Goal: Task Accomplishment & Management: Complete application form

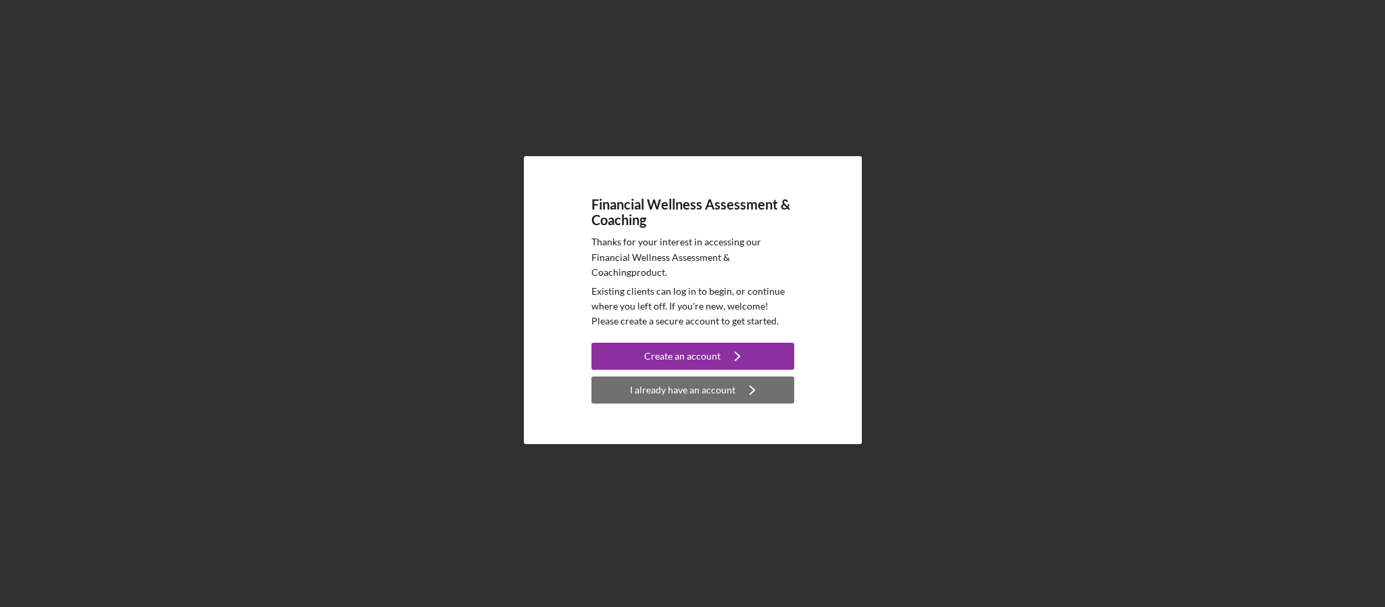
click at [726, 392] on div "I already have an account" at bounding box center [682, 390] width 105 height 27
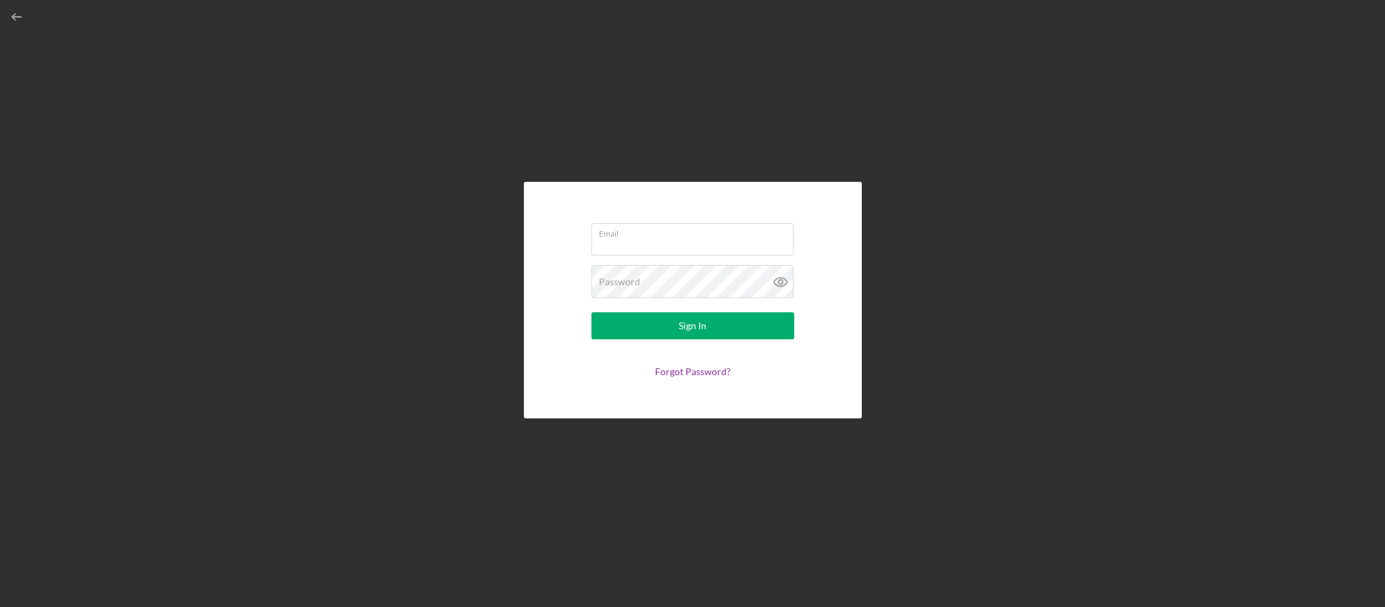
type input "[EMAIL_ADDRESS][DOMAIN_NAME]"
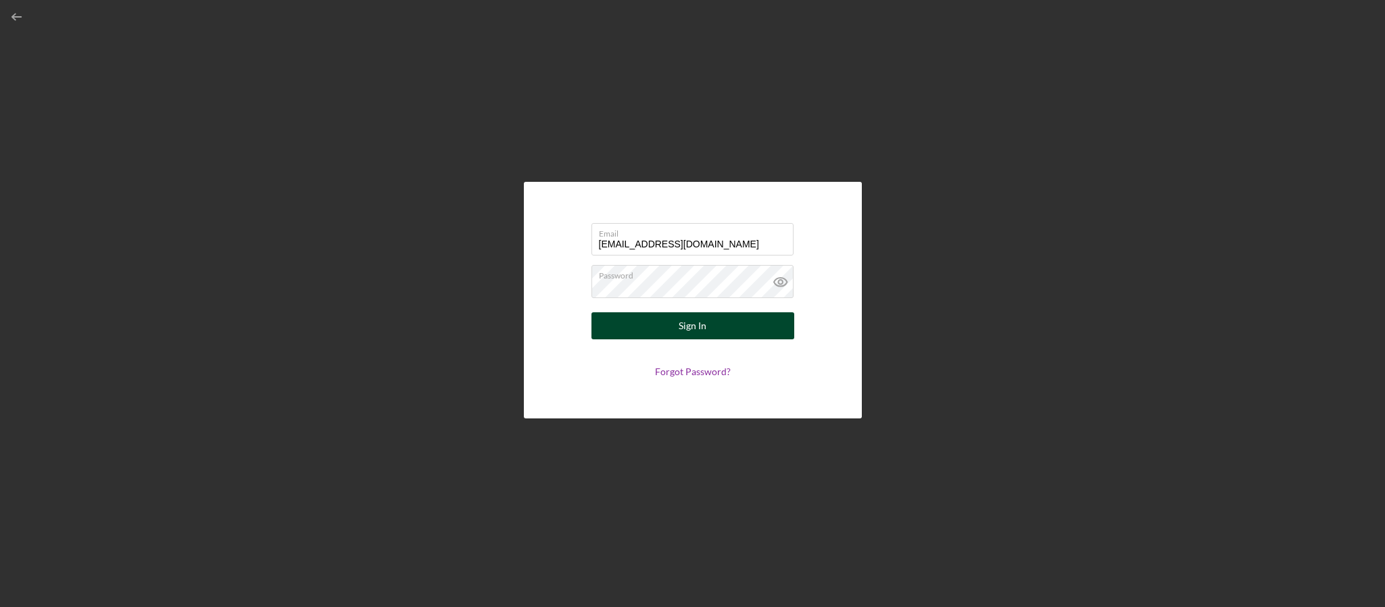
click at [712, 333] on button "Sign In" at bounding box center [692, 325] width 203 height 27
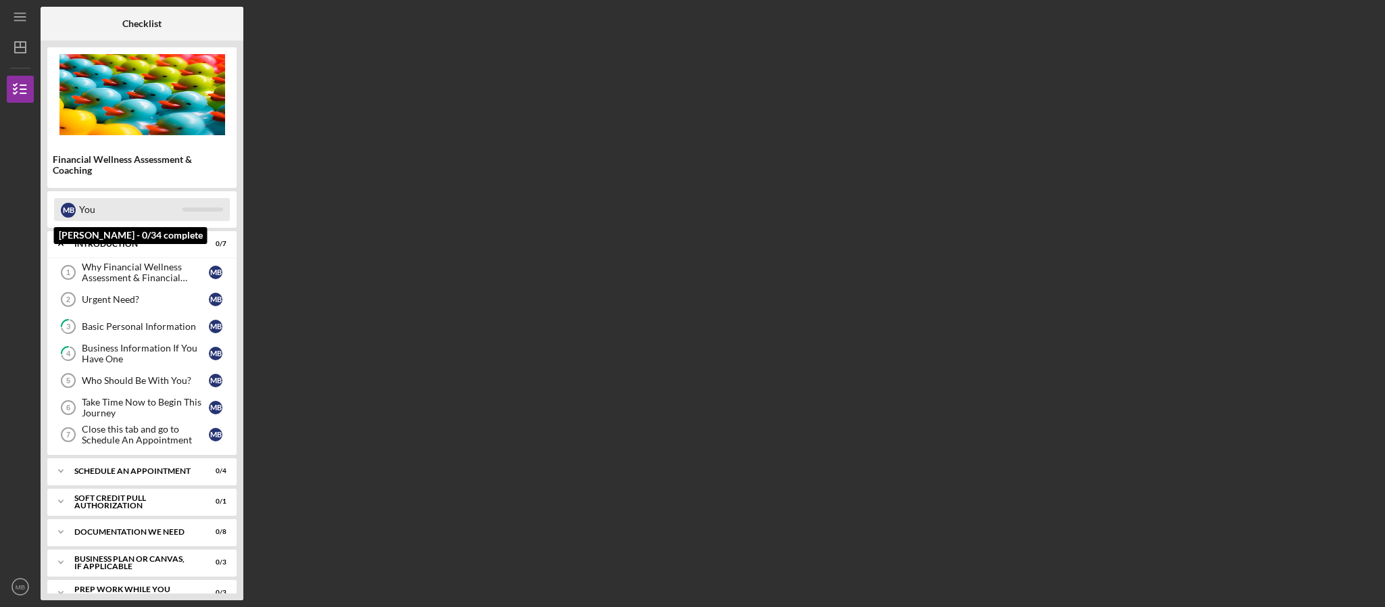
click at [120, 219] on div "You" at bounding box center [130, 209] width 103 height 23
click at [136, 475] on div "Schedule An Appointment" at bounding box center [146, 471] width 145 height 8
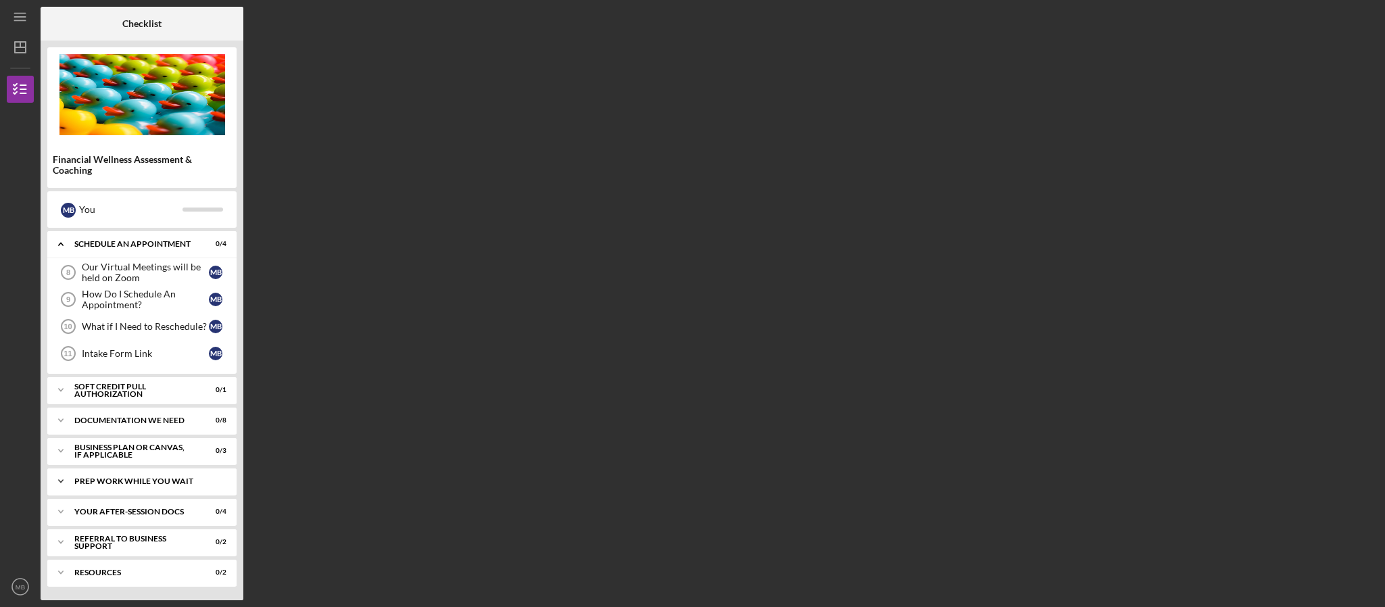
scroll to position [237, 0]
click at [132, 505] on div "Icon/Expander Your After-Session Docs 0 / 4" at bounding box center [141, 511] width 189 height 27
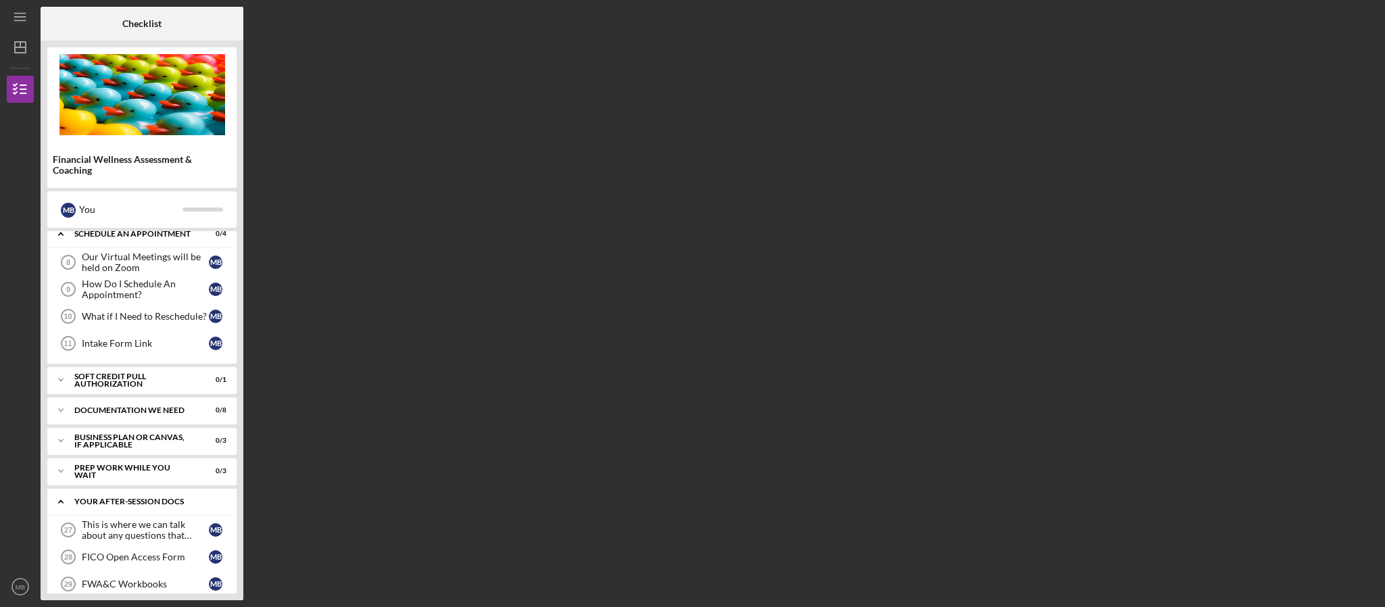
click at [132, 505] on div "Icon/Expander Your After-Session Docs 0 / 4" at bounding box center [141, 502] width 189 height 28
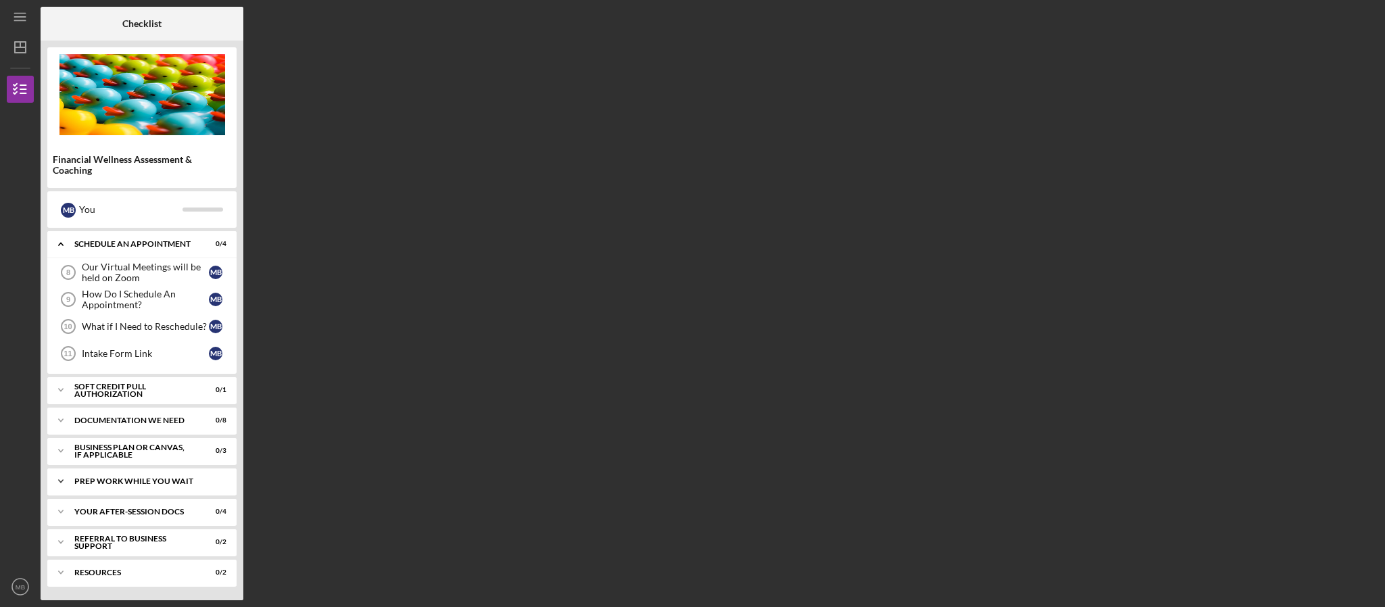
click at [136, 475] on div "Icon/Expander Prep Work While You Wait 0 / 3" at bounding box center [141, 481] width 189 height 27
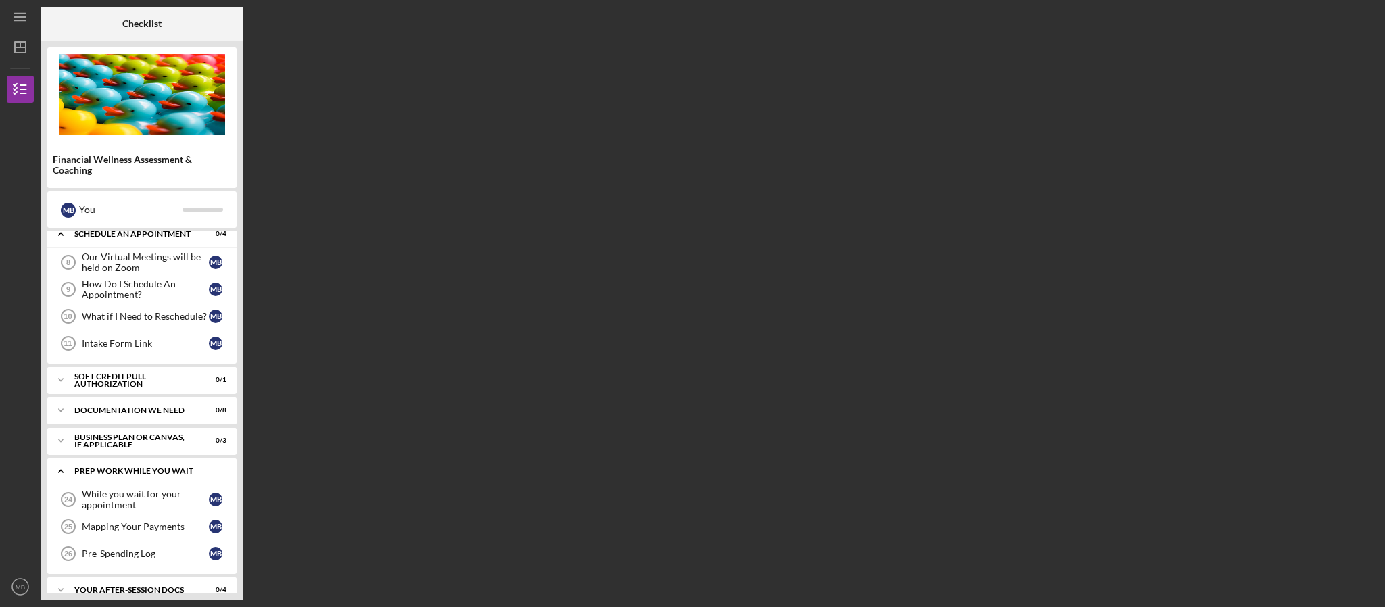
click at [136, 475] on div "Icon/Expander Prep Work While You Wait 0 / 3" at bounding box center [141, 472] width 189 height 28
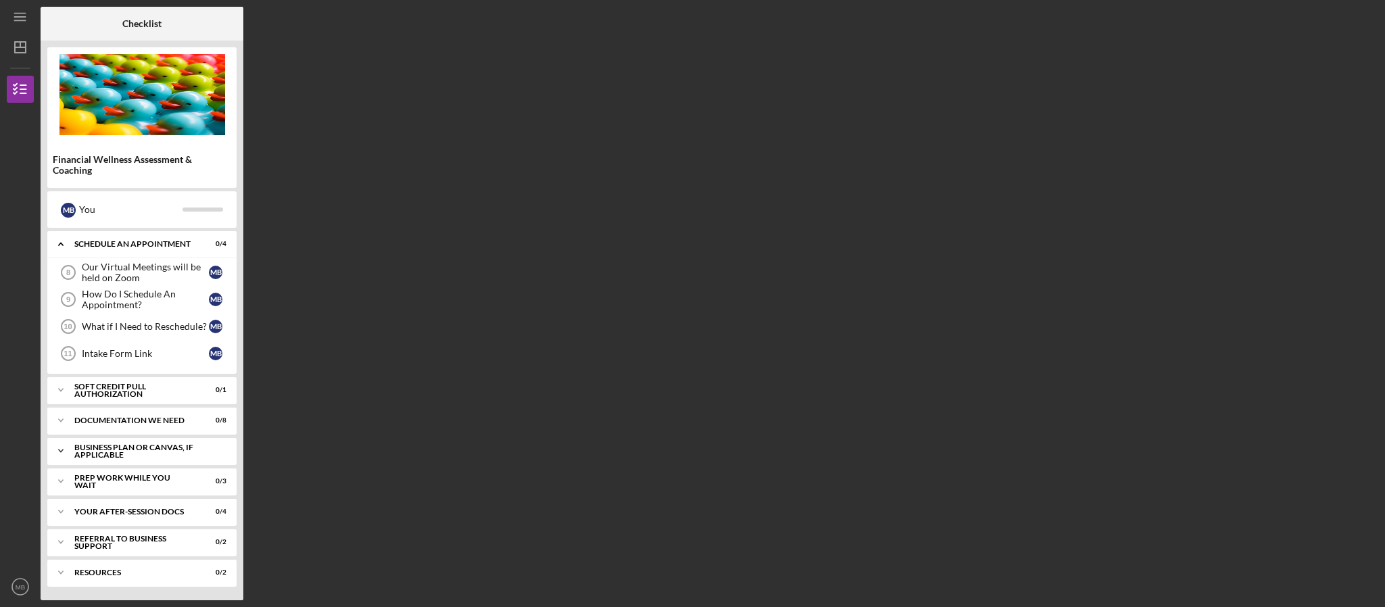
click at [136, 439] on div "Icon/Expander Business Plan or Canvas, if applicable 0 / 3" at bounding box center [141, 450] width 189 height 27
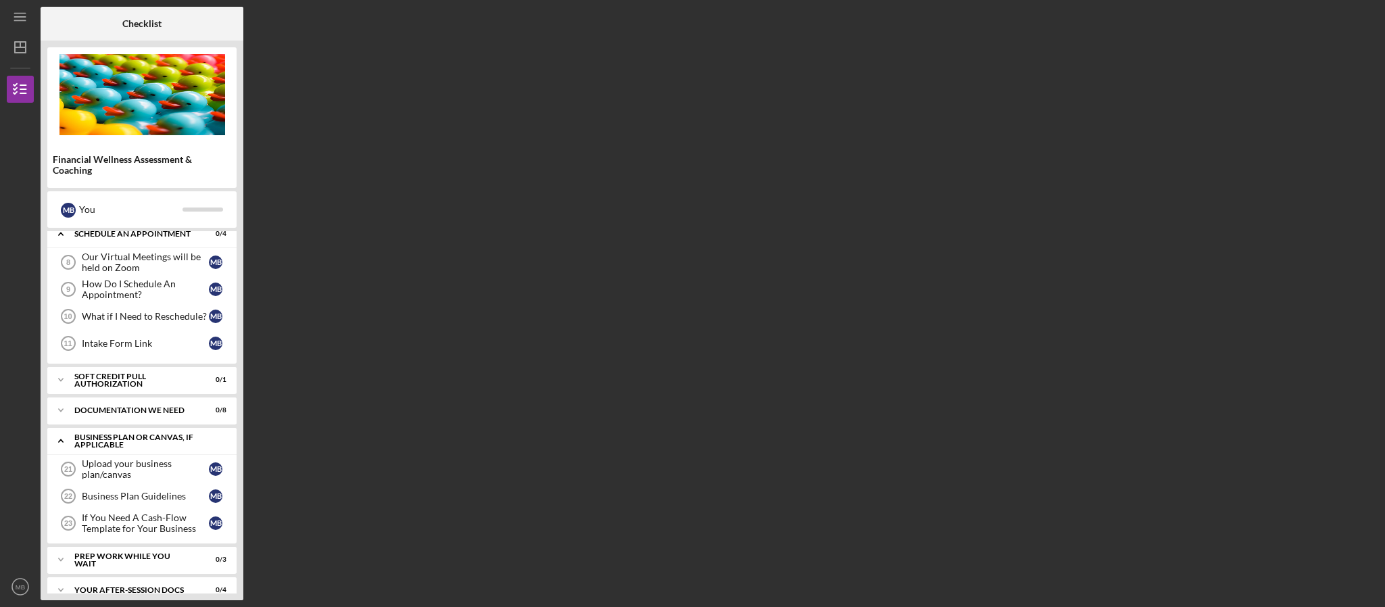
click at [136, 439] on div "Icon/Expander Business Plan or Canvas, if applicable 0 / 3" at bounding box center [141, 441] width 189 height 28
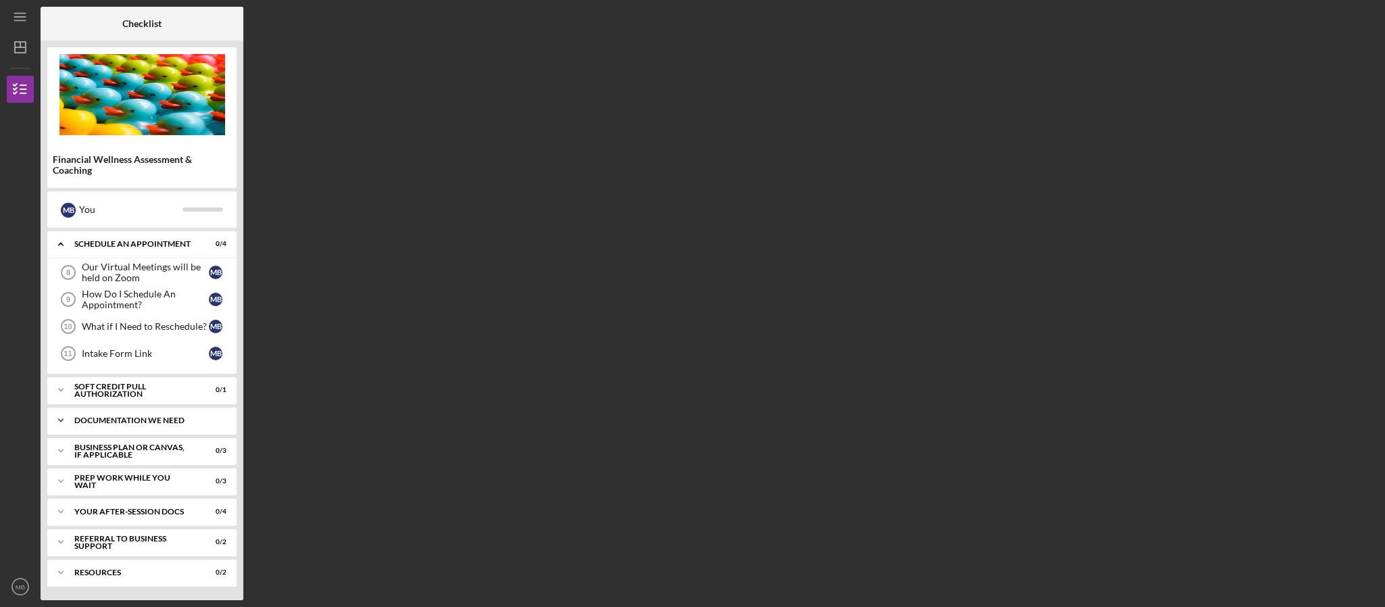
click at [139, 418] on div "Documentation We Need" at bounding box center [146, 420] width 145 height 8
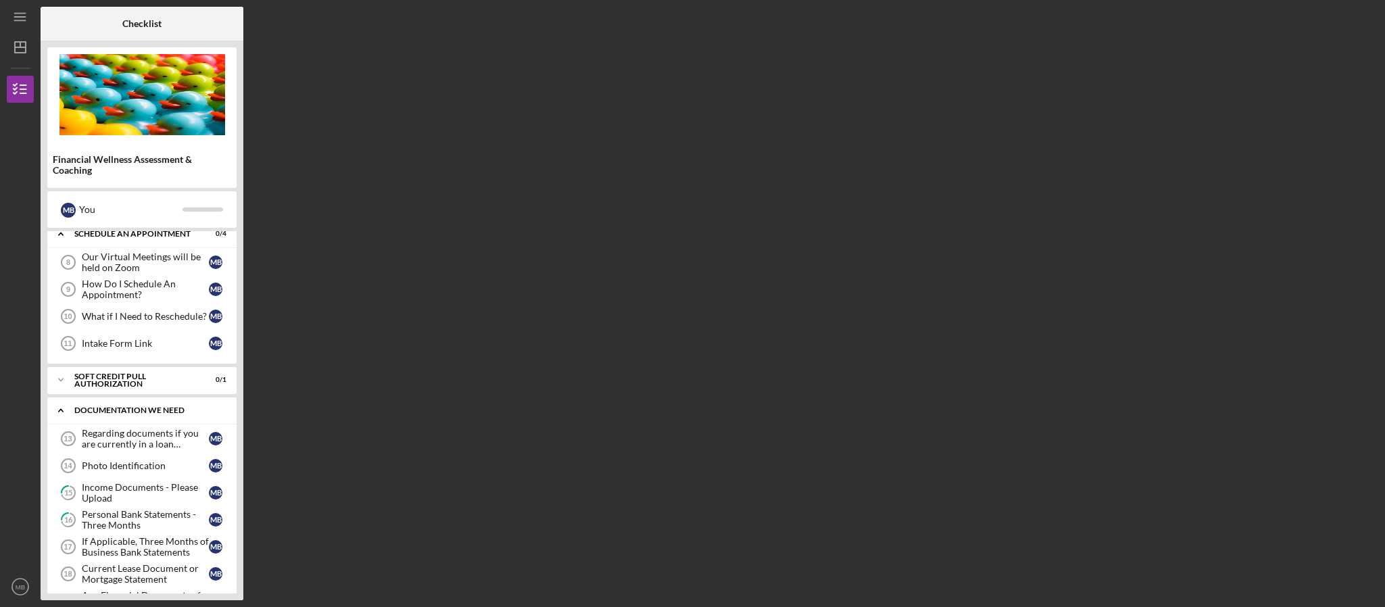
click at [139, 414] on div "Documentation We Need" at bounding box center [146, 410] width 145 height 8
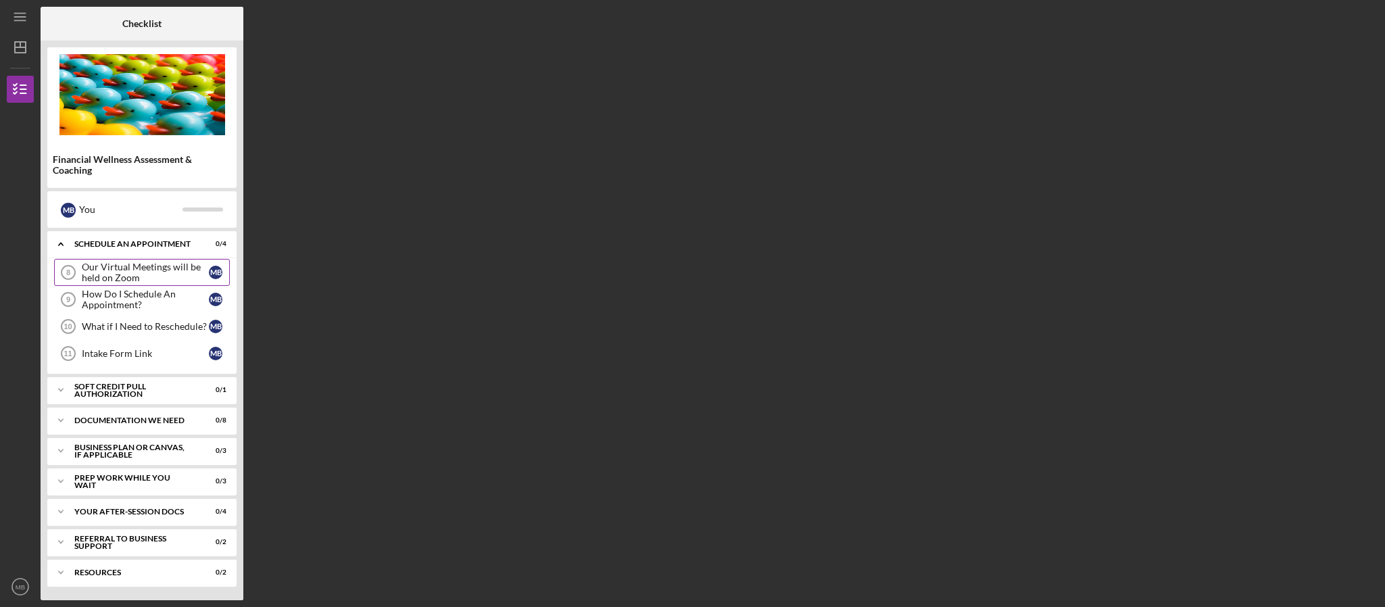
click at [158, 270] on div "Our Virtual Meetings will be held on Zoom" at bounding box center [145, 273] width 127 height 22
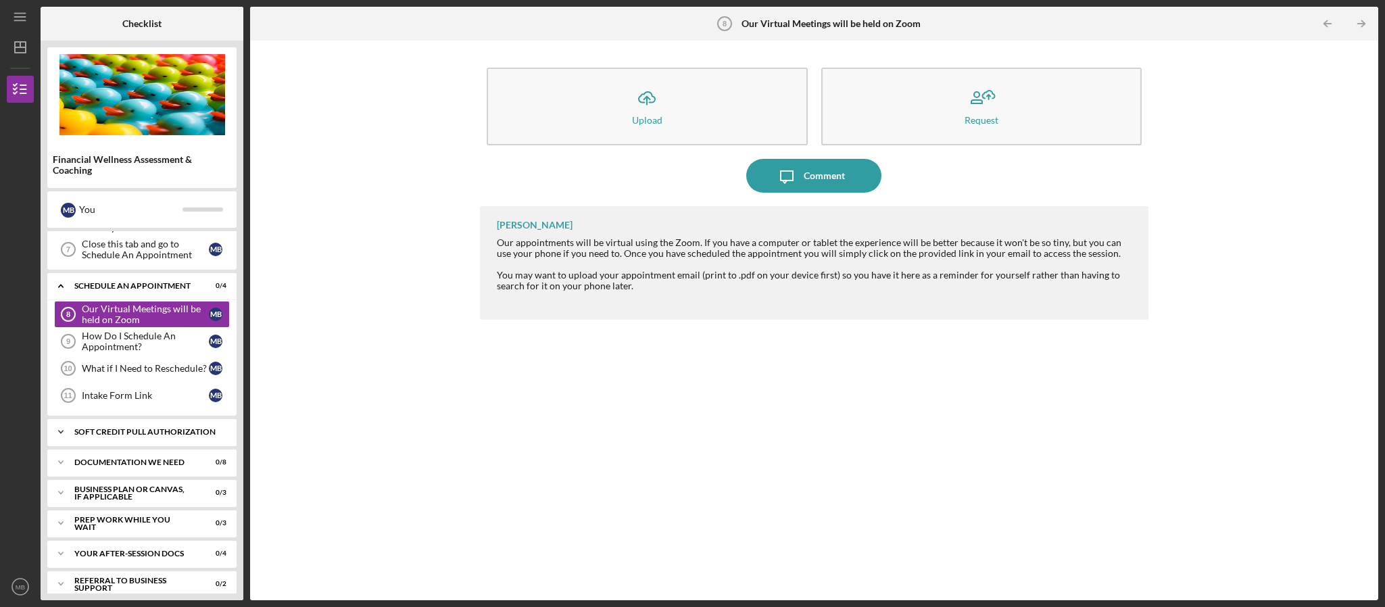
scroll to position [136, 0]
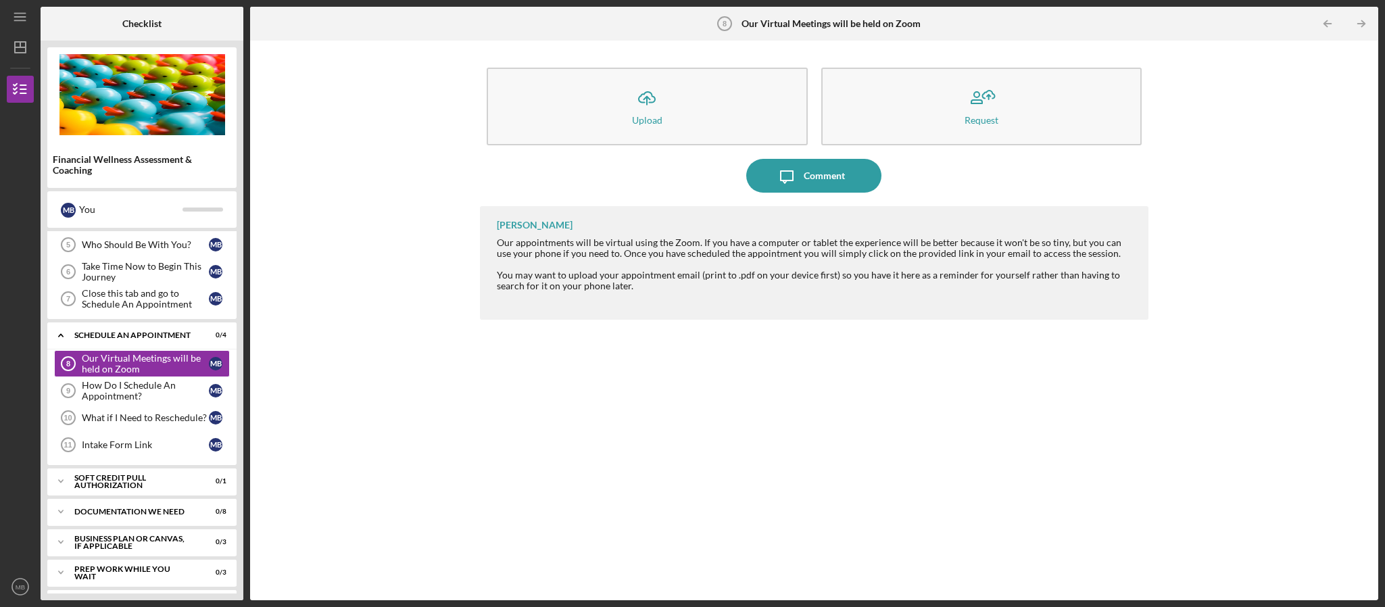
click at [93, 339] on div "Schedule An Appointment" at bounding box center [133, 335] width 118 height 8
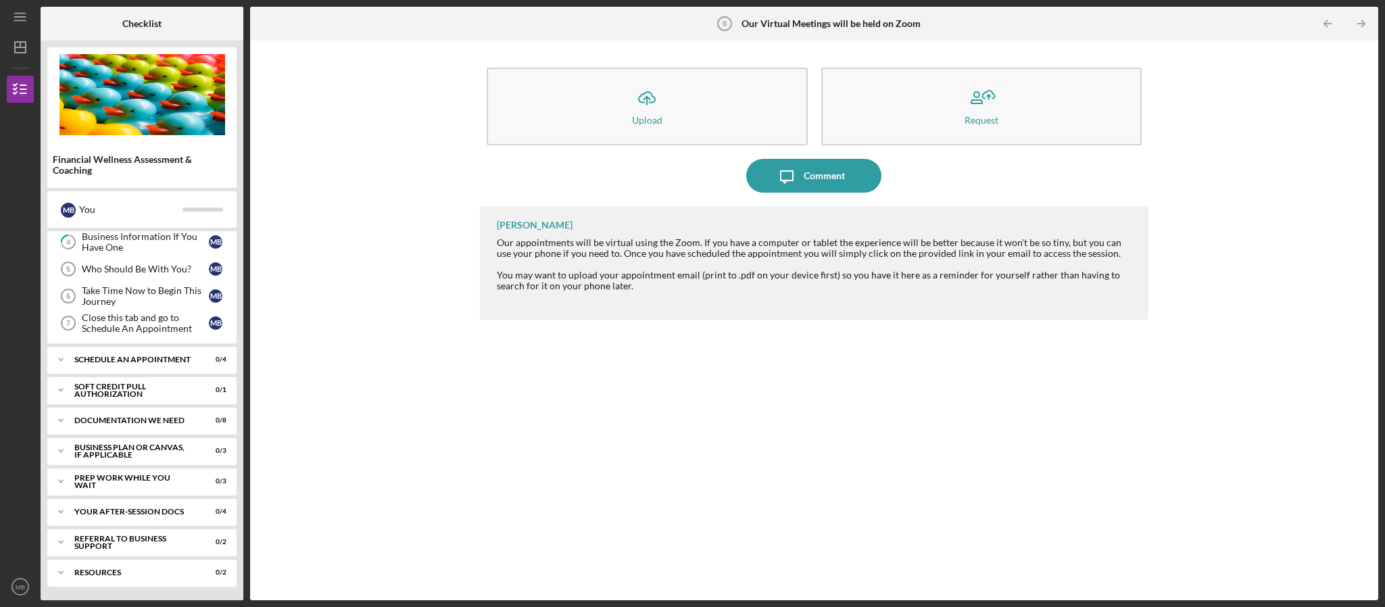
scroll to position [118, 0]
click at [93, 365] on div "Icon/Expander Schedule An Appointment 0 / 4" at bounding box center [141, 359] width 189 height 27
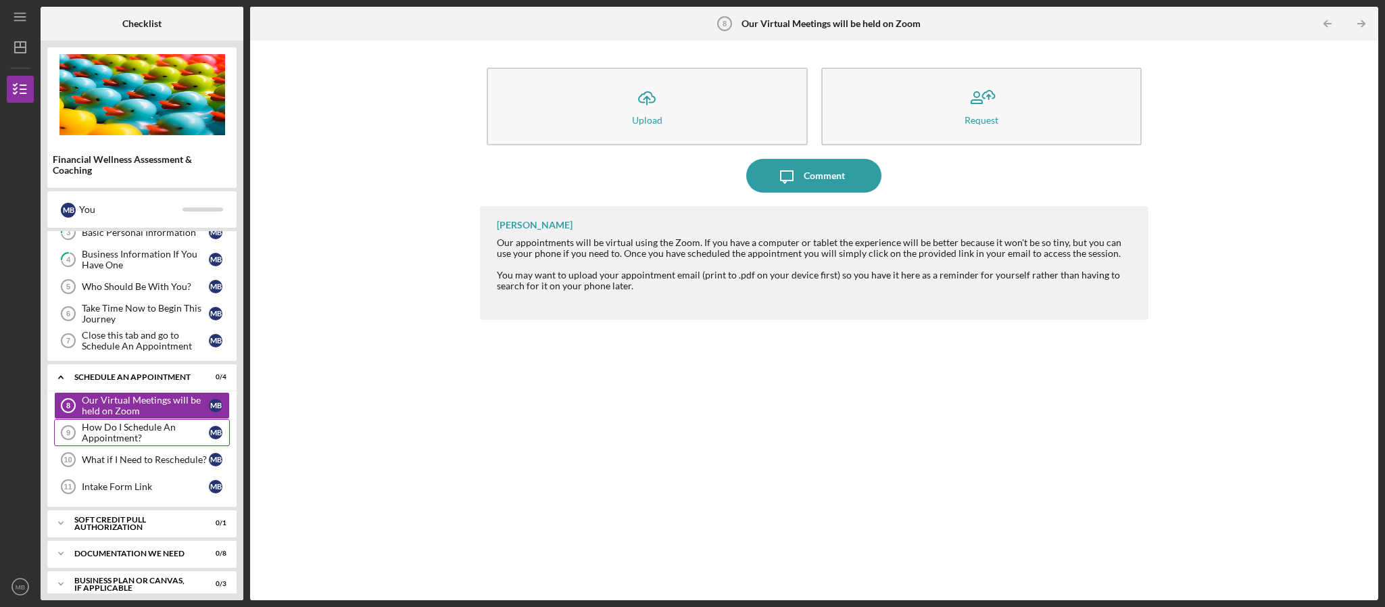
click at [161, 443] on div "How Do I Schedule An Appointment?" at bounding box center [145, 433] width 127 height 22
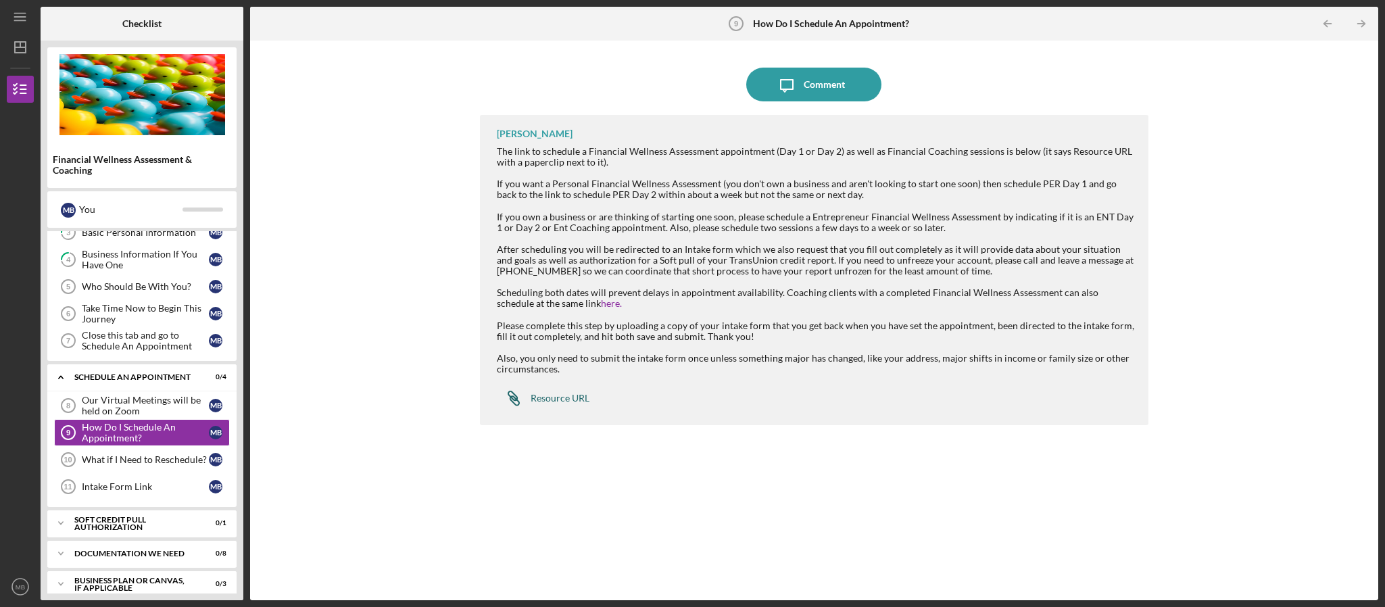
click at [558, 395] on div "Resource URL" at bounding box center [560, 398] width 59 height 11
click at [96, 213] on div "You" at bounding box center [130, 209] width 103 height 23
click at [12, 53] on icon "Icon/Dashboard" at bounding box center [20, 47] width 34 height 34
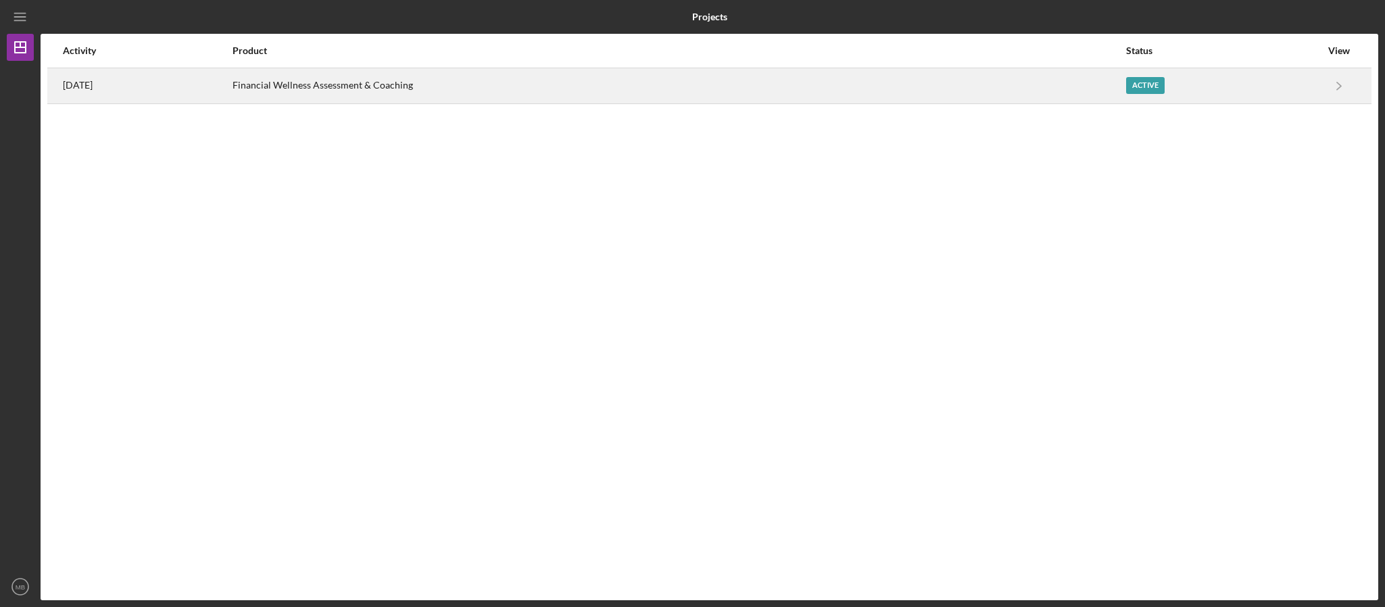
click at [220, 85] on div "[DATE]" at bounding box center [147, 86] width 168 height 34
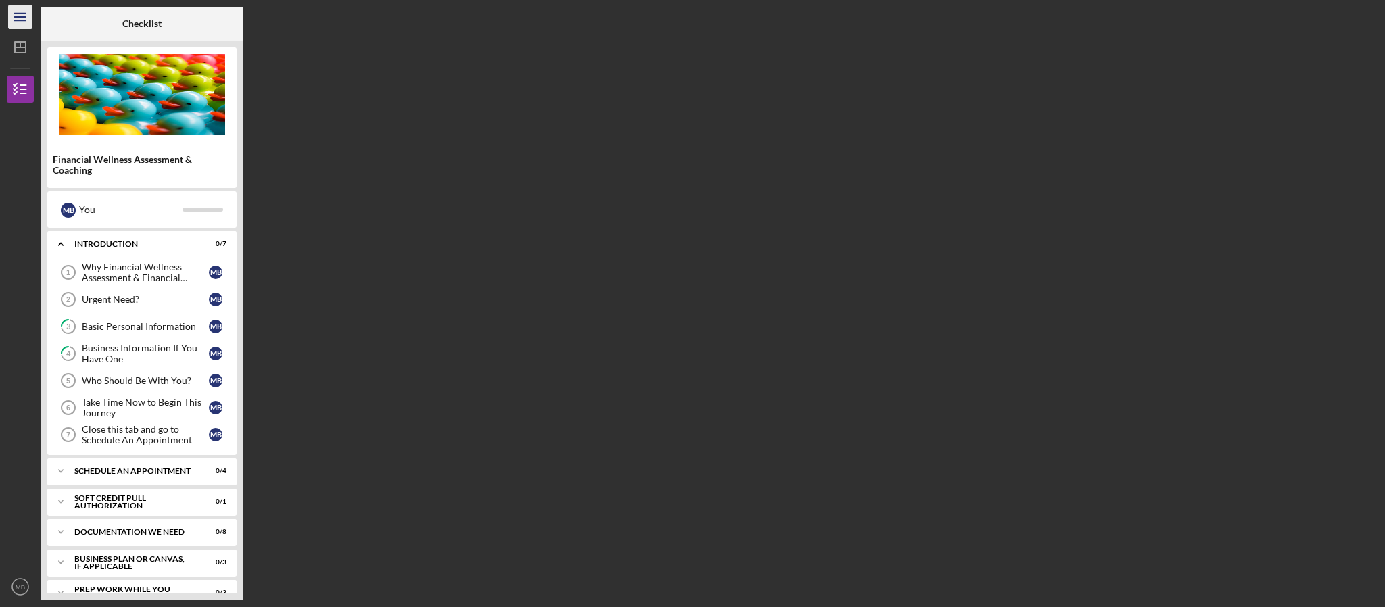
click at [18, 19] on icon "Icon/Menu" at bounding box center [20, 17] width 30 height 30
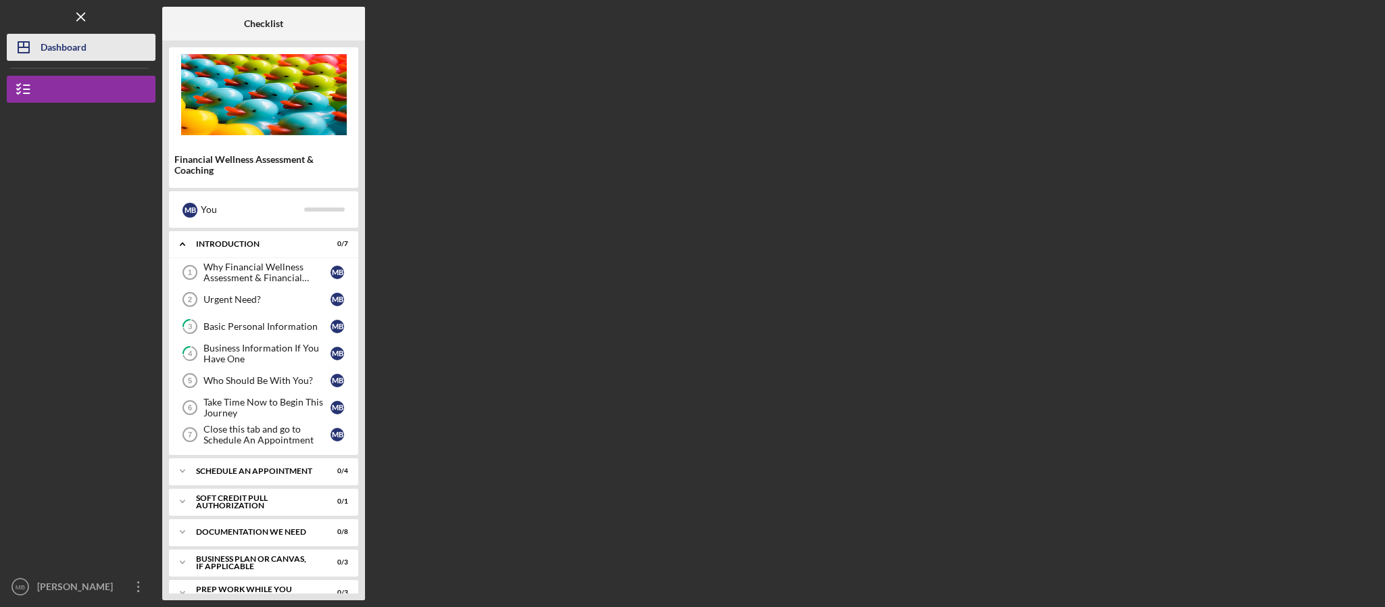
click at [49, 51] on div "Dashboard" at bounding box center [64, 49] width 46 height 30
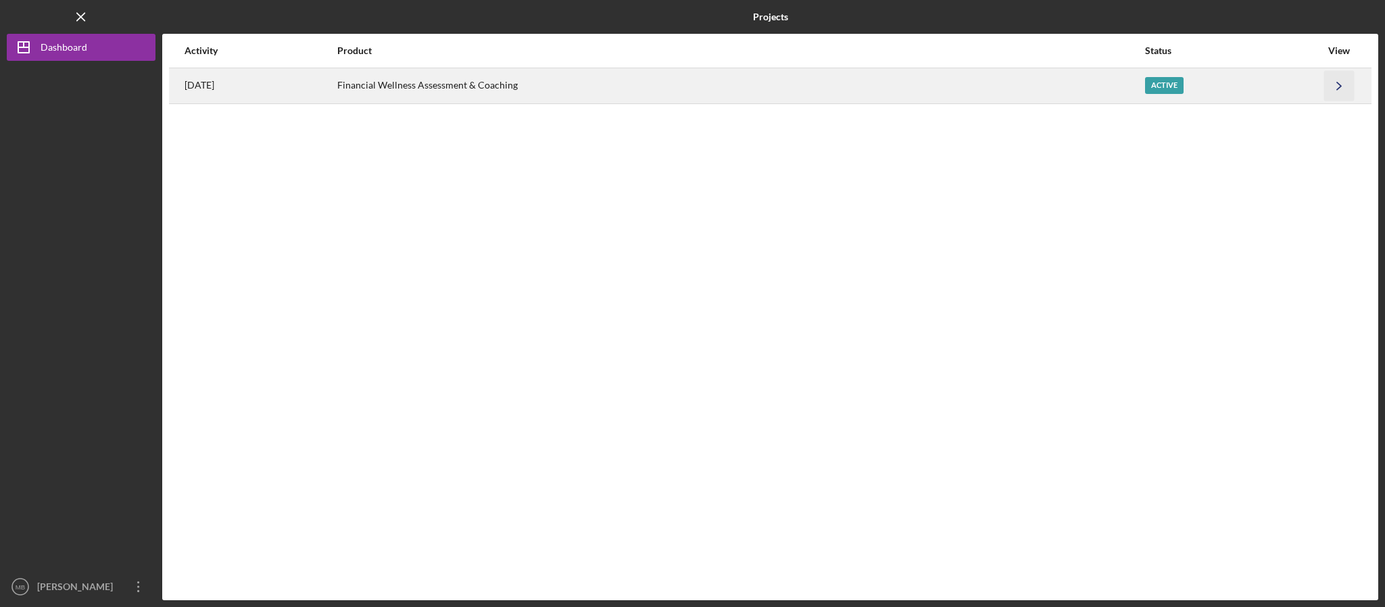
click at [1335, 88] on icon "Icon/Navigate" at bounding box center [1339, 85] width 30 height 30
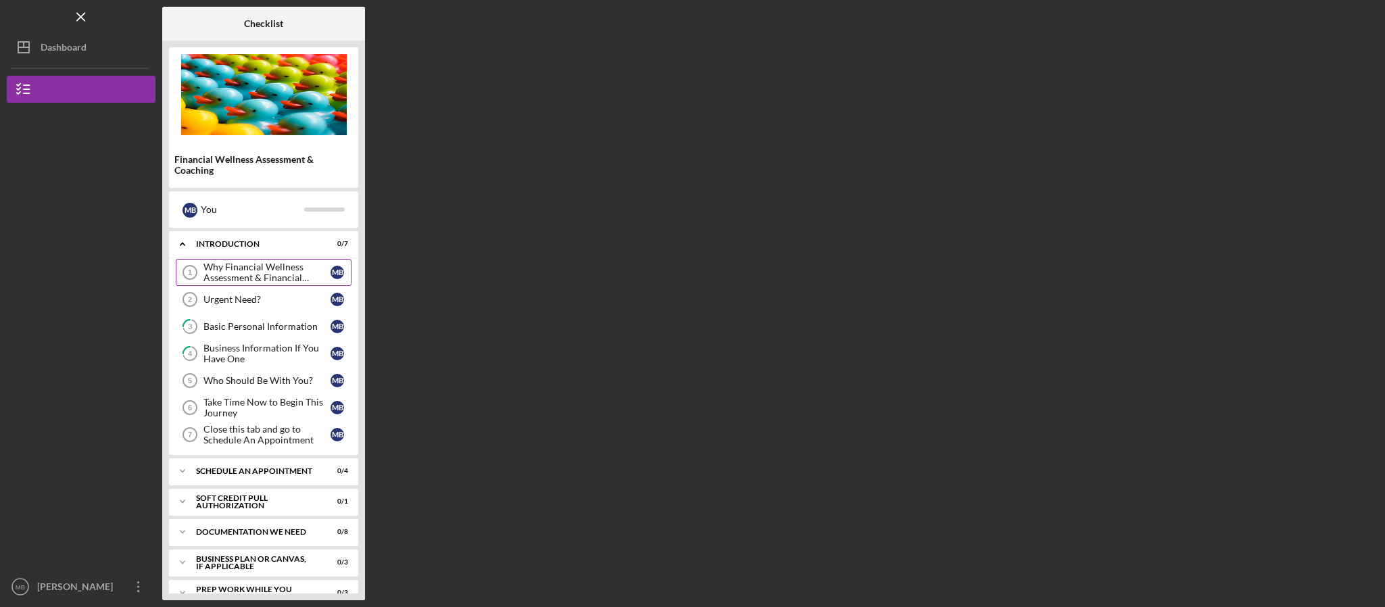
click at [247, 272] on div "Why Financial Wellness Assessment & Financial Coaching?" at bounding box center [266, 273] width 127 height 22
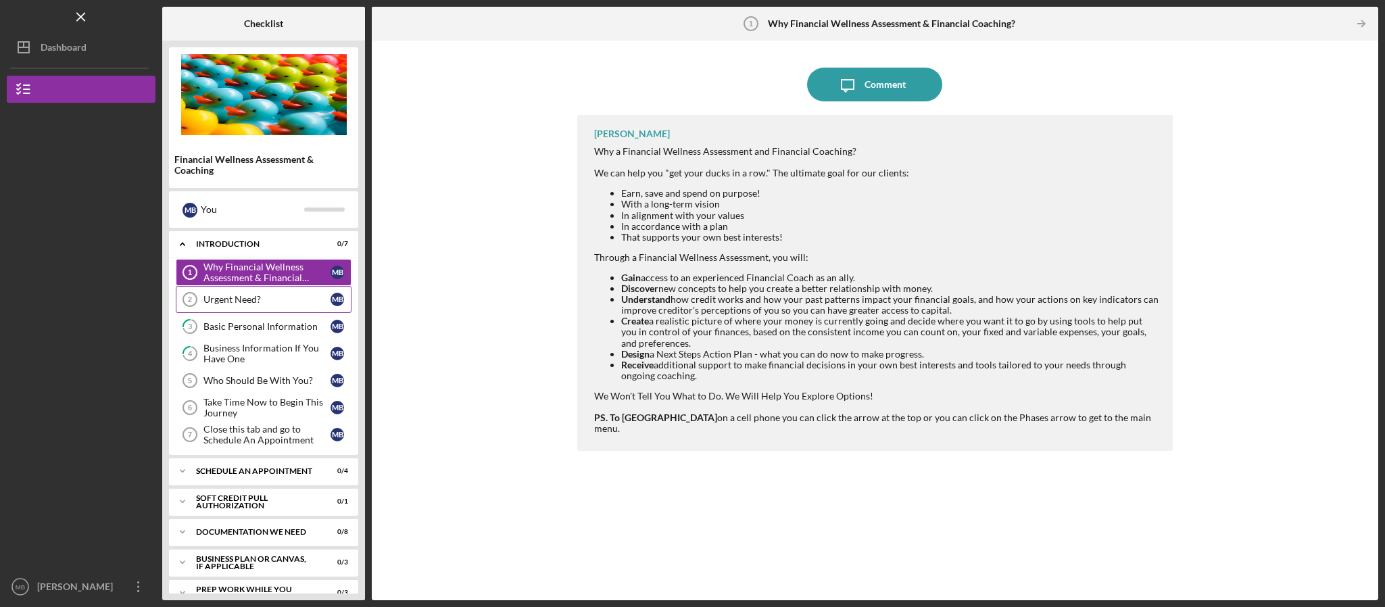
click at [256, 296] on link "Urgent Need? 2 Urgent Need? M B" at bounding box center [264, 299] width 176 height 27
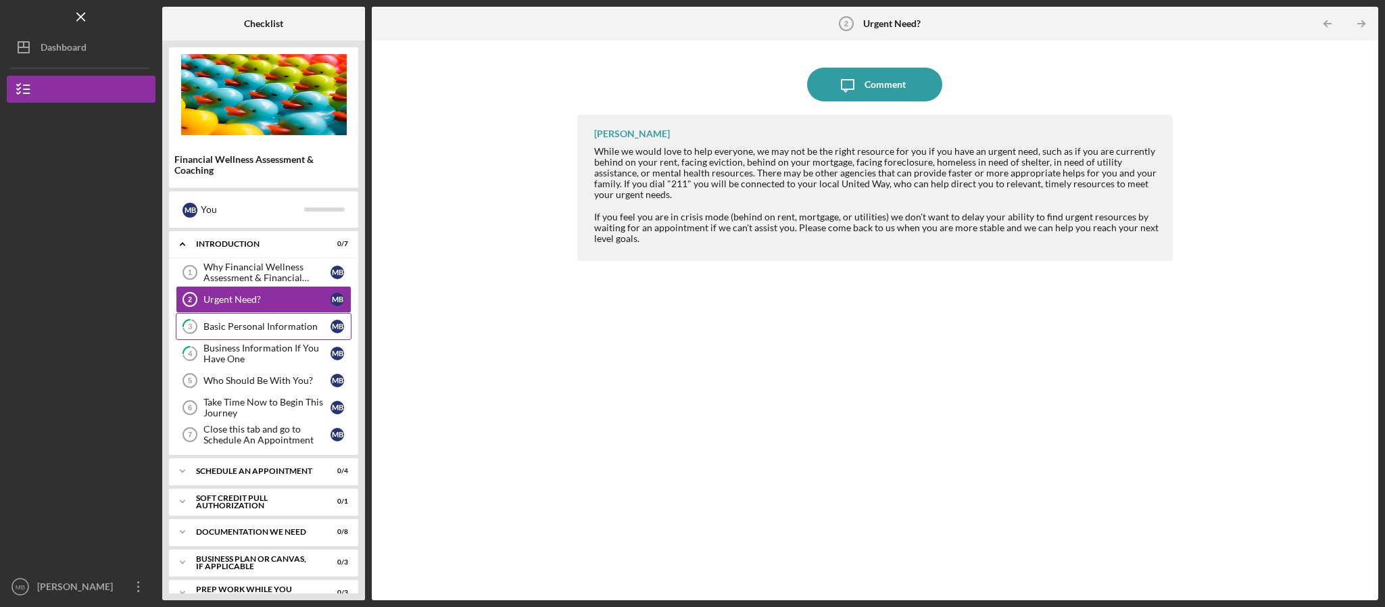
click at [243, 320] on link "3 Basic Personal Information M B" at bounding box center [264, 326] width 176 height 27
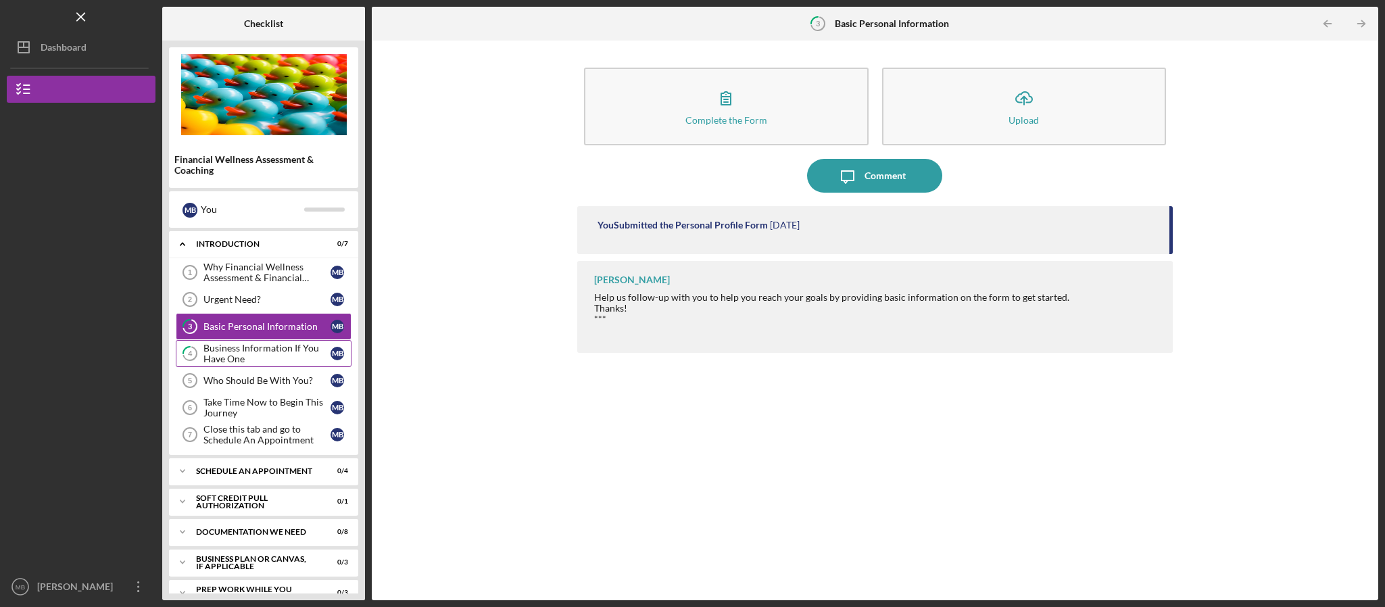
click at [260, 347] on div "Business Information If You Have One" at bounding box center [266, 354] width 127 height 22
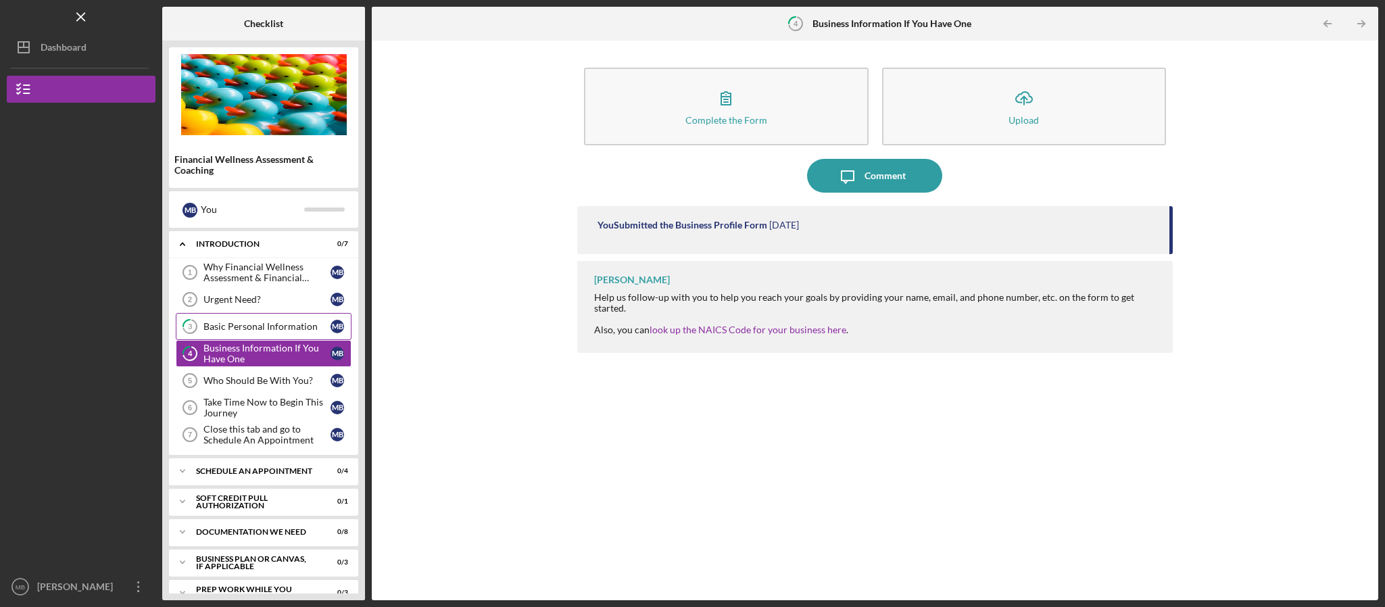
click at [264, 337] on link "3 Basic Personal Information M B" at bounding box center [264, 326] width 176 height 27
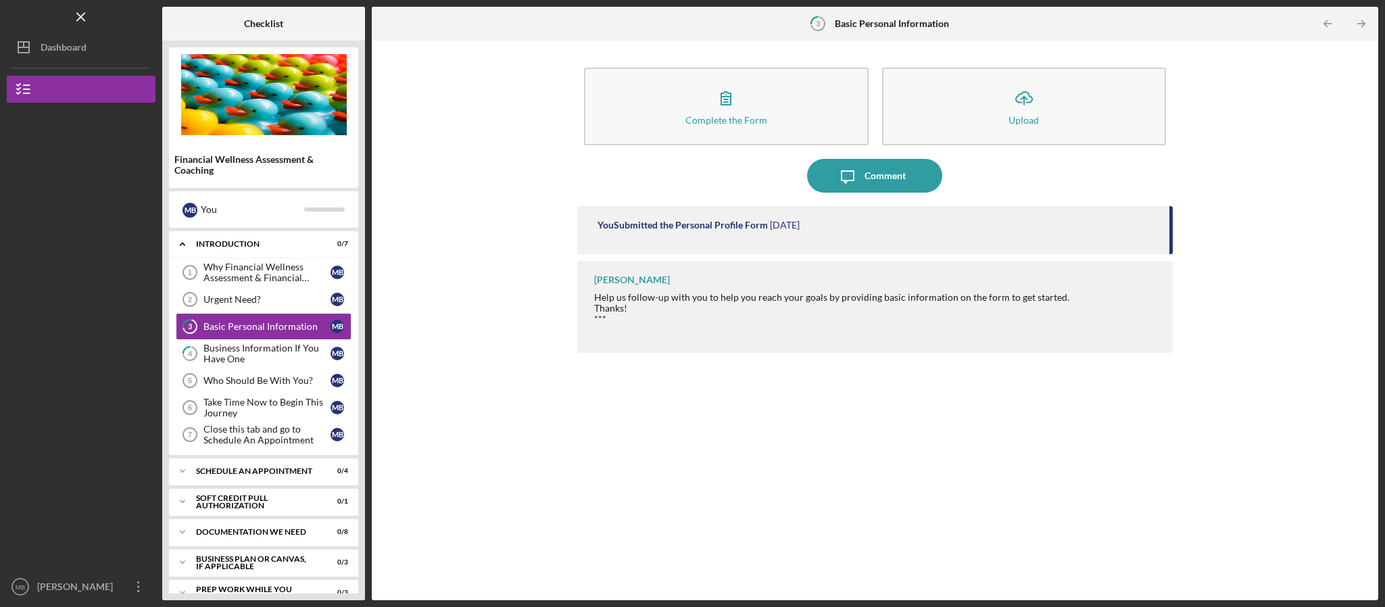
click at [716, 224] on div "You Submitted the Personal Profile Form" at bounding box center [683, 225] width 170 height 11
click at [856, 22] on b "Basic Personal Information" at bounding box center [892, 23] width 114 height 11
click at [680, 217] on div "You Submitted the Personal Profile Form [DATE]" at bounding box center [875, 230] width 596 height 48
click at [676, 224] on div "You Submitted the Personal Profile Form" at bounding box center [683, 225] width 170 height 11
click at [279, 364] on div "Business Information If You Have One" at bounding box center [266, 354] width 127 height 22
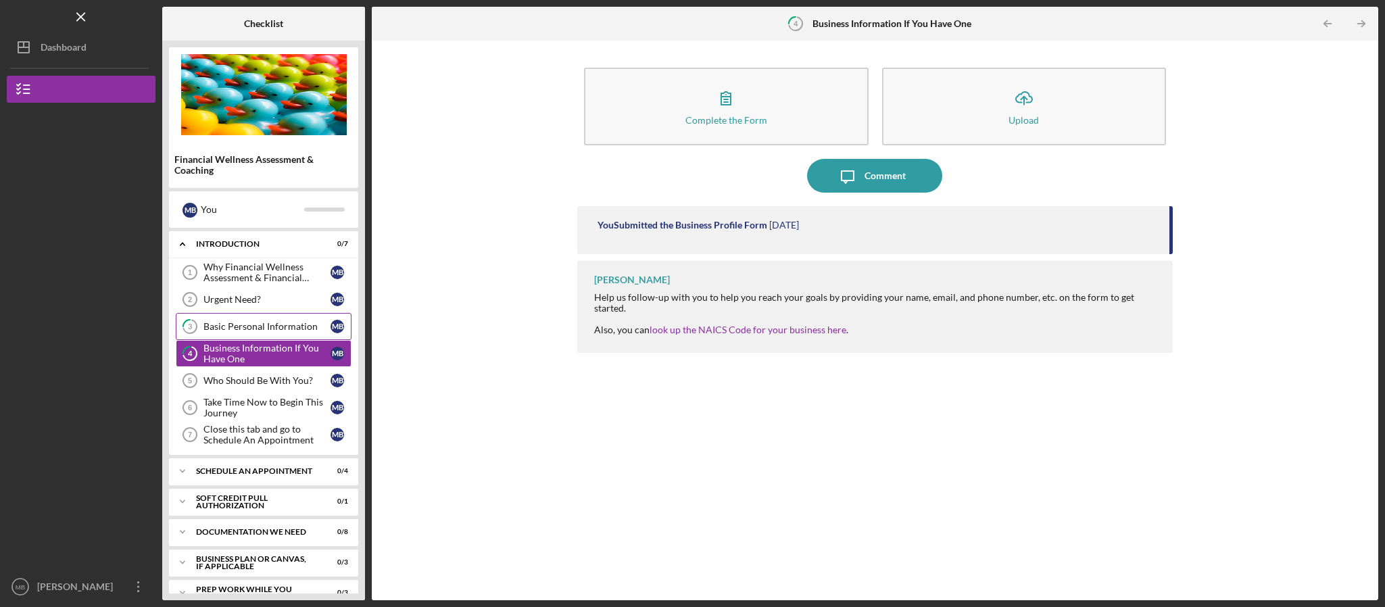
click at [254, 326] on div "Basic Personal Information" at bounding box center [266, 326] width 127 height 11
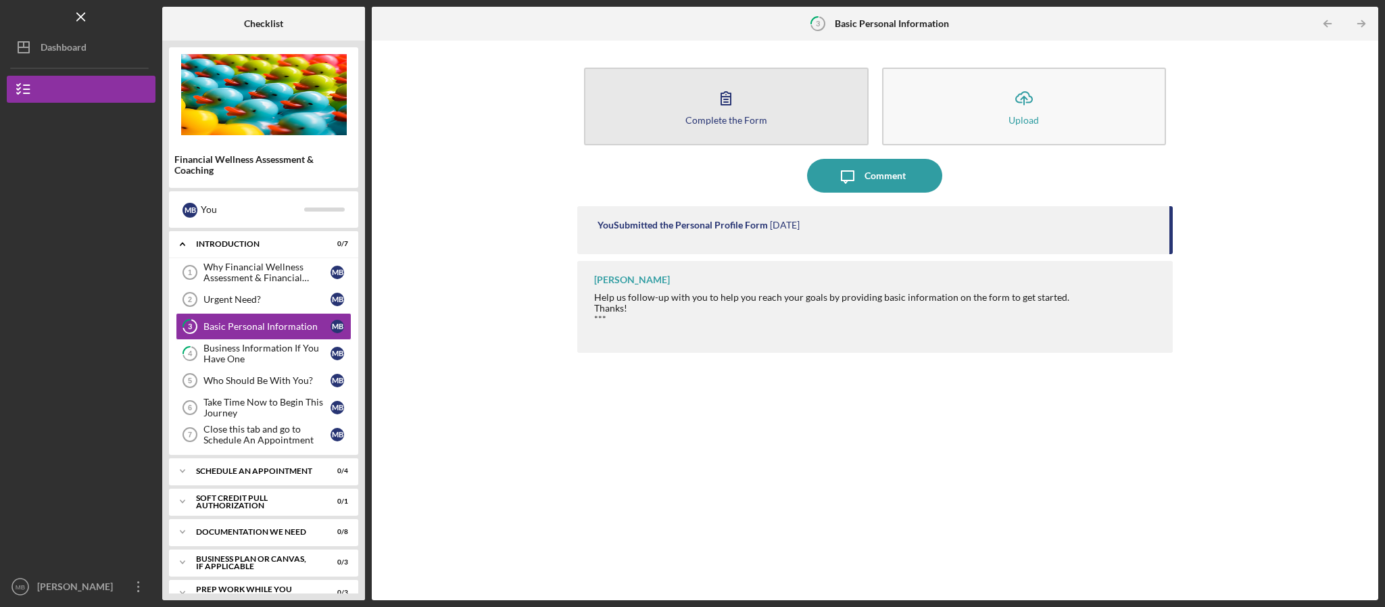
click at [777, 100] on button "Complete the Form Form" at bounding box center [726, 107] width 285 height 78
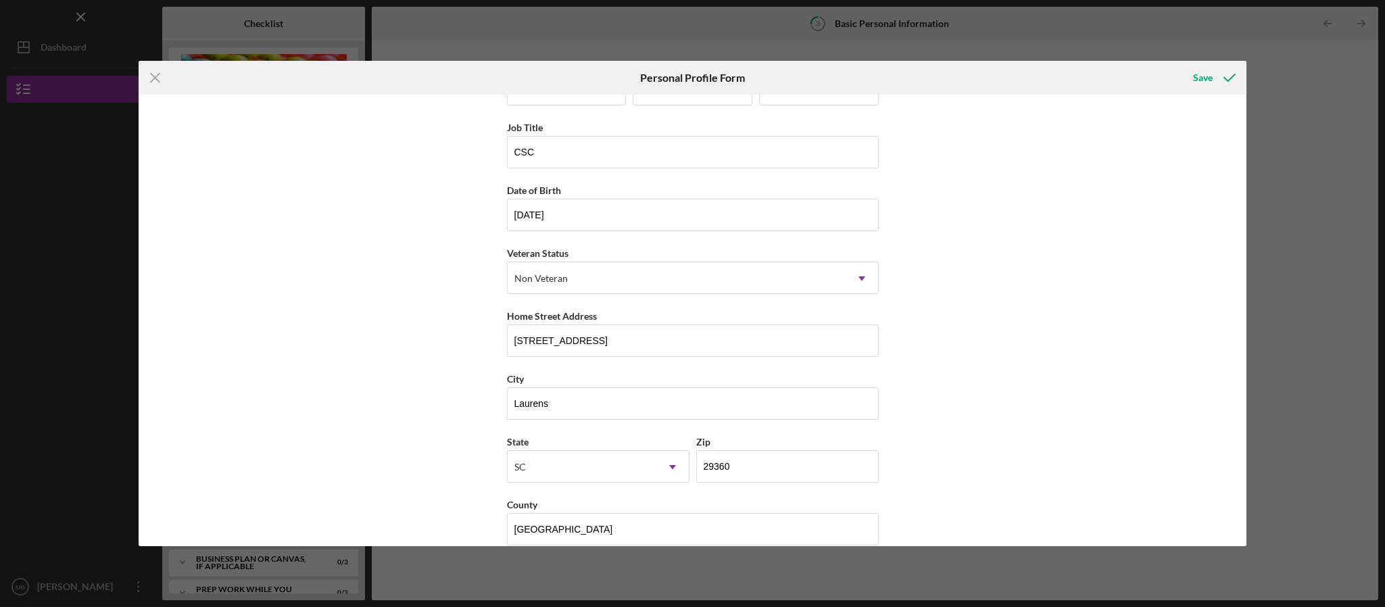
scroll to position [69, 0]
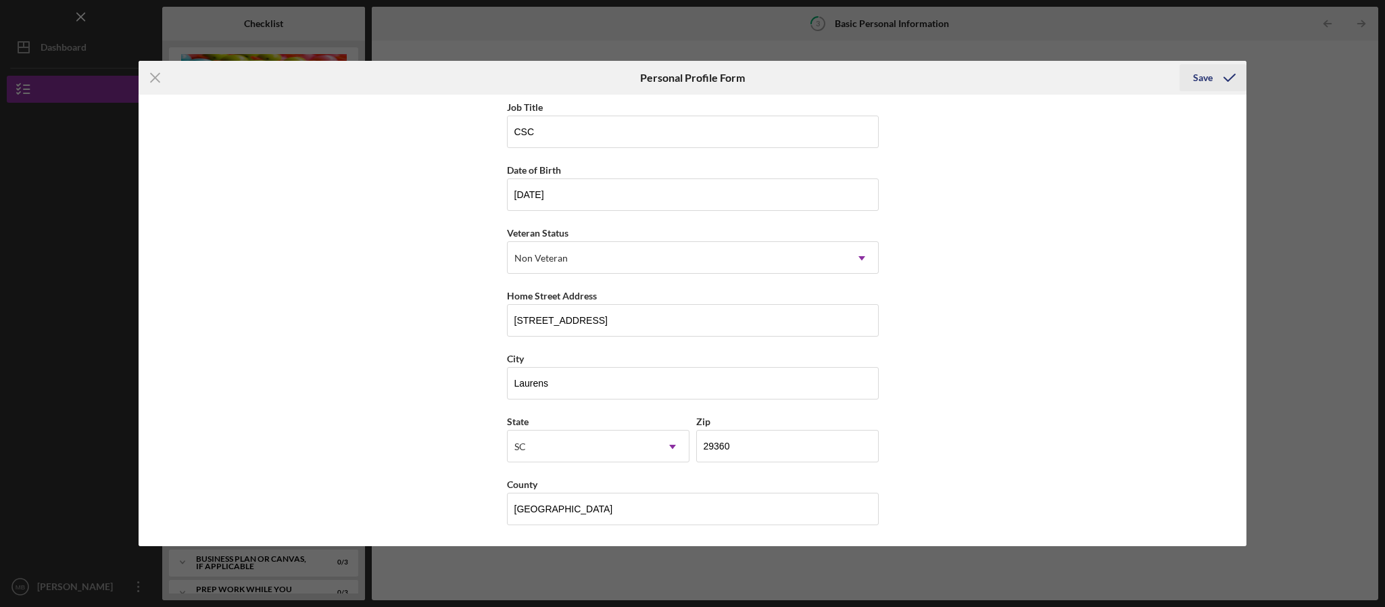
click at [1219, 83] on icon "submit" at bounding box center [1230, 78] width 34 height 34
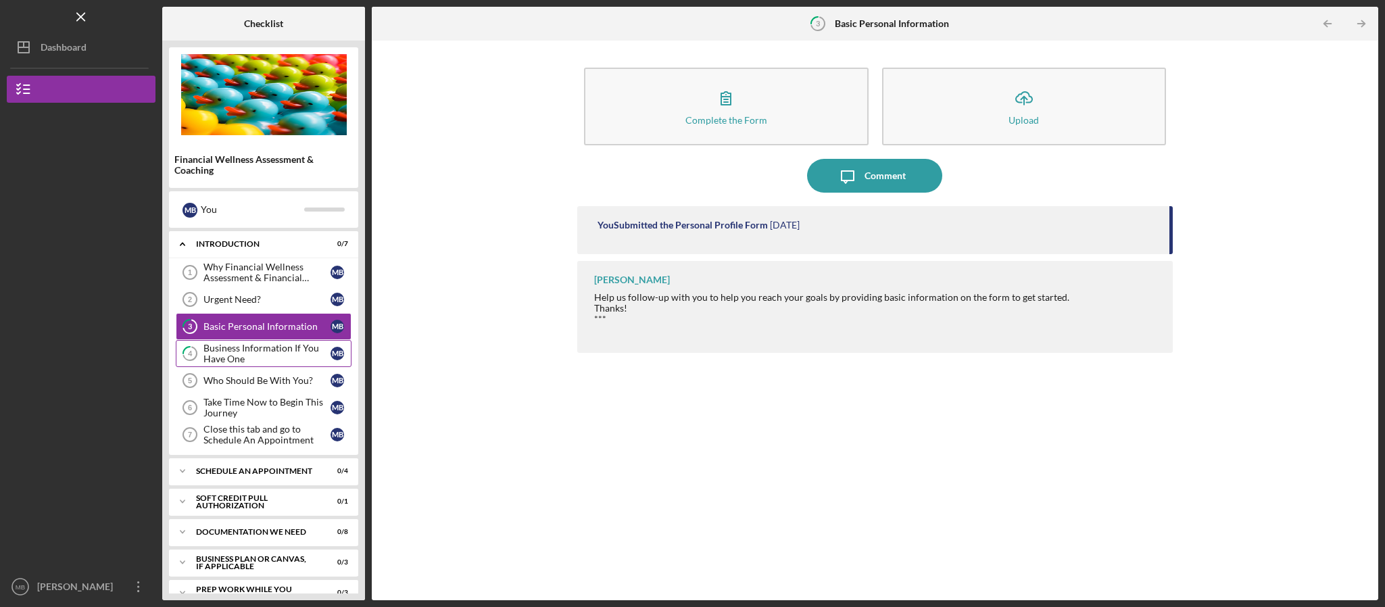
click at [250, 364] on div "Business Information If You Have One" at bounding box center [266, 354] width 127 height 22
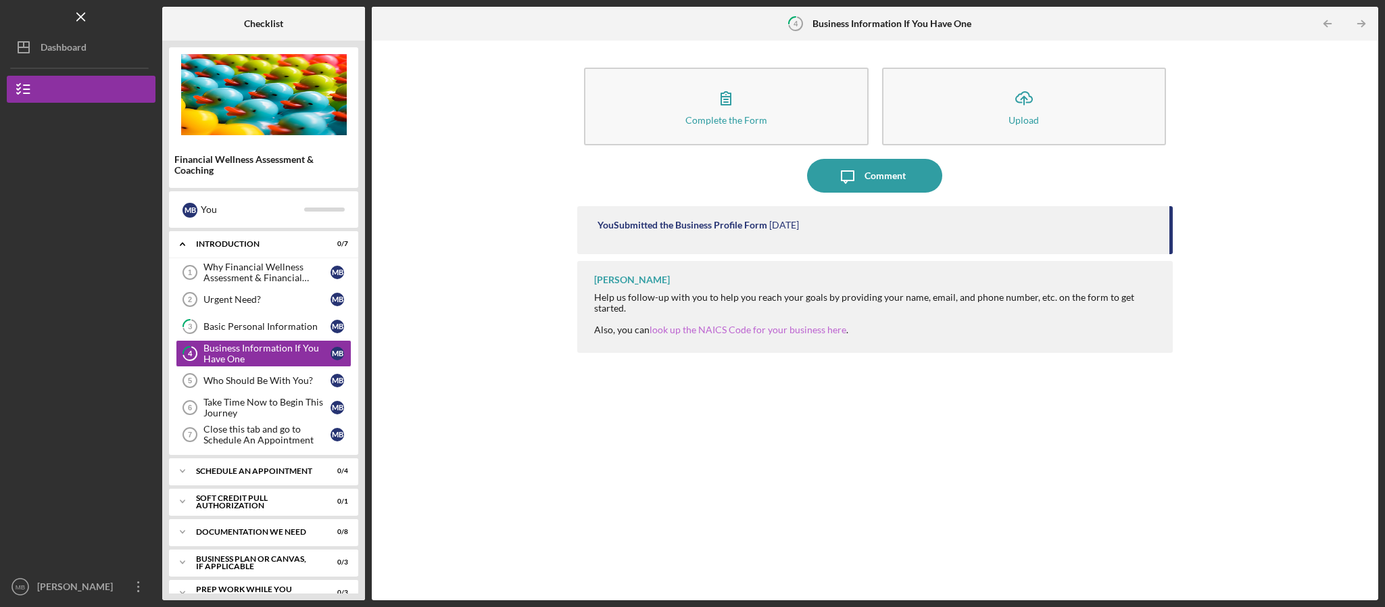
click at [763, 324] on link "look up the NAICS Code for your business here" at bounding box center [748, 329] width 197 height 11
click at [262, 386] on div "Who Should Be With You?" at bounding box center [266, 380] width 127 height 11
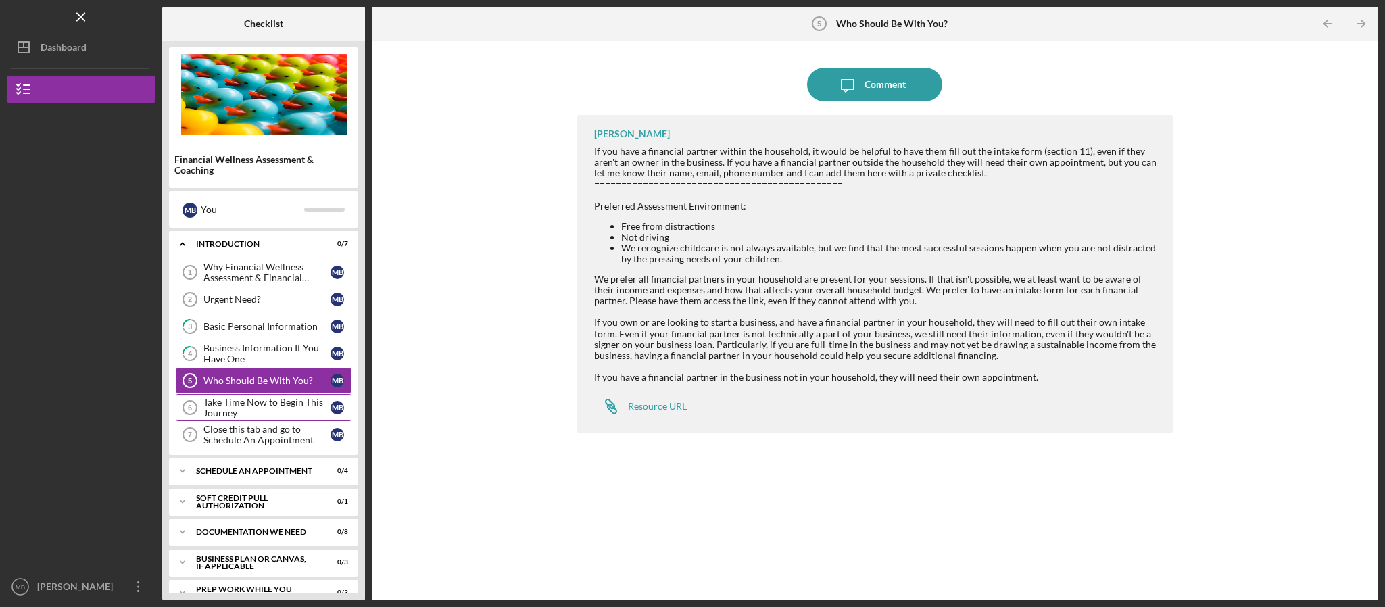
click at [252, 412] on div "Take Time Now to Begin This Journey" at bounding box center [266, 408] width 127 height 22
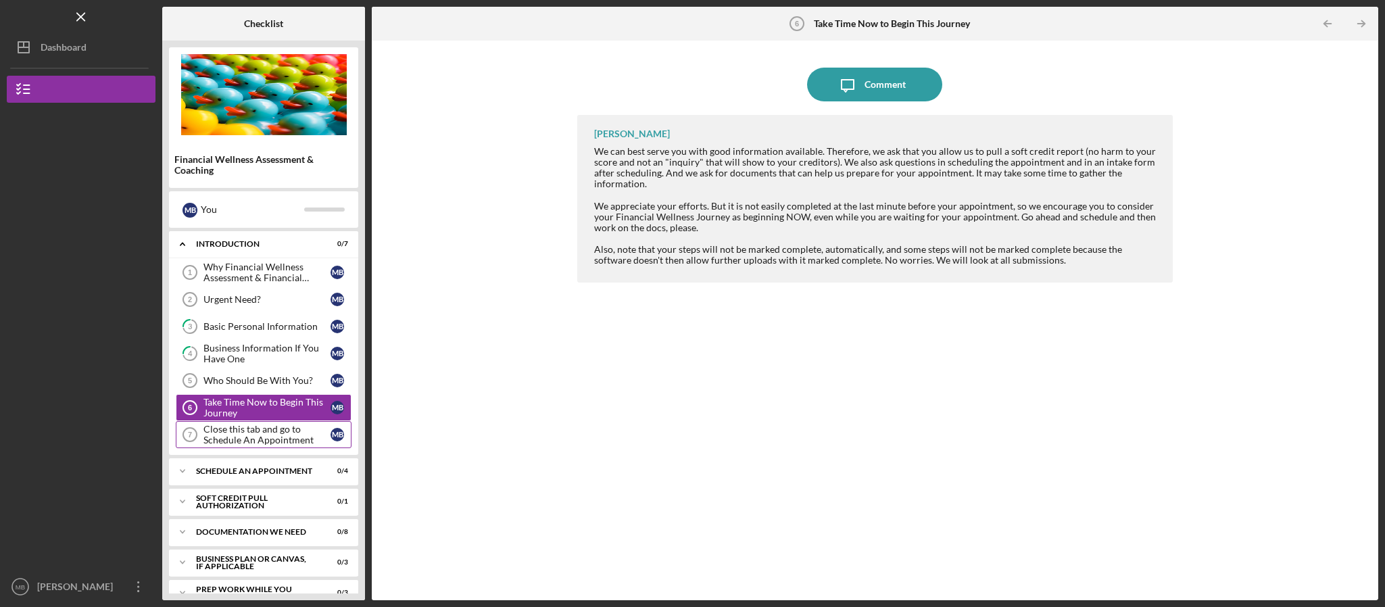
click at [292, 443] on div "Close this tab and go to Schedule An Appointment" at bounding box center [266, 435] width 127 height 22
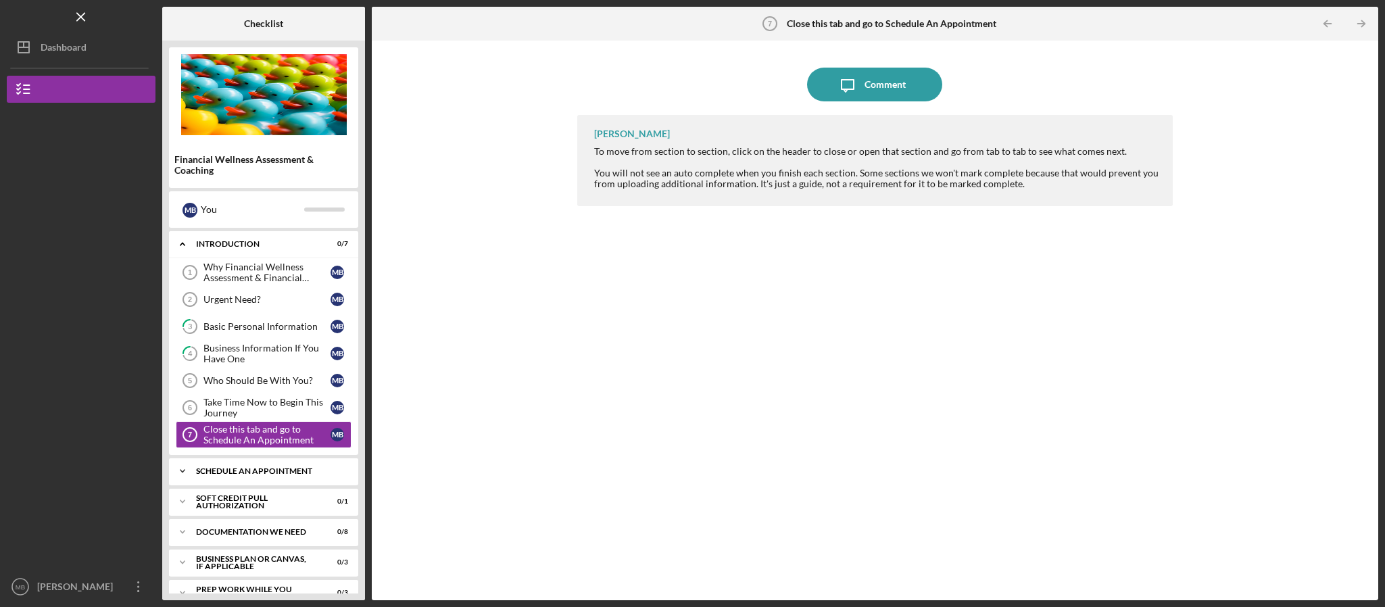
click at [246, 485] on div "Icon/Expander Schedule An Appointment 0 / 4" at bounding box center [263, 471] width 189 height 27
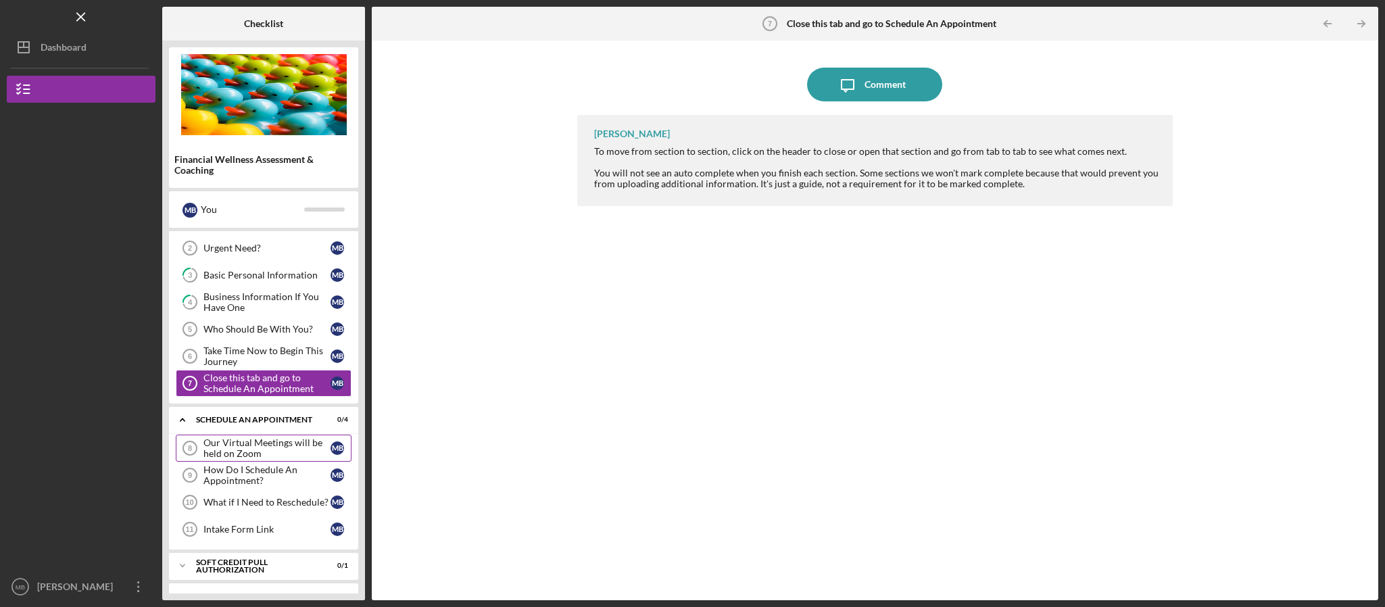
scroll to position [101, 0]
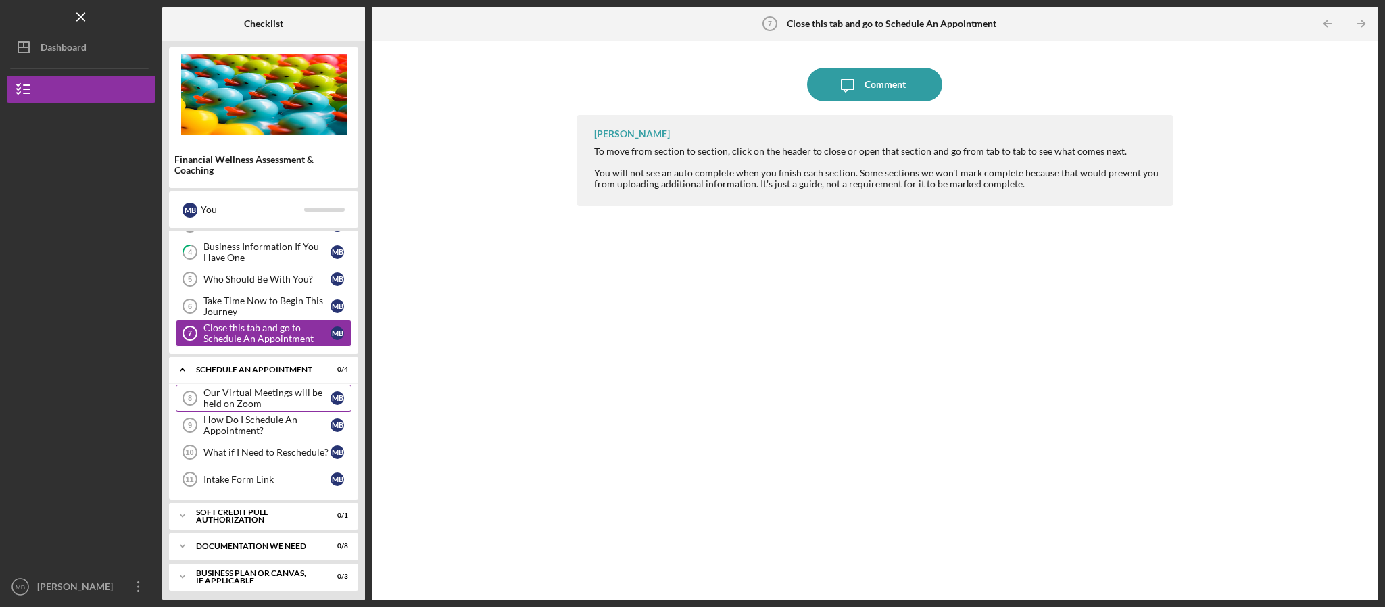
click at [280, 400] on div "Our Virtual Meetings will be held on Zoom" at bounding box center [266, 398] width 127 height 22
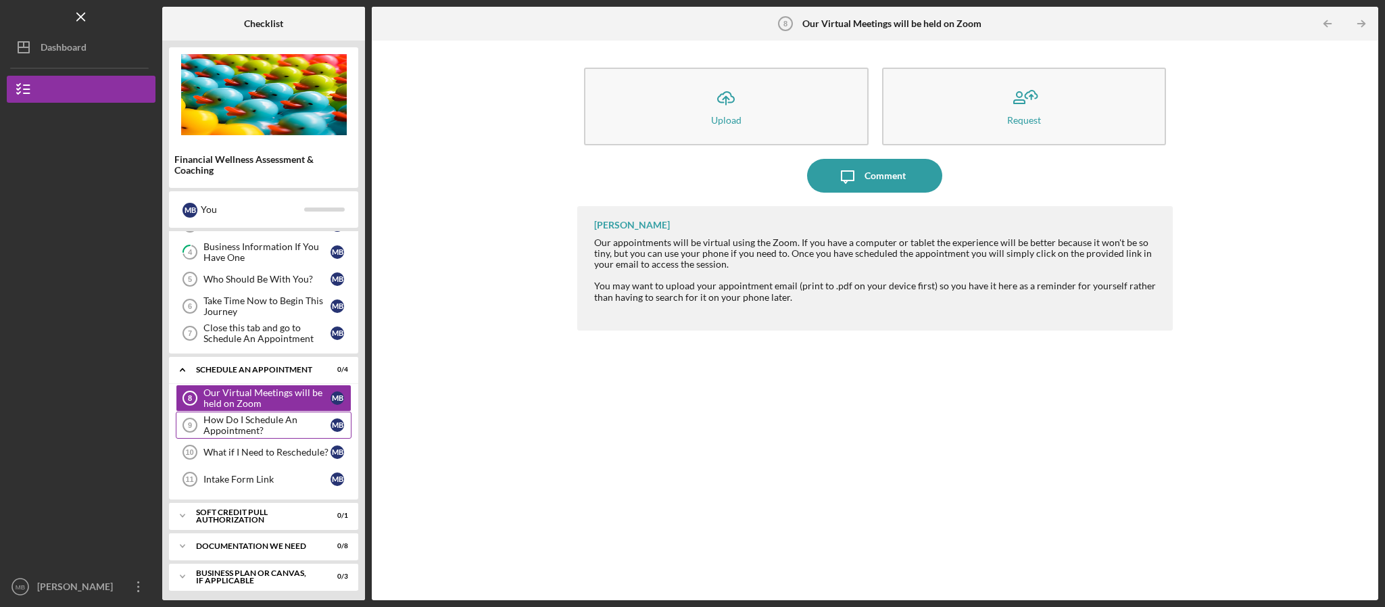
click at [274, 422] on div "How Do I Schedule An Appointment?" at bounding box center [266, 425] width 127 height 22
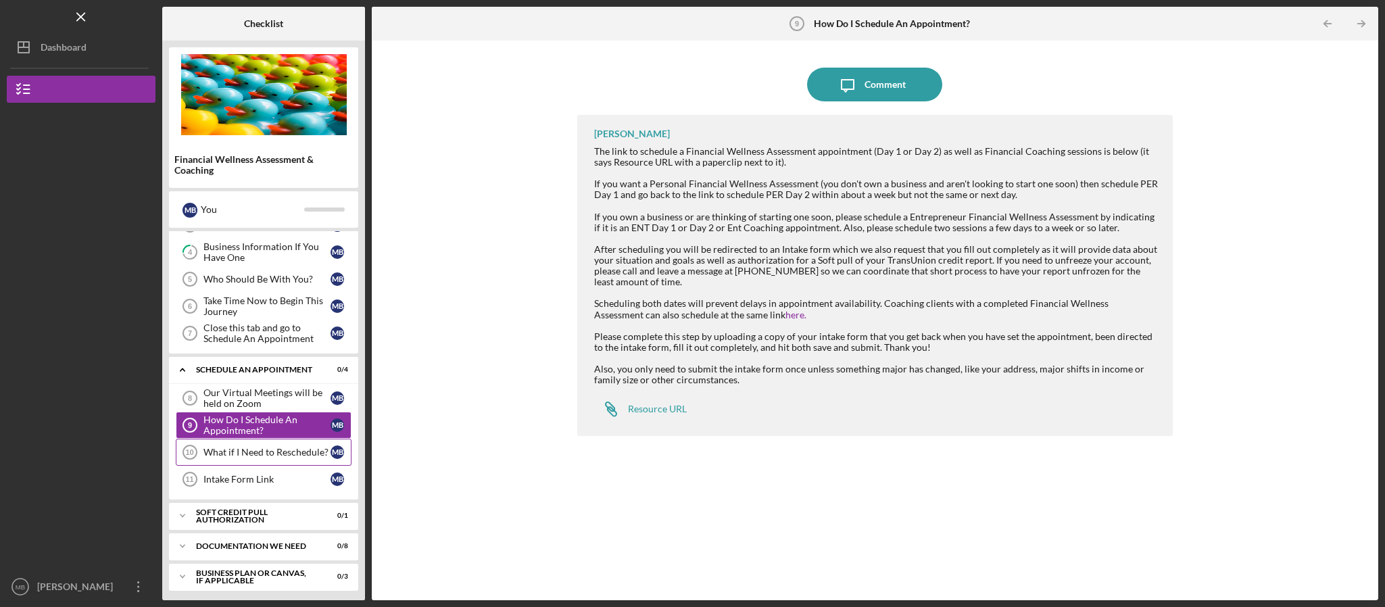
click at [223, 458] on div "What if I Need to Reschedule?" at bounding box center [266, 452] width 127 height 11
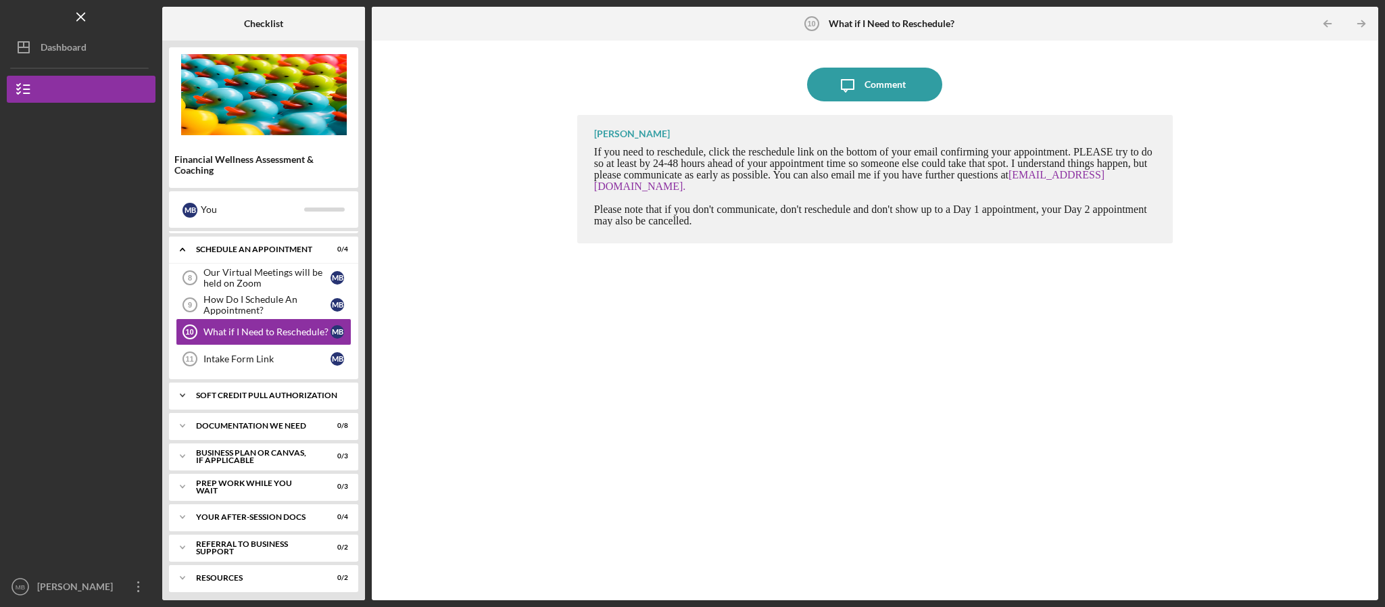
scroll to position [237, 0]
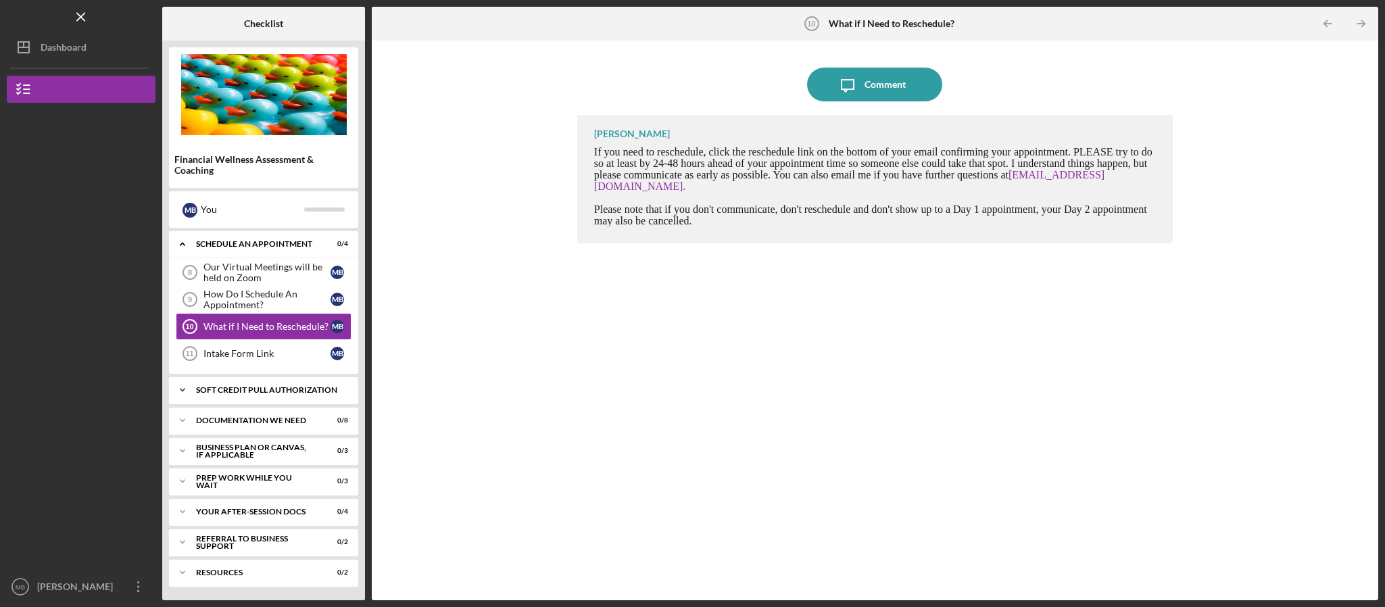
click at [221, 392] on div "Soft Credit Pull Authorization" at bounding box center [268, 390] width 145 height 8
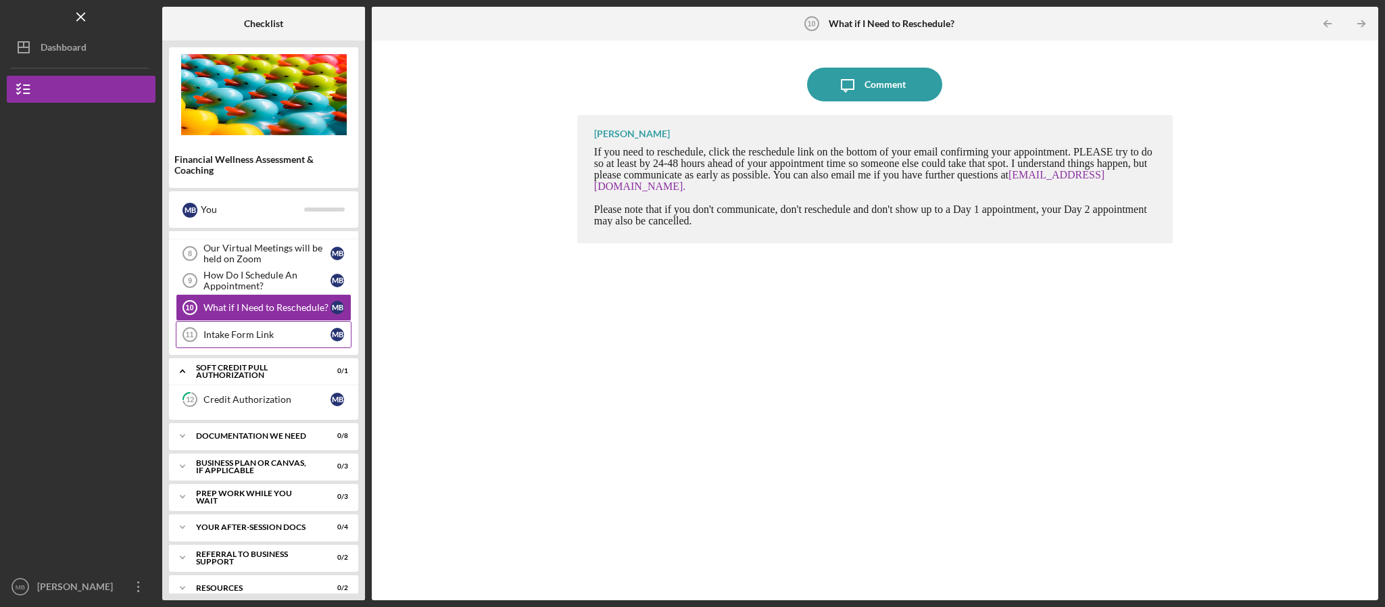
scroll to position [272, 0]
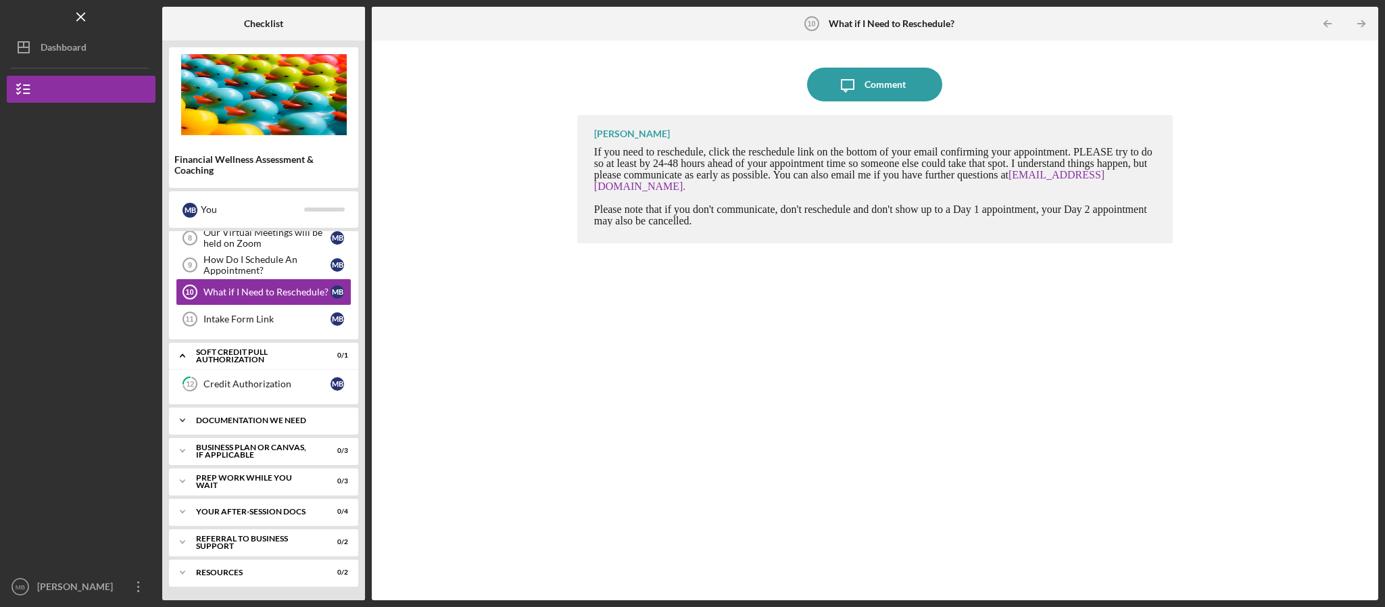
click at [234, 414] on div "Icon/Expander Documentation We Need 0 / 8" at bounding box center [263, 420] width 189 height 27
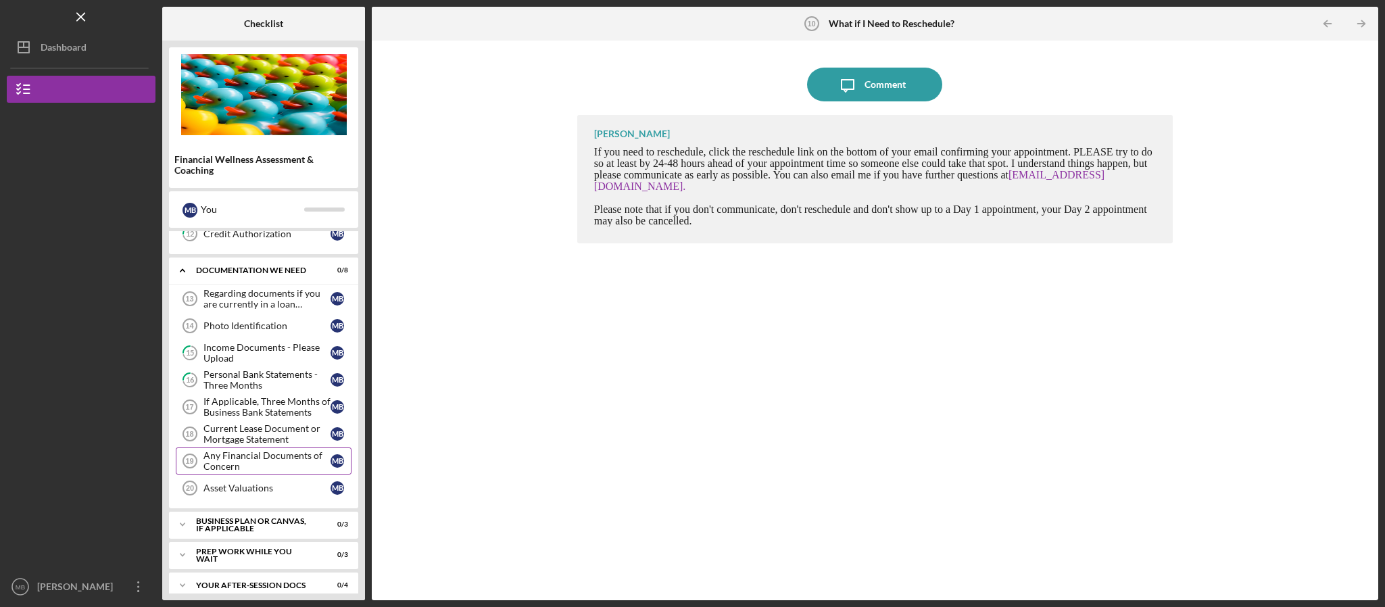
scroll to position [299, 0]
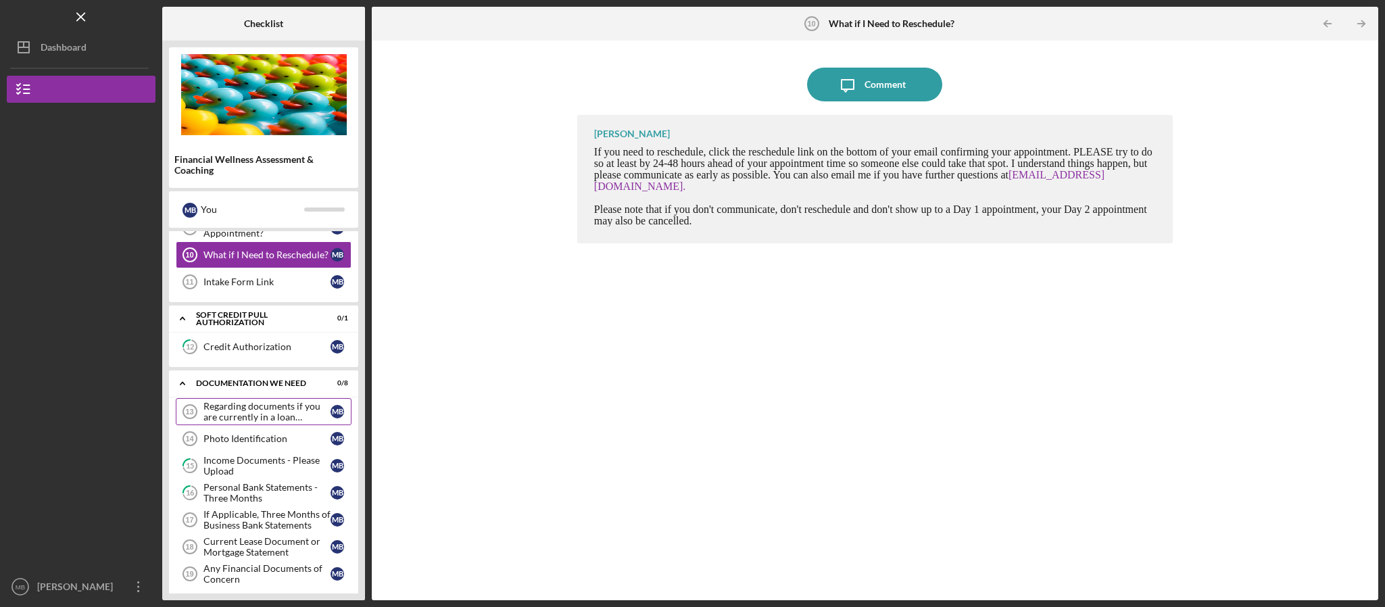
click at [260, 416] on div "Regarding documents if you are currently in a loan application" at bounding box center [266, 412] width 127 height 22
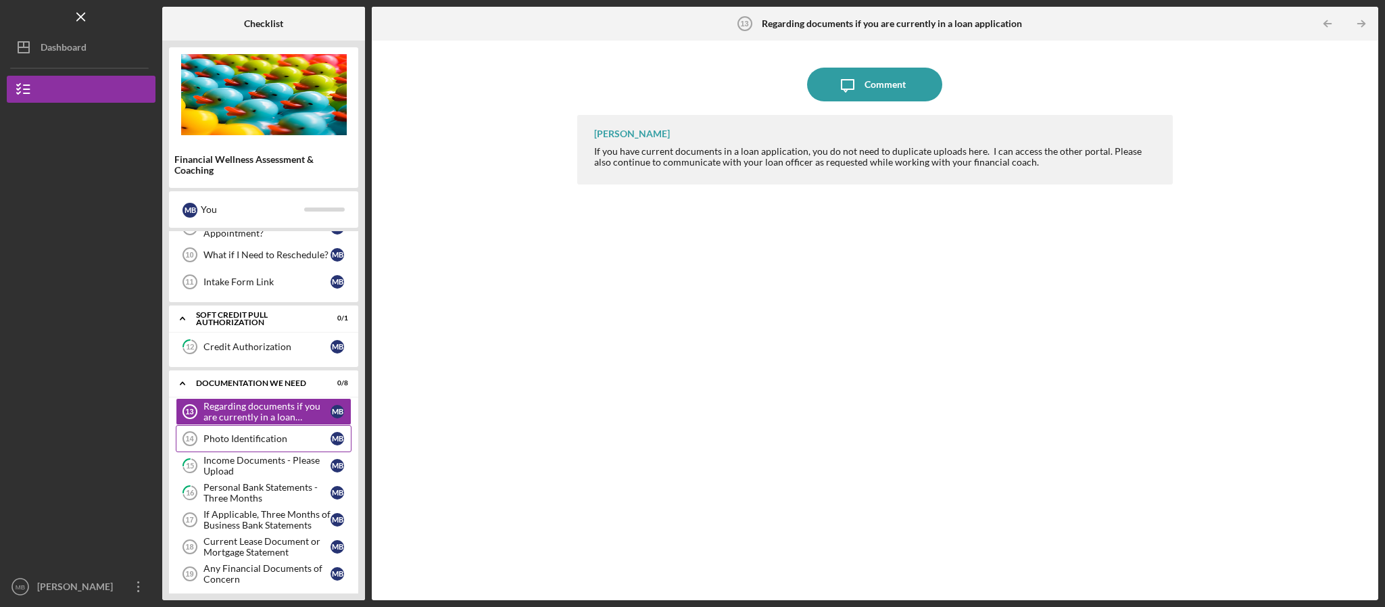
click at [262, 452] on link "Photo Identification 14 Photo Identification M B" at bounding box center [264, 438] width 176 height 27
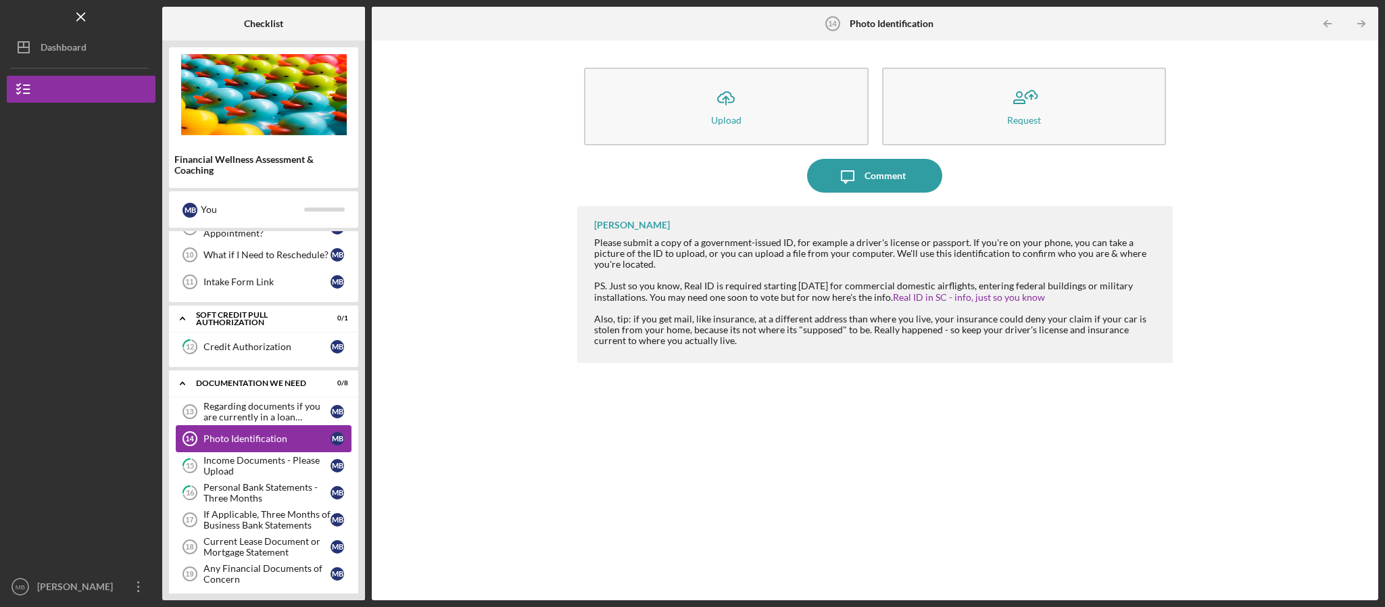
scroll to position [400, 0]
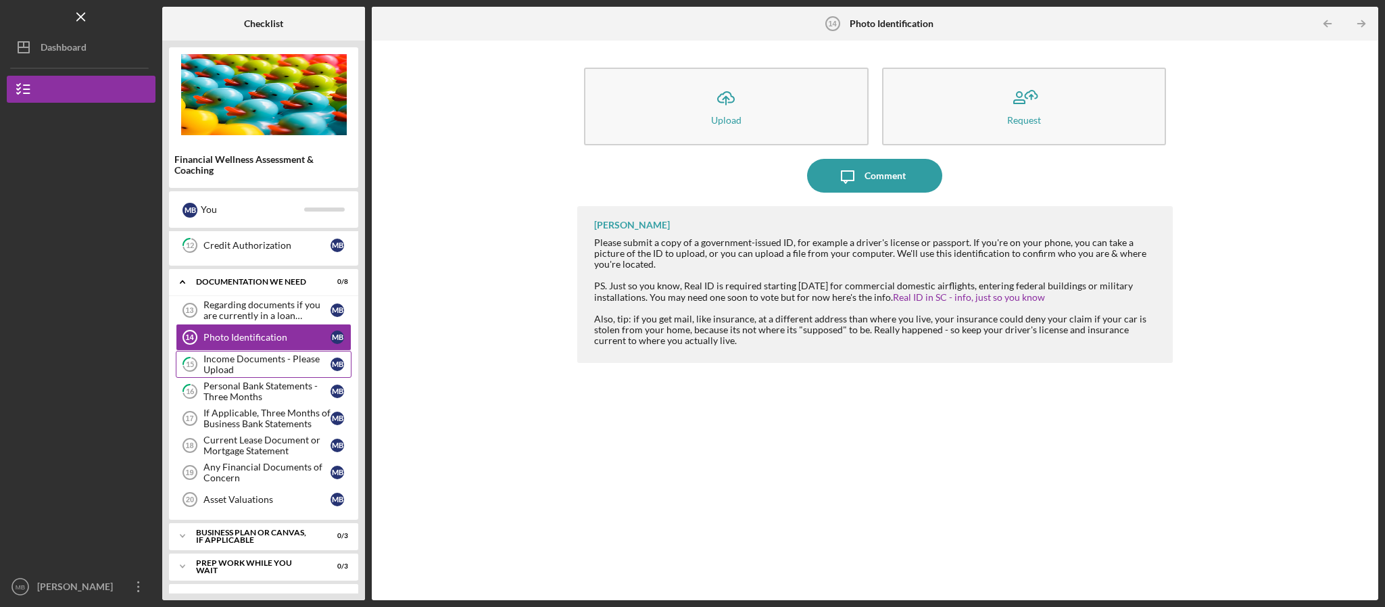
click at [258, 375] on div "Income Documents - Please Upload" at bounding box center [266, 365] width 127 height 22
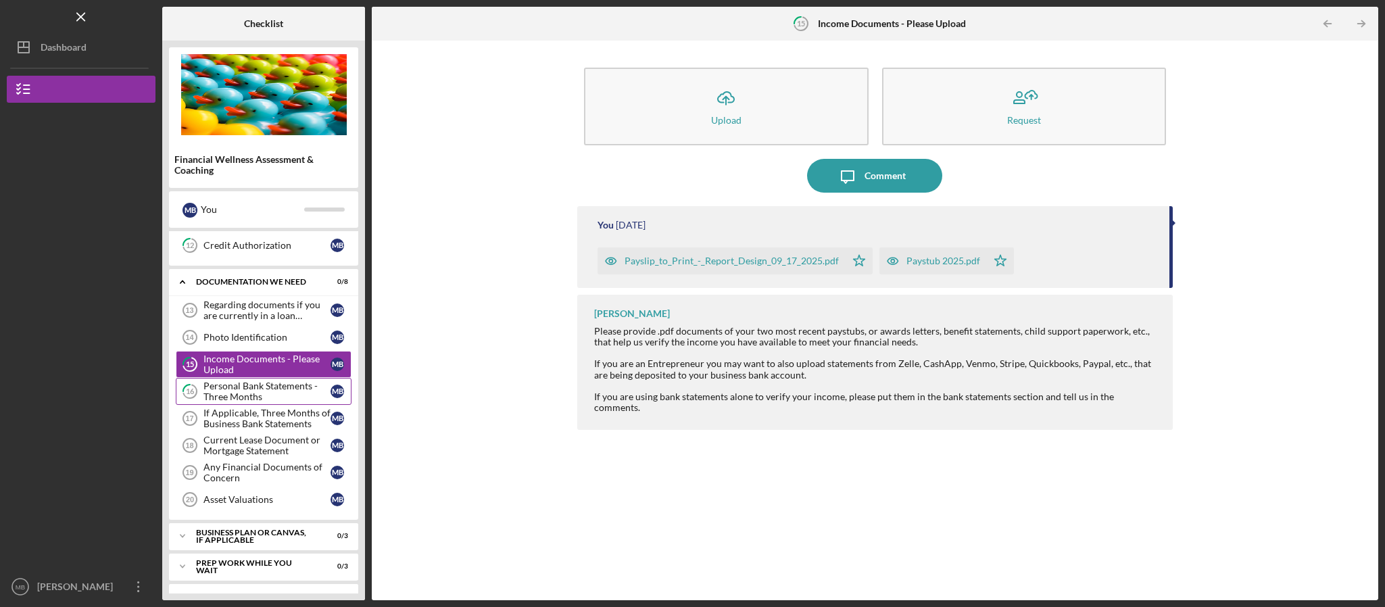
click at [242, 402] on div "Personal Bank Statements - Three Months" at bounding box center [266, 392] width 127 height 22
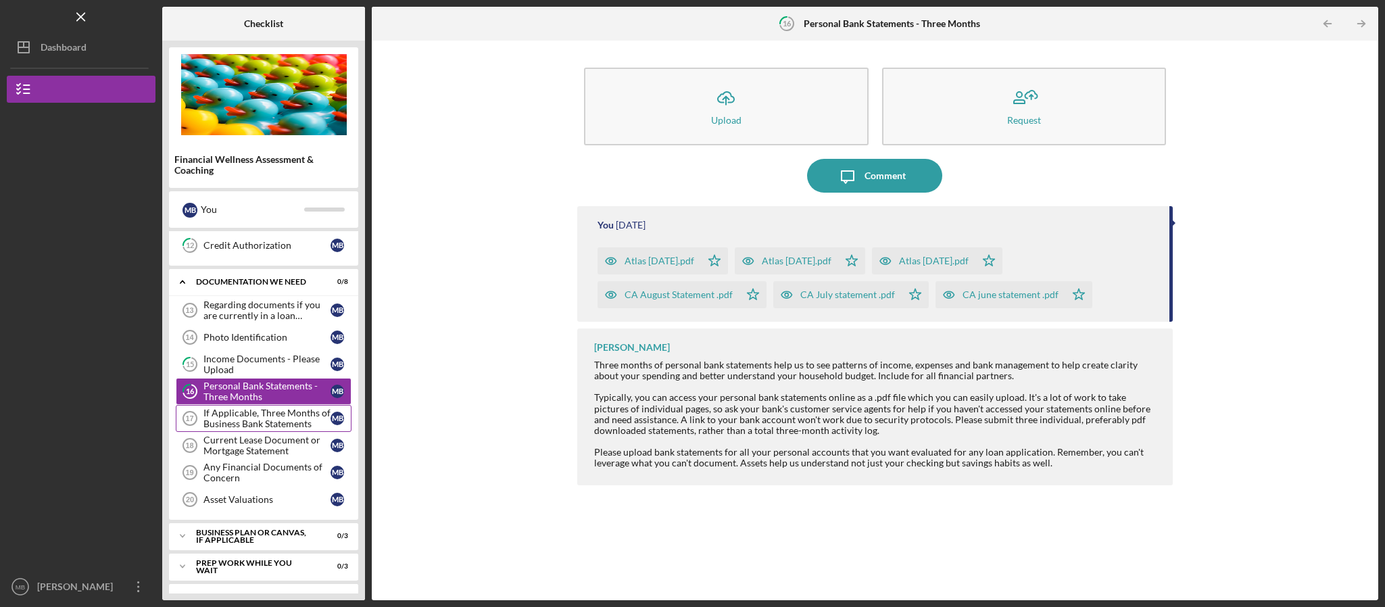
click at [242, 429] on div "If Applicable, Three Months of Business Bank Statements" at bounding box center [266, 419] width 127 height 22
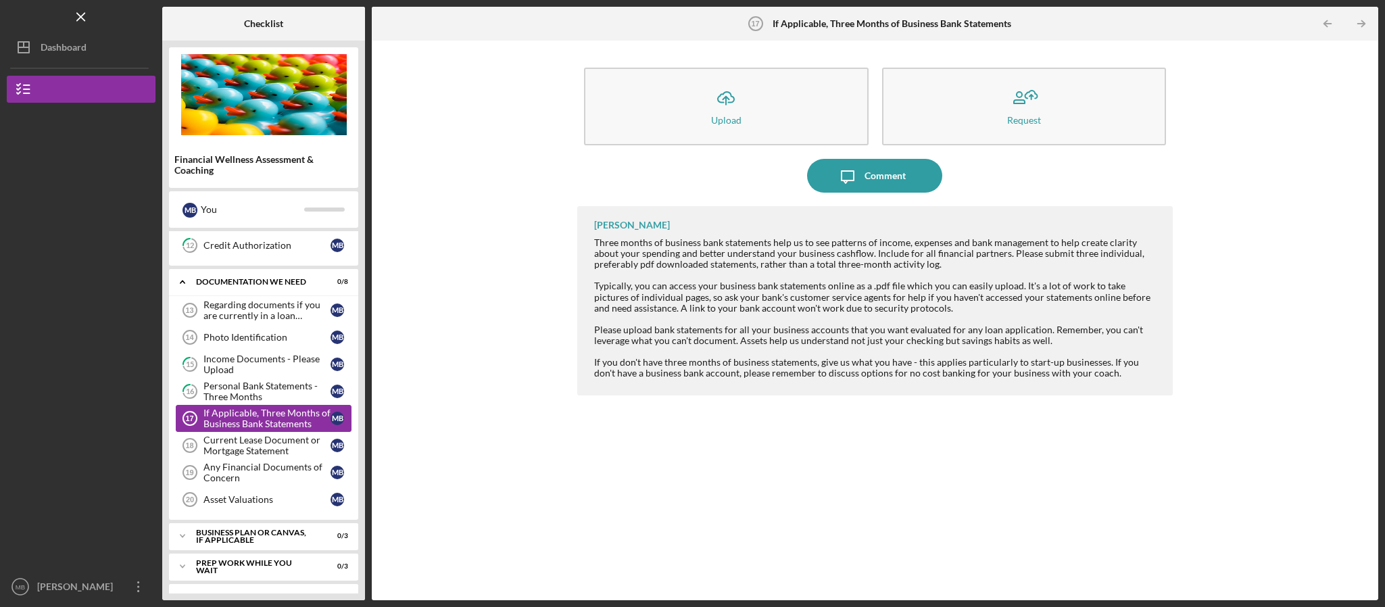
scroll to position [502, 0]
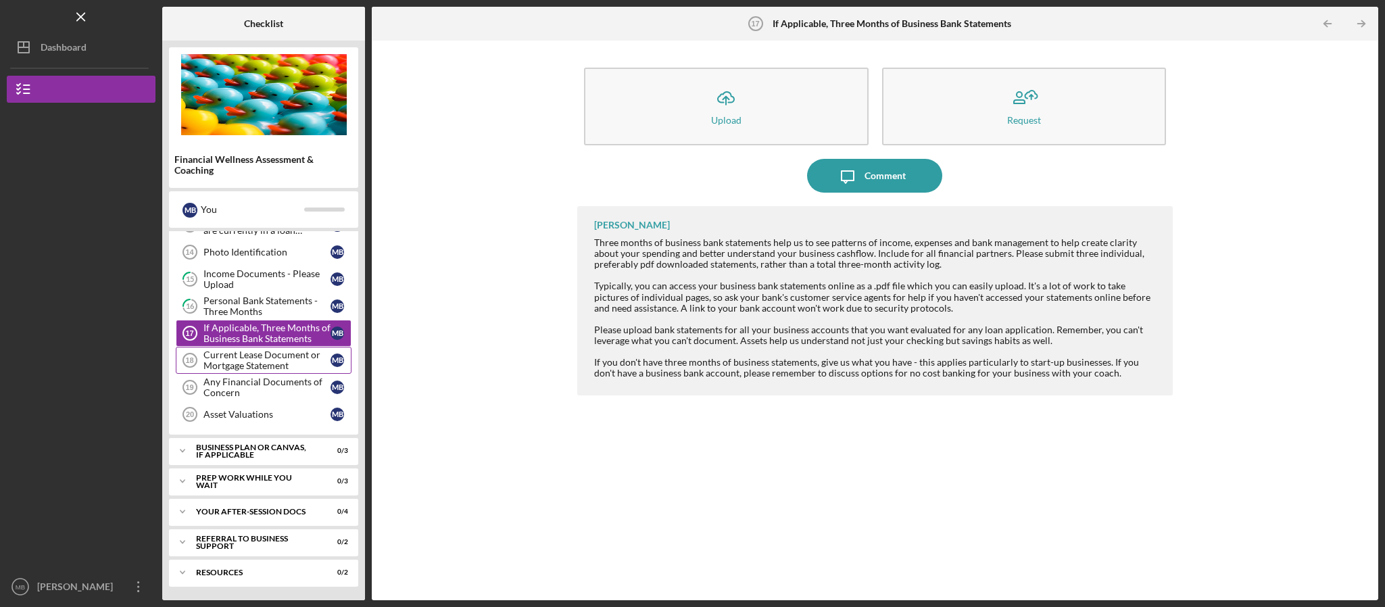
click at [260, 358] on div "Current Lease Document or Mortgage Statement" at bounding box center [266, 360] width 127 height 22
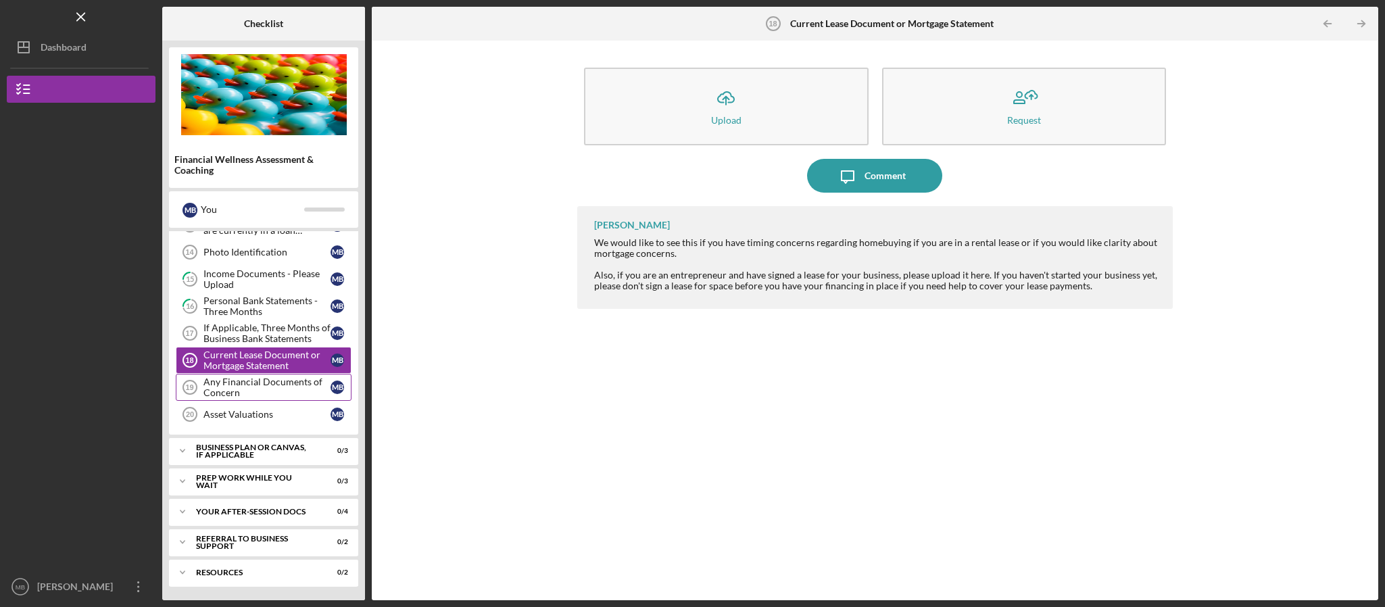
click at [242, 388] on div "Any Financial Documents of Concern" at bounding box center [266, 388] width 127 height 22
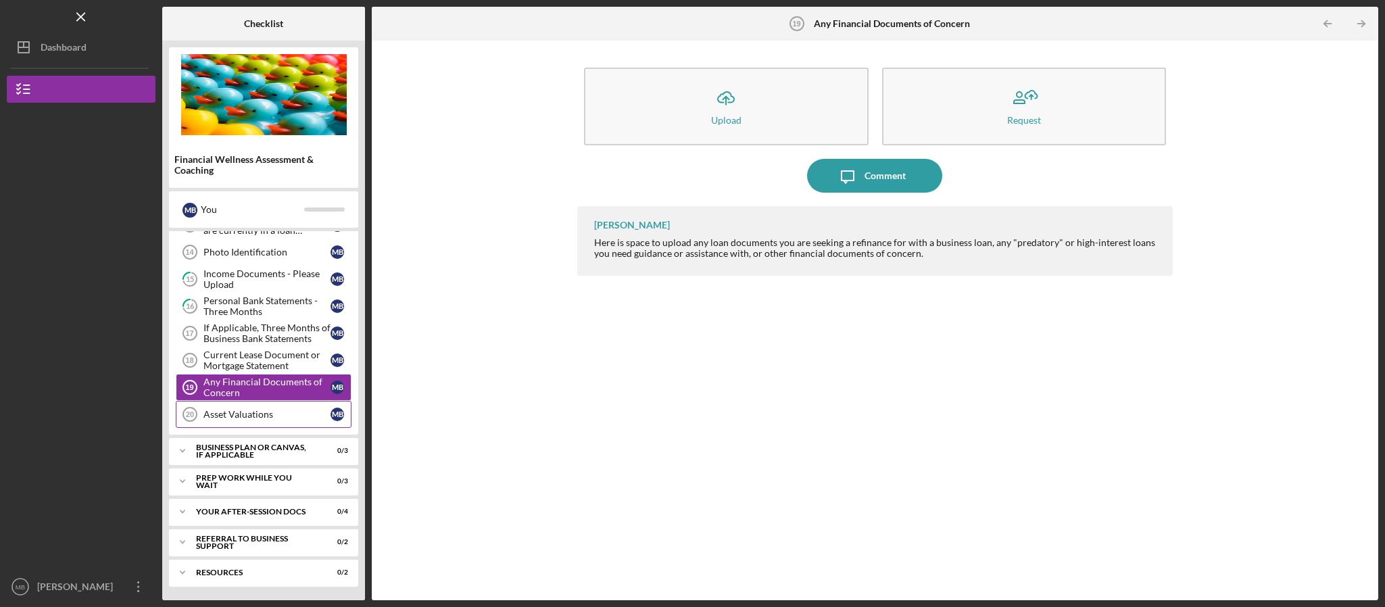
click at [243, 410] on div "Asset Valuations" at bounding box center [266, 414] width 127 height 11
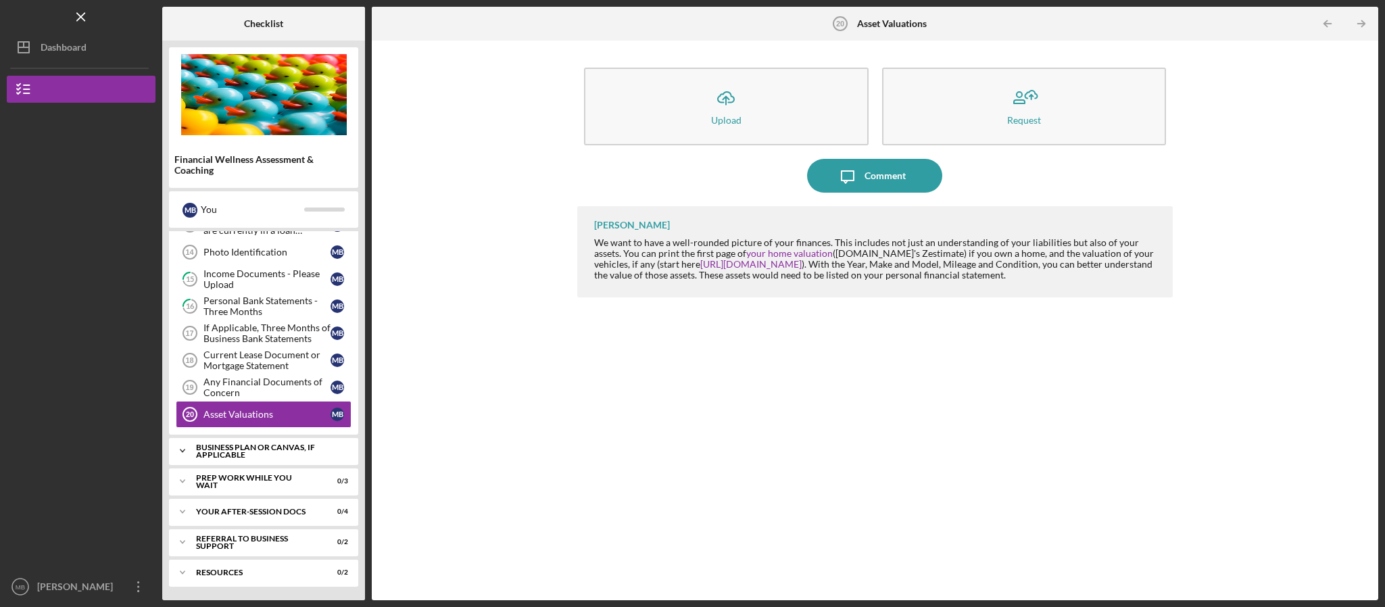
click at [218, 450] on div "Business Plan or Canvas, if applicable" at bounding box center [268, 451] width 145 height 16
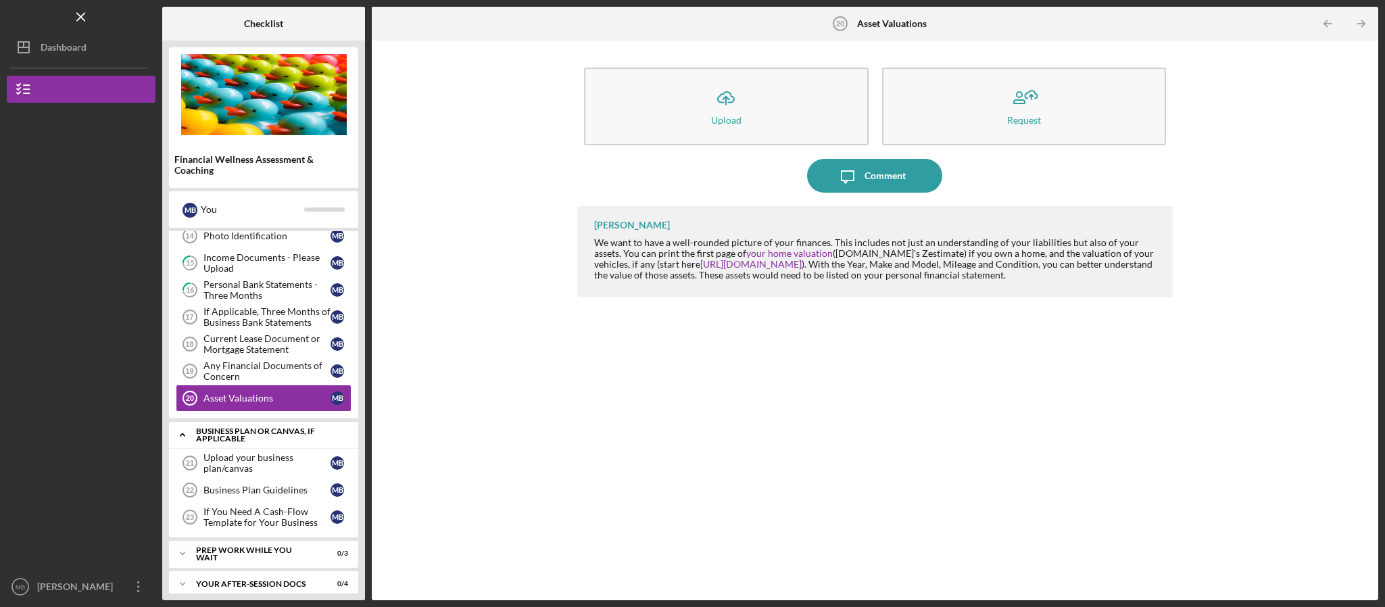
scroll to position [593, 0]
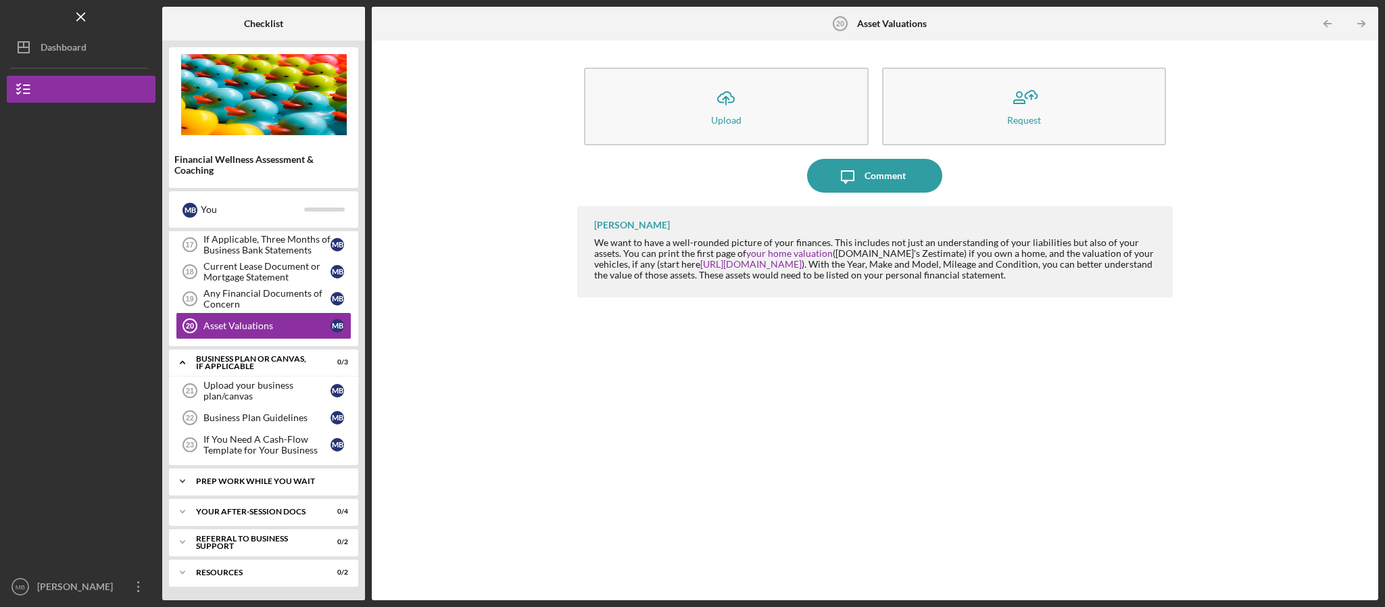
click at [211, 475] on div "Icon/Expander Prep Work While You Wait 0 / 3" at bounding box center [263, 481] width 189 height 27
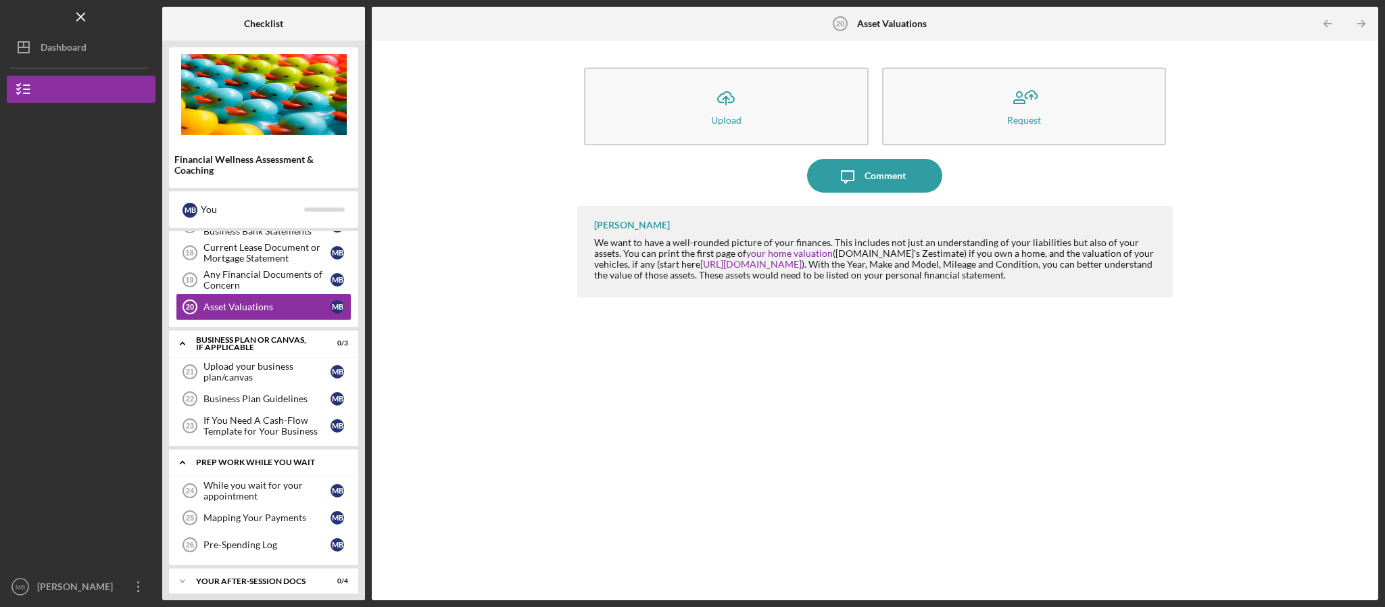
scroll to position [683, 0]
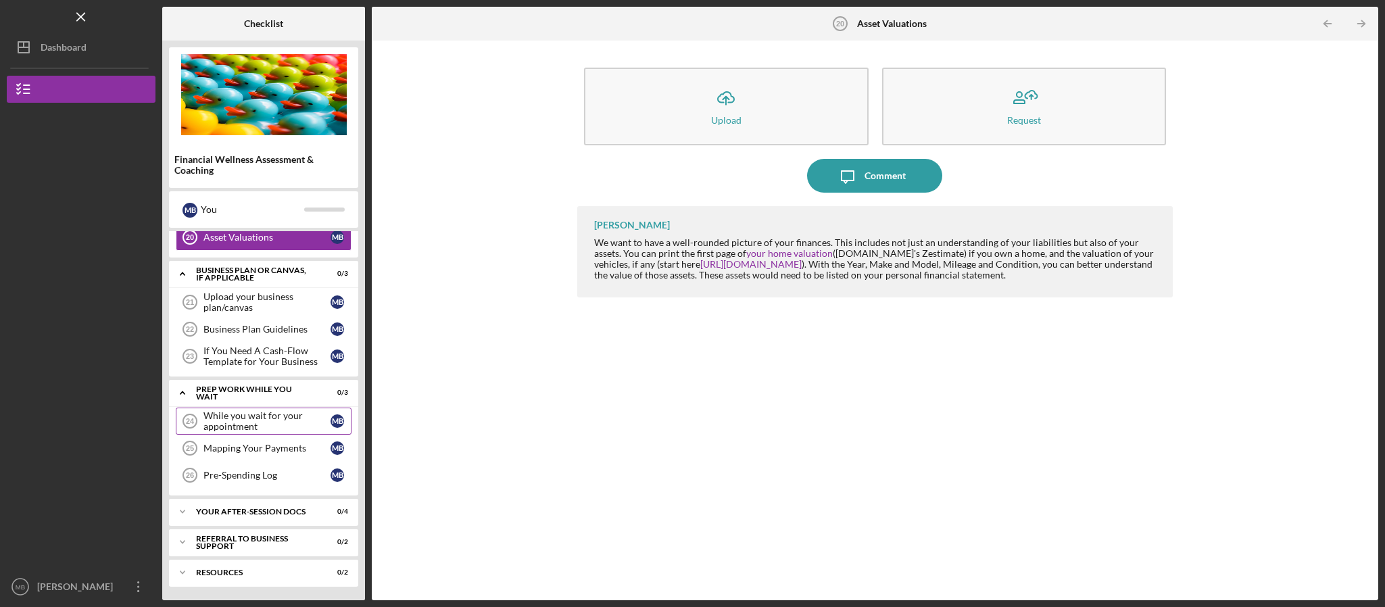
click at [230, 410] on div "While you wait for your appointment" at bounding box center [266, 421] width 127 height 22
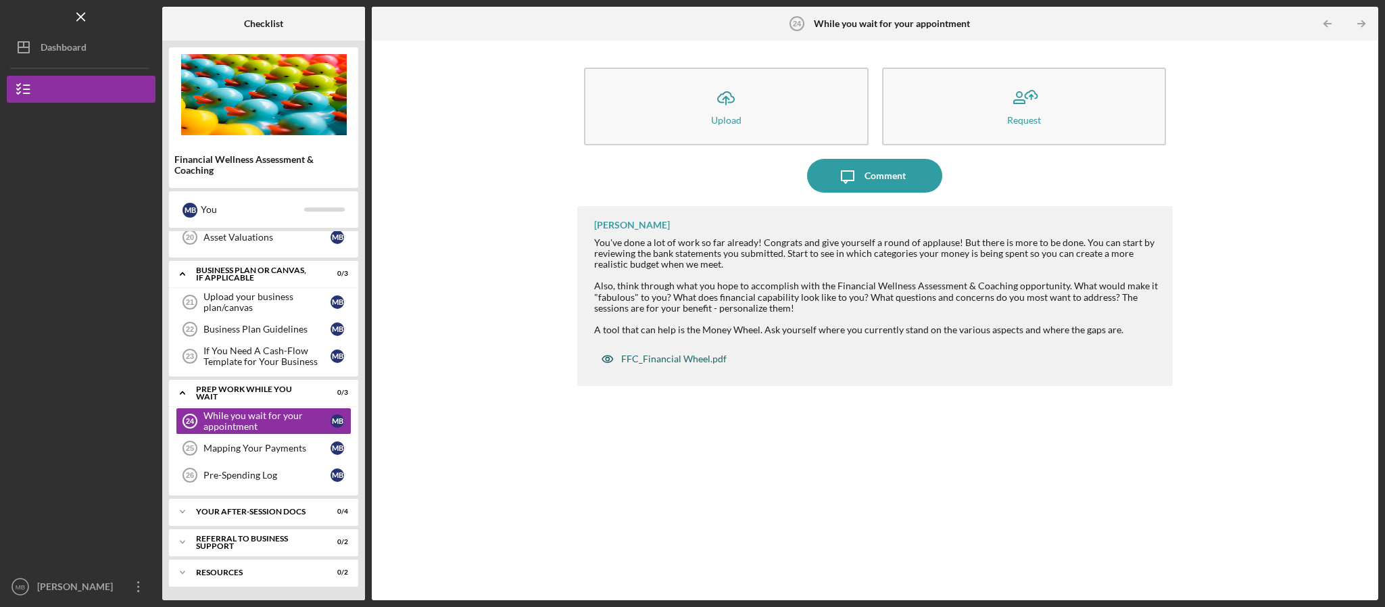
click at [673, 357] on div "FFC_Financial Wheel.pdf" at bounding box center [673, 359] width 105 height 11
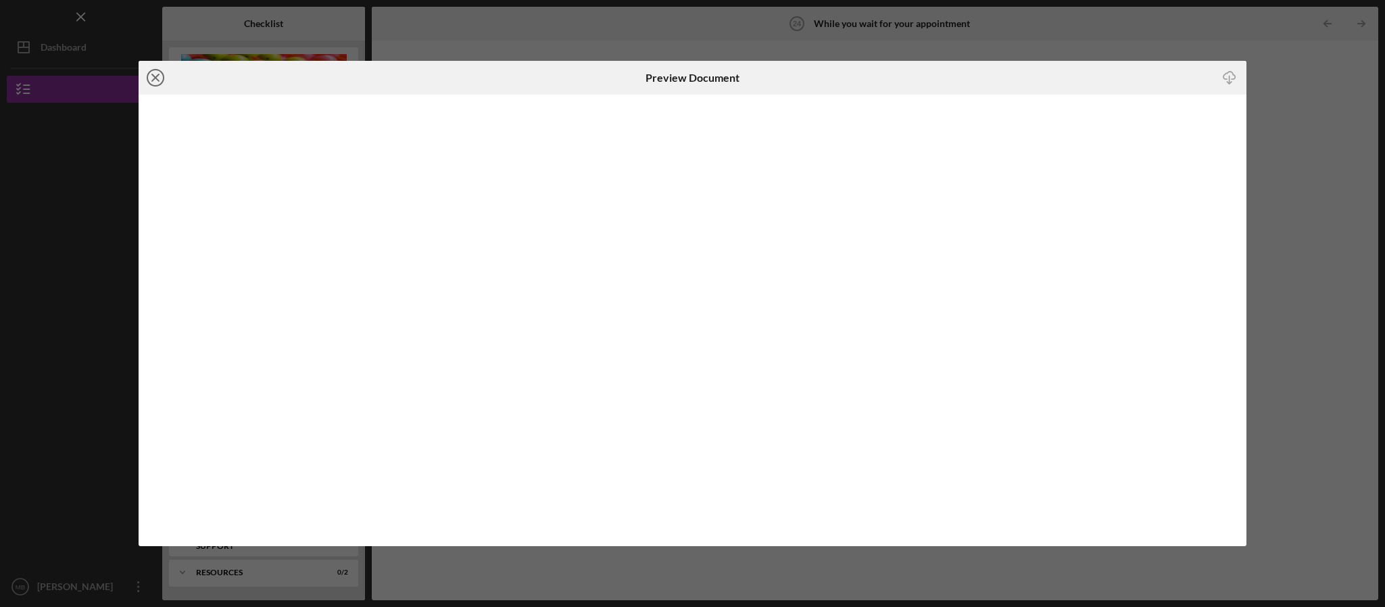
click at [162, 79] on icon "Icon/Close" at bounding box center [156, 78] width 34 height 34
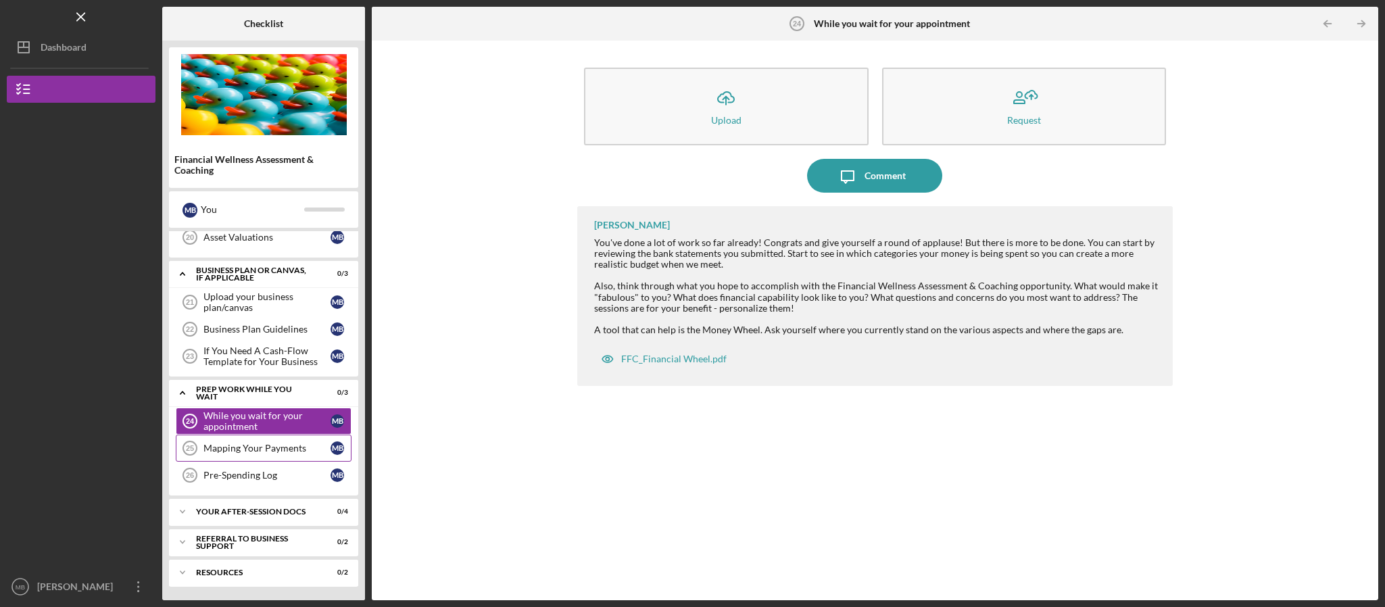
click at [254, 454] on link "Mapping Your Payments 25 Mapping Your Payments M B" at bounding box center [264, 448] width 176 height 27
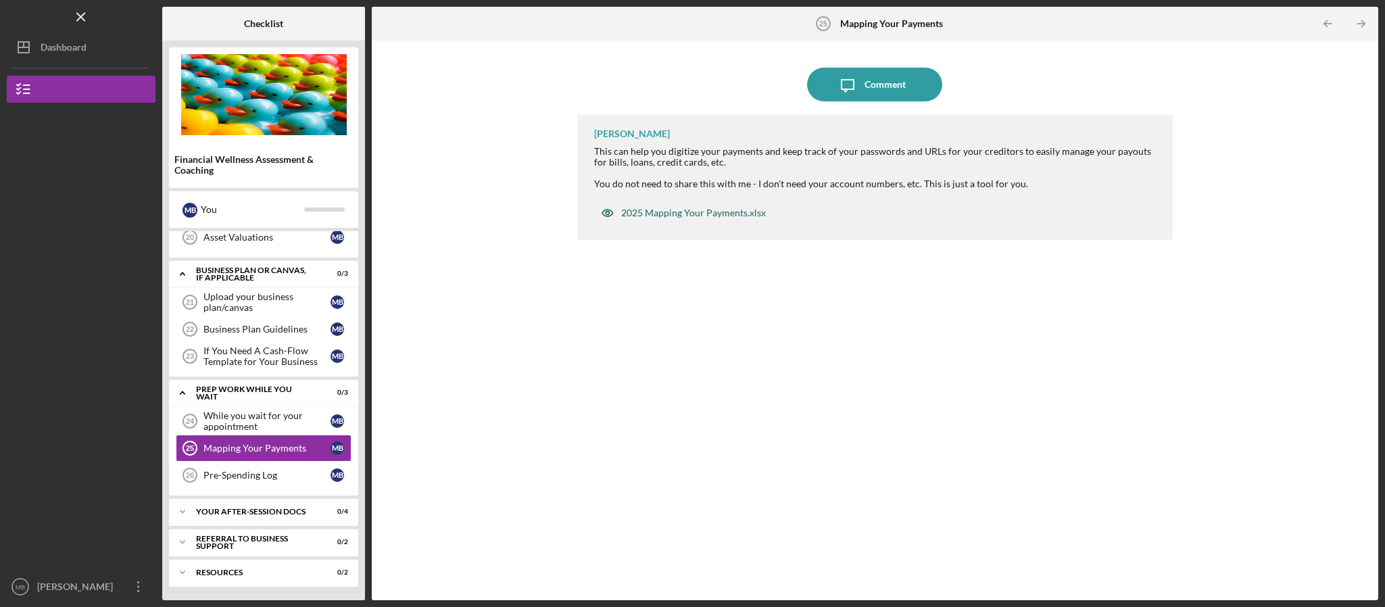
click at [694, 211] on div "2025 Mapping Your Payments.xlsx" at bounding box center [693, 213] width 145 height 11
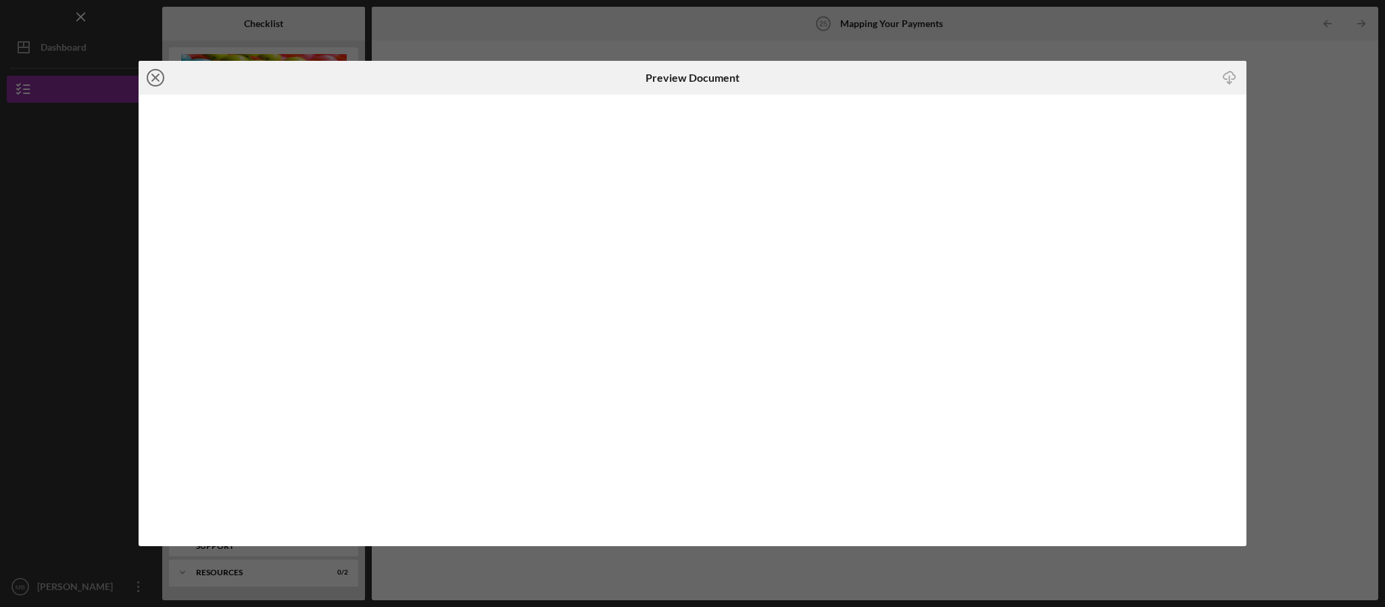
click at [161, 73] on circle at bounding box center [155, 78] width 16 height 16
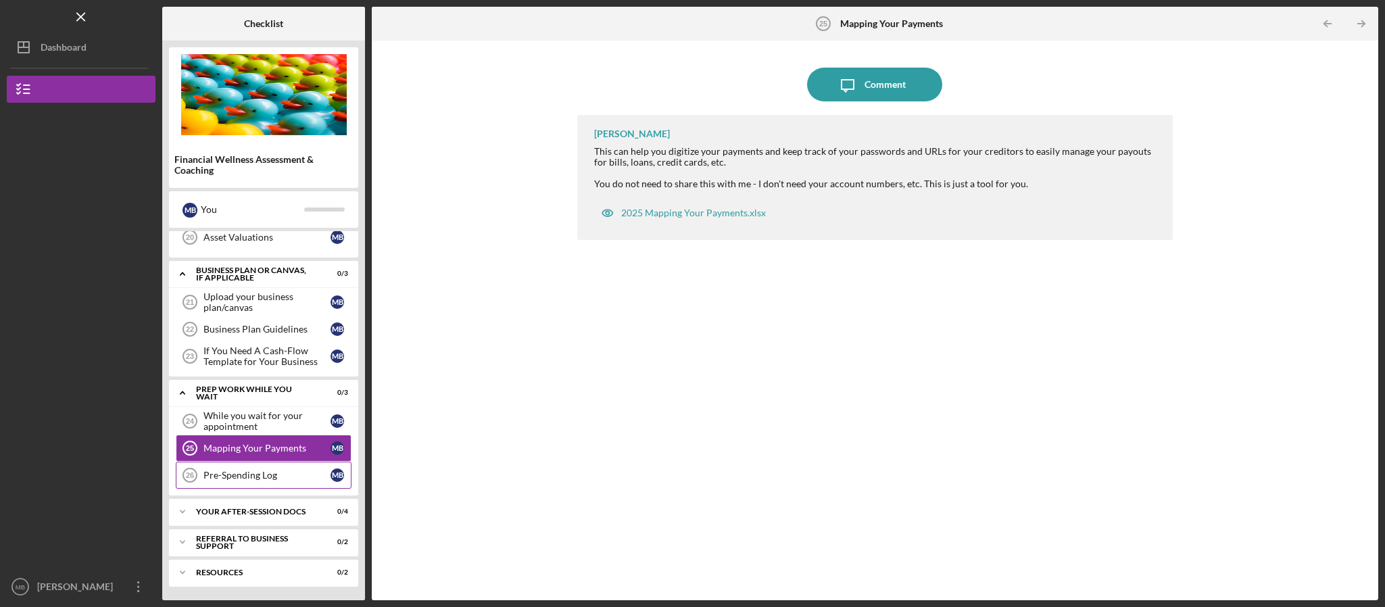
click at [239, 462] on link "Pre-Spending Log 26 Pre-Spending Log M B" at bounding box center [264, 475] width 176 height 27
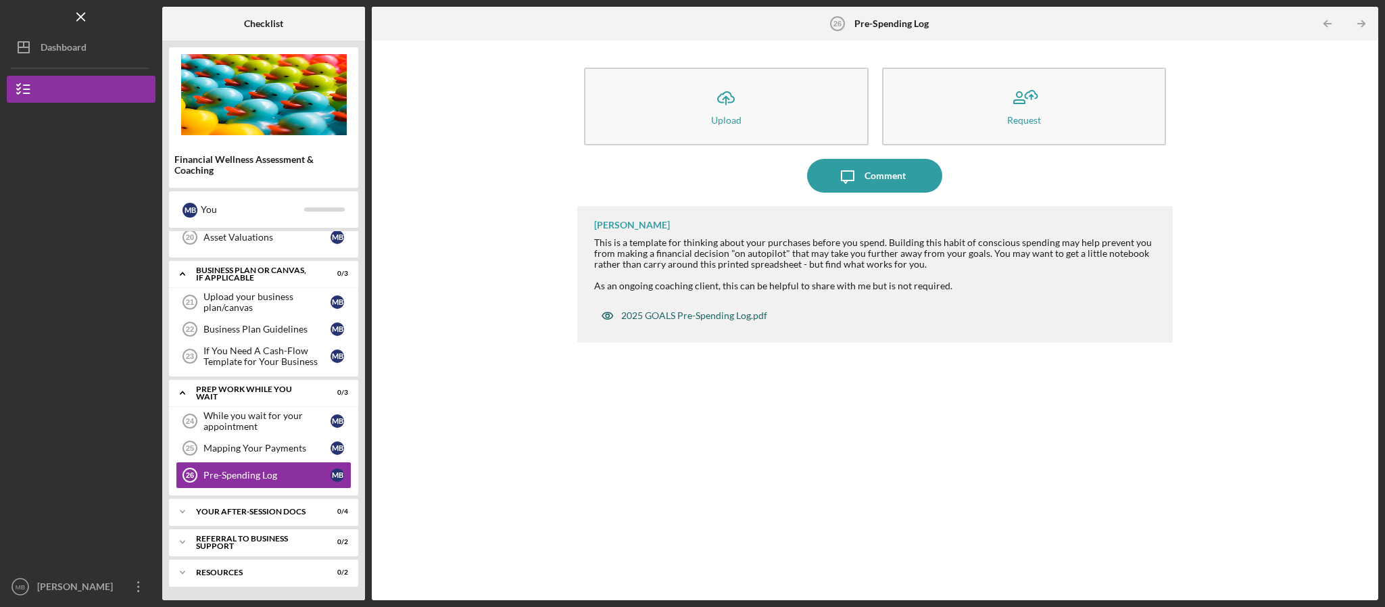
click at [745, 312] on div "2025 GOALS Pre-Spending Log.pdf" at bounding box center [694, 315] width 146 height 11
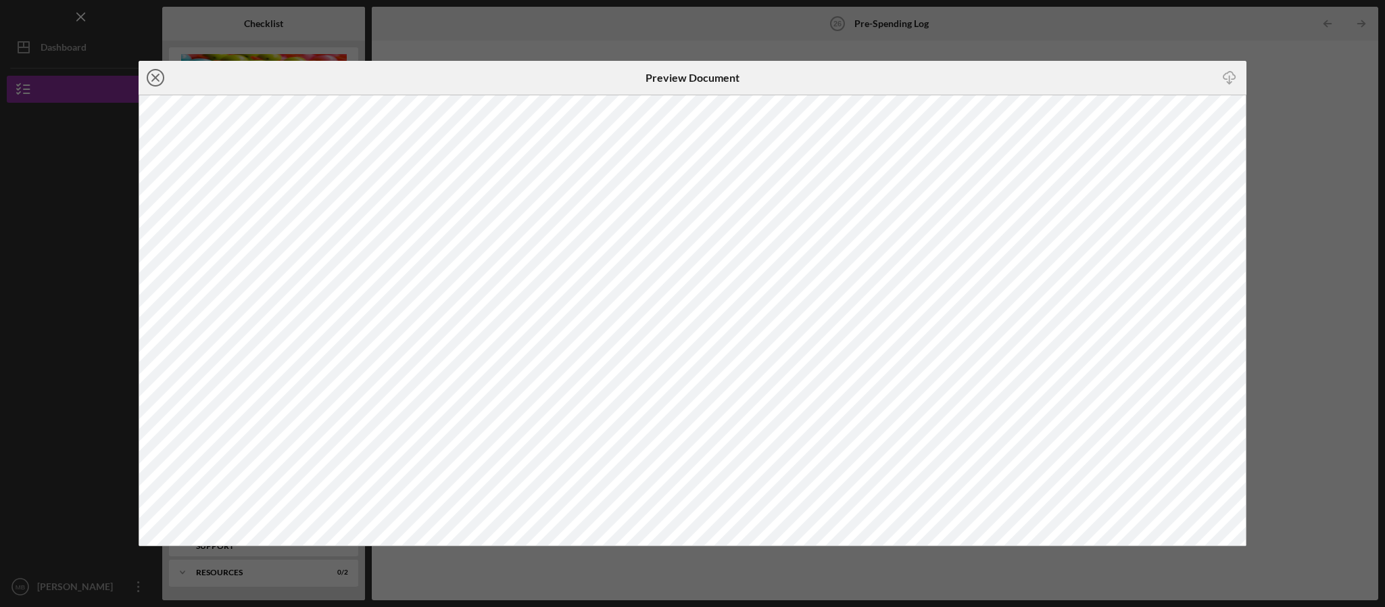
click at [148, 80] on circle at bounding box center [155, 78] width 16 height 16
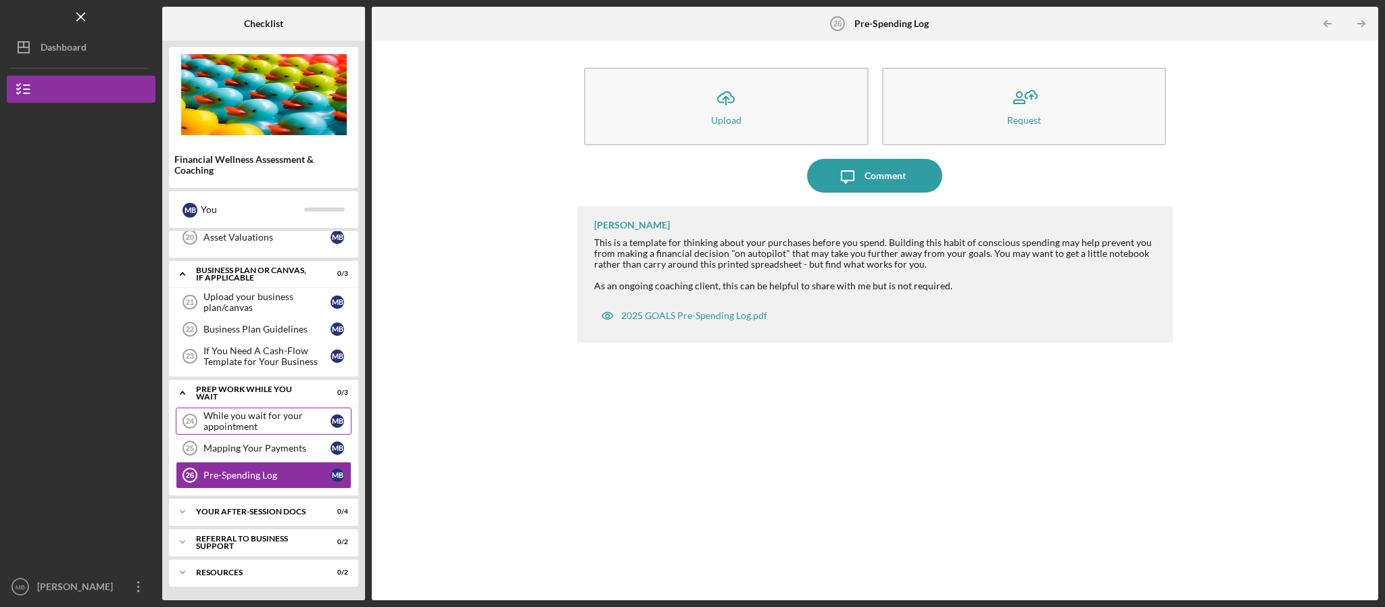
click at [280, 416] on div "While you wait for your appointment" at bounding box center [266, 421] width 127 height 22
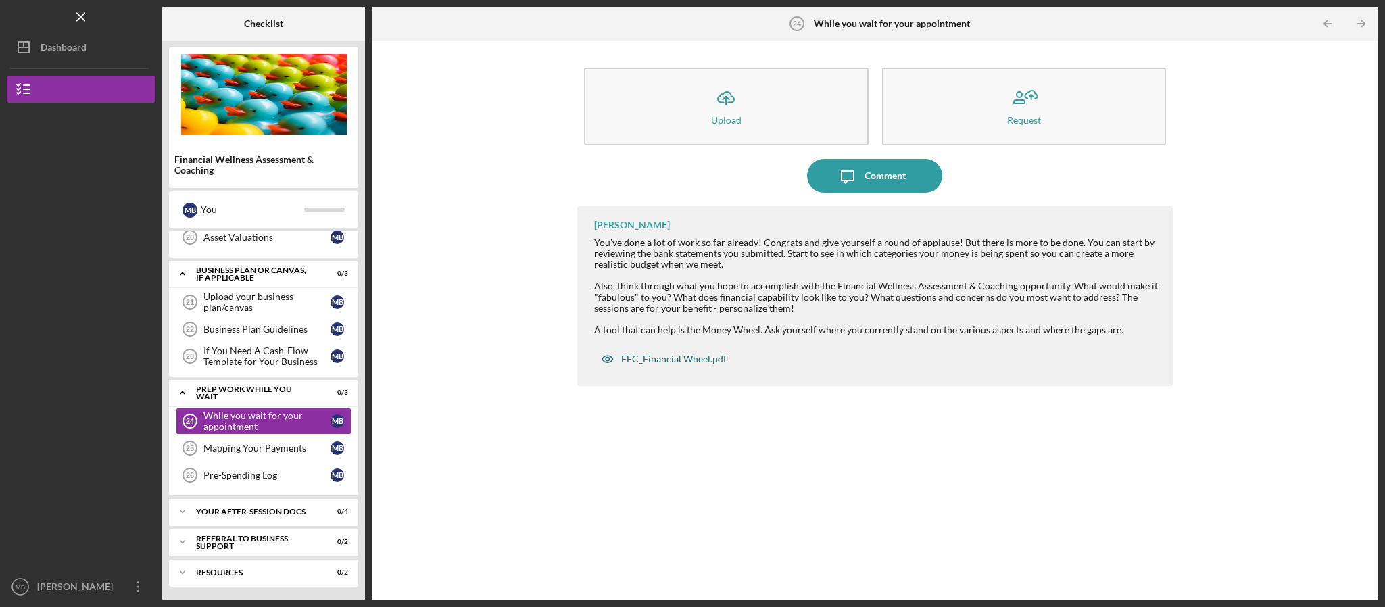
click at [696, 349] on div "FFC_Financial Wheel.pdf" at bounding box center [663, 358] width 139 height 27
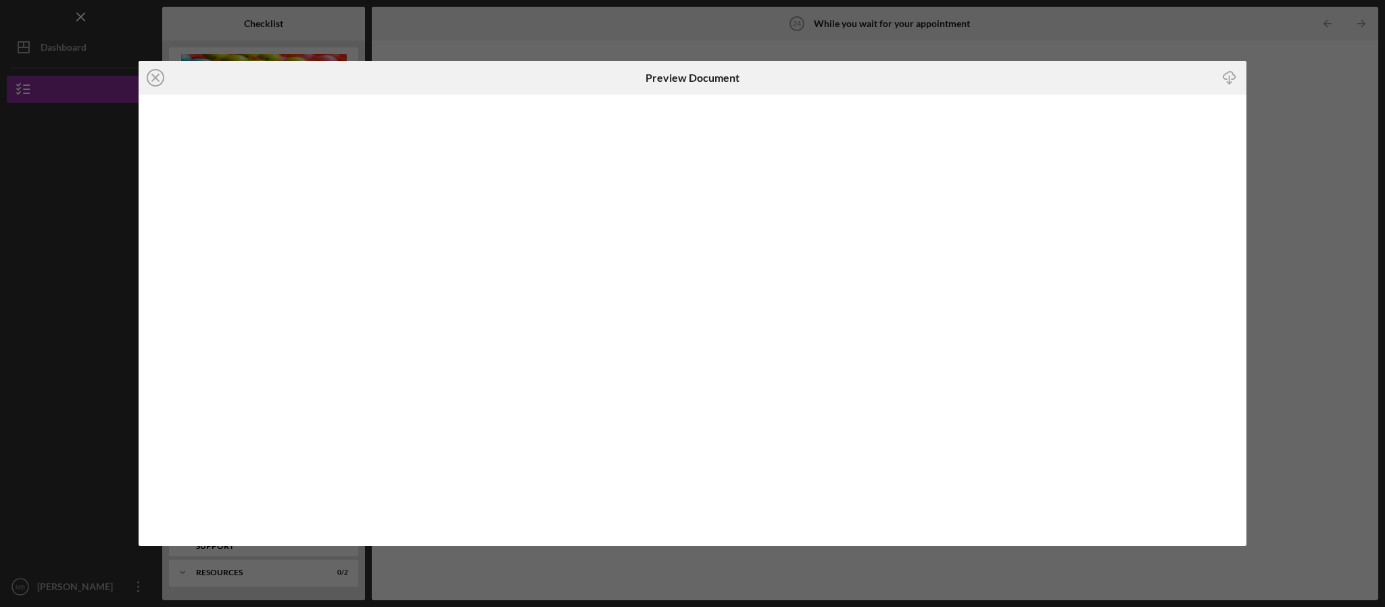
click at [1229, 71] on icon "Icon/Download" at bounding box center [1230, 77] width 30 height 30
click at [151, 81] on icon "Icon/Close" at bounding box center [156, 78] width 34 height 34
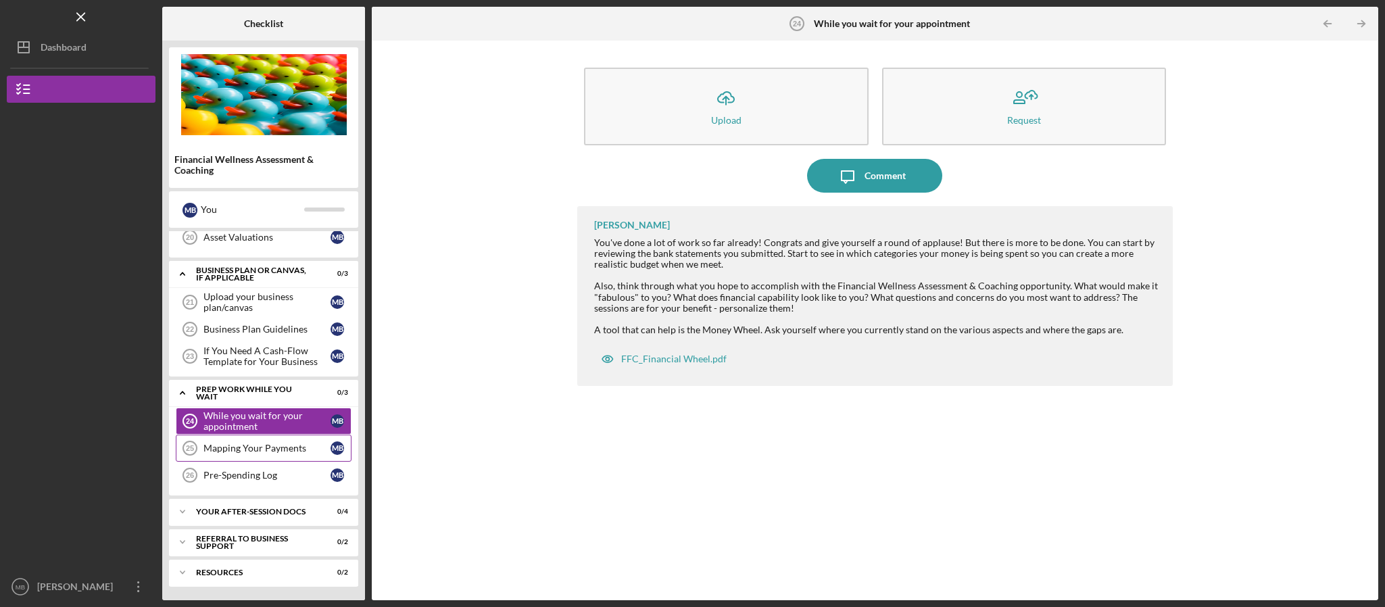
click at [251, 447] on div "Mapping Your Payments" at bounding box center [266, 448] width 127 height 11
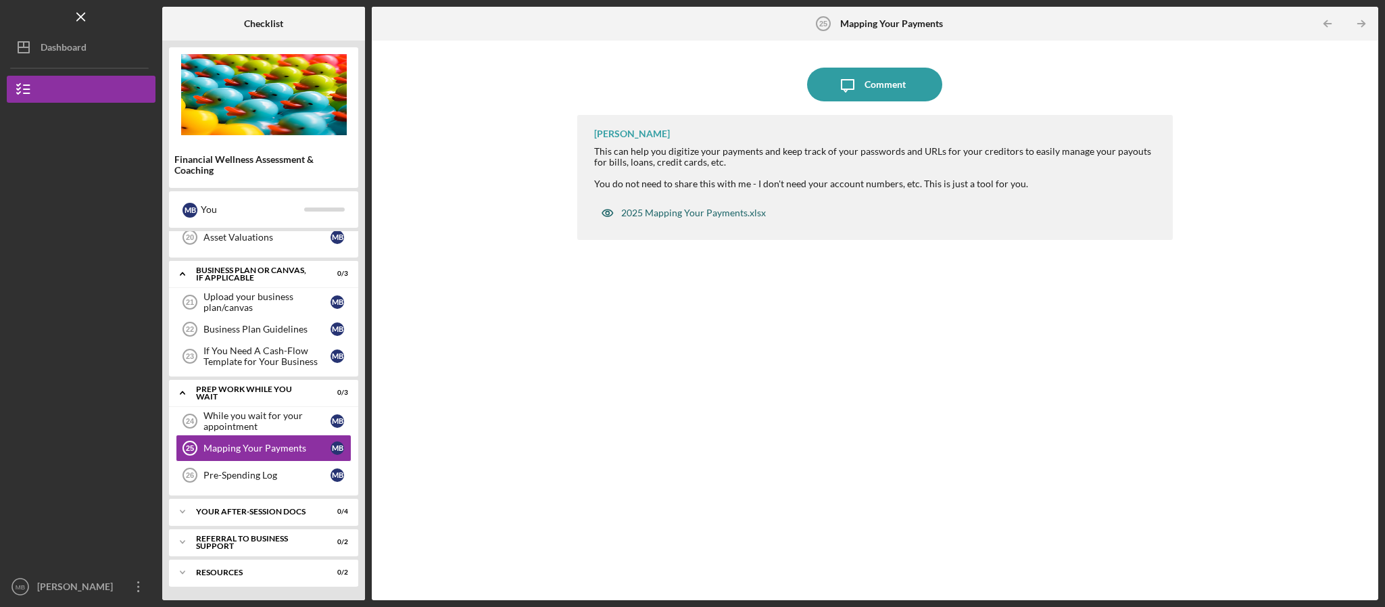
click at [723, 212] on div "2025 Mapping Your Payments.xlsx" at bounding box center [693, 213] width 145 height 11
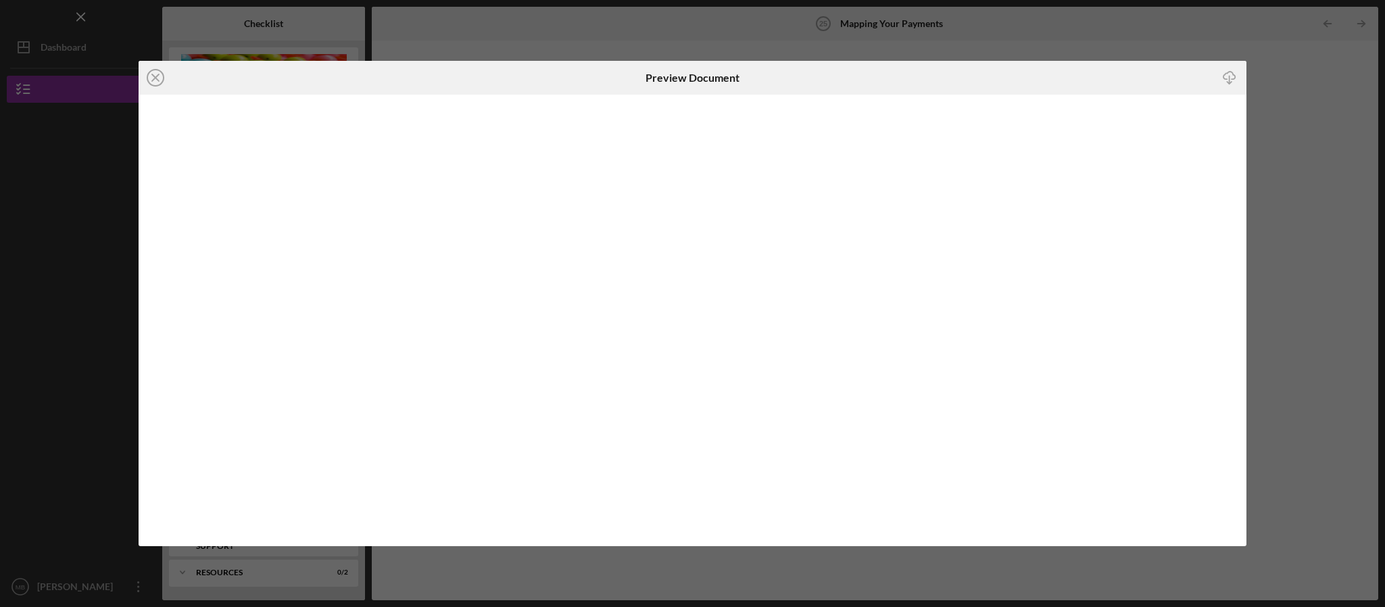
click at [1217, 77] on icon "Icon/Download" at bounding box center [1230, 77] width 30 height 30
click at [156, 68] on icon "Icon/Close" at bounding box center [156, 78] width 34 height 34
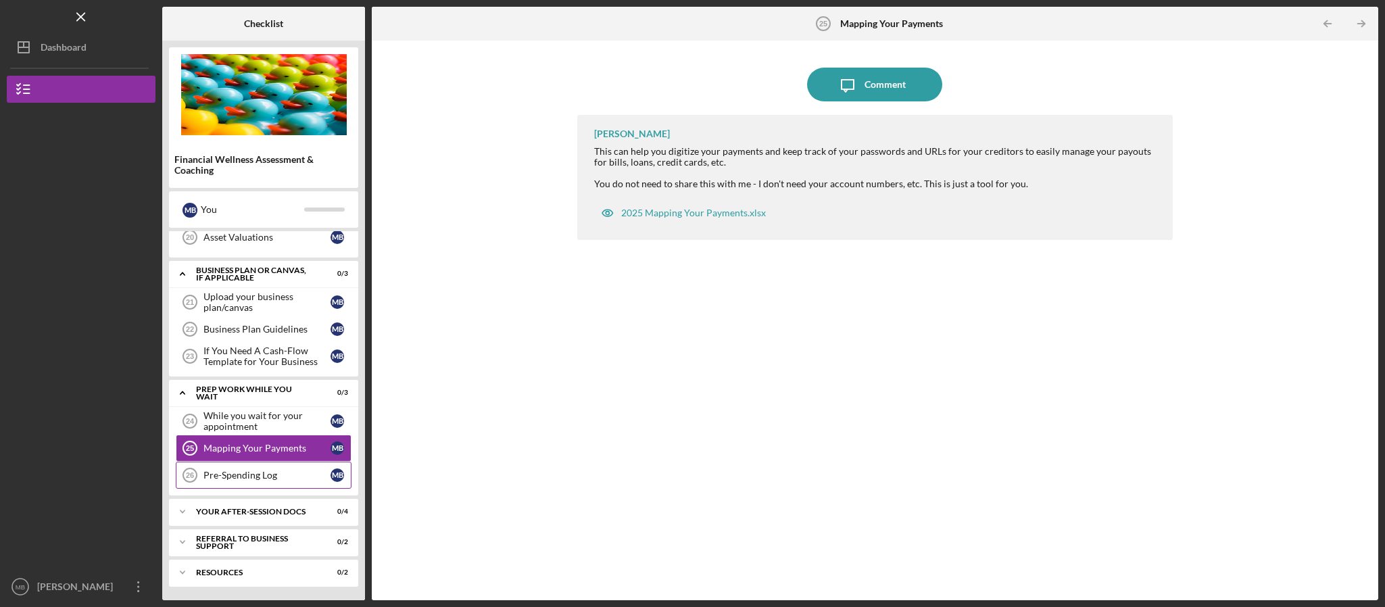
click at [258, 477] on div "Pre-Spending Log" at bounding box center [266, 475] width 127 height 11
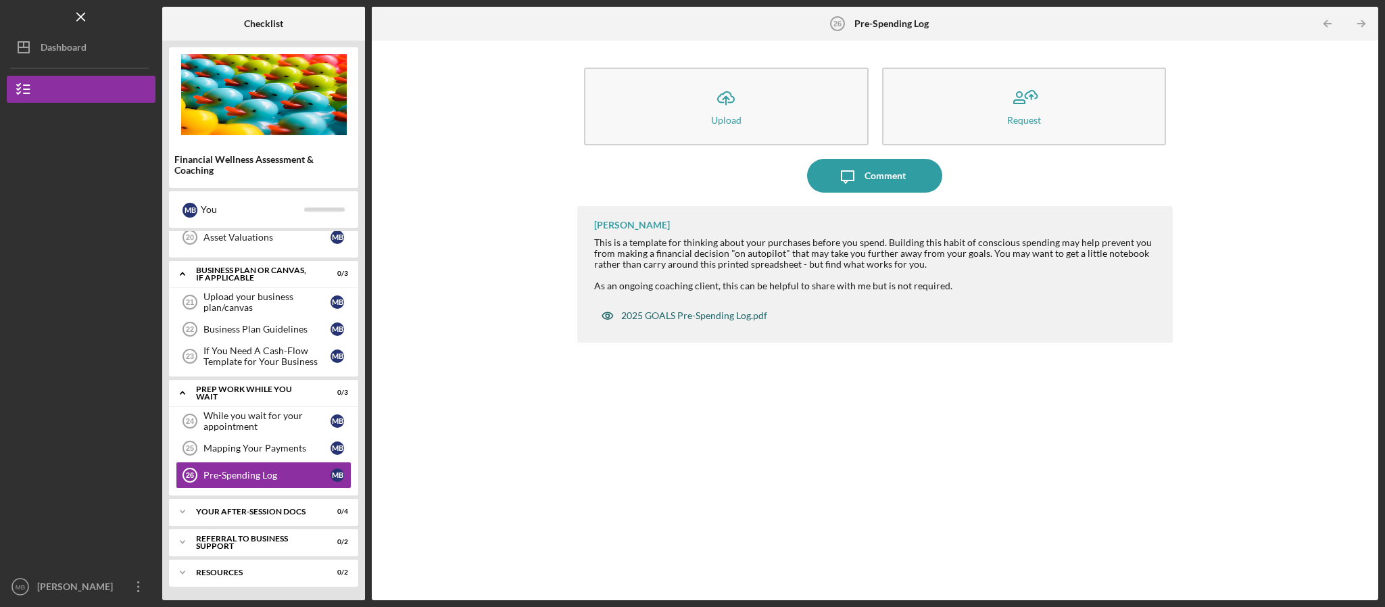
click at [754, 314] on div "2025 GOALS Pre-Spending Log.pdf" at bounding box center [694, 315] width 146 height 11
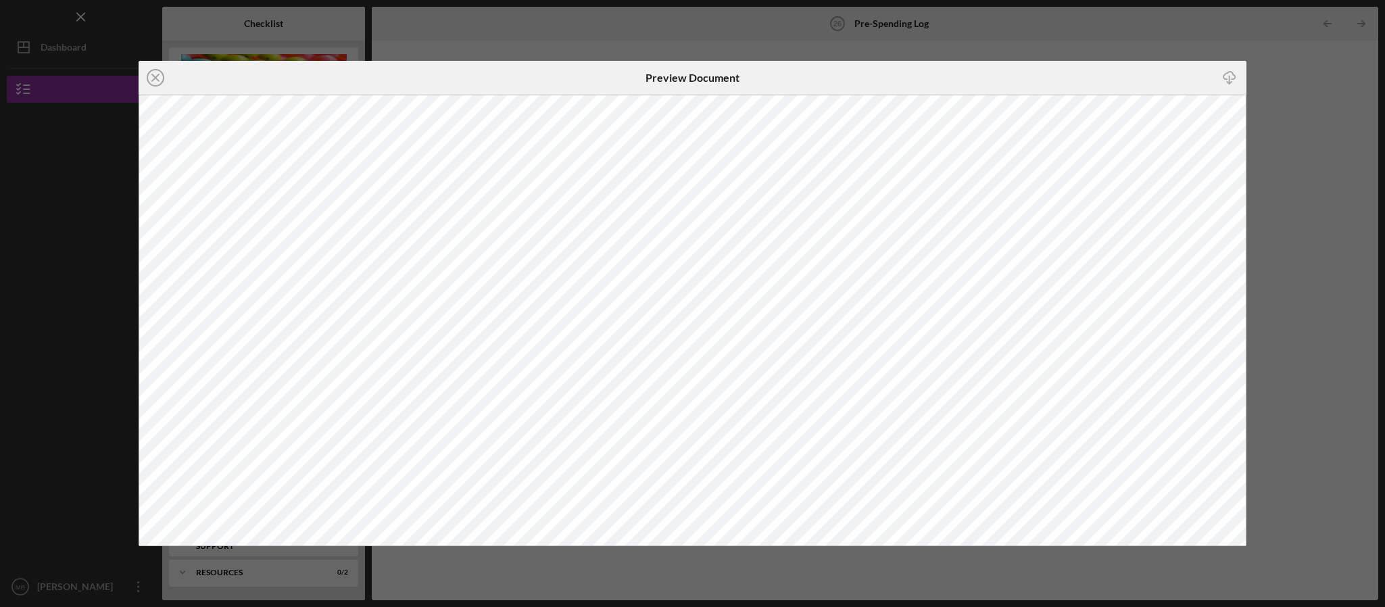
drag, startPoint x: 1384, startPoint y: 309, endPoint x: 1336, endPoint y: 158, distance: 158.0
click at [1384, 309] on div "Icon/Close Preview Document Icon/Download" at bounding box center [692, 303] width 1385 height 607
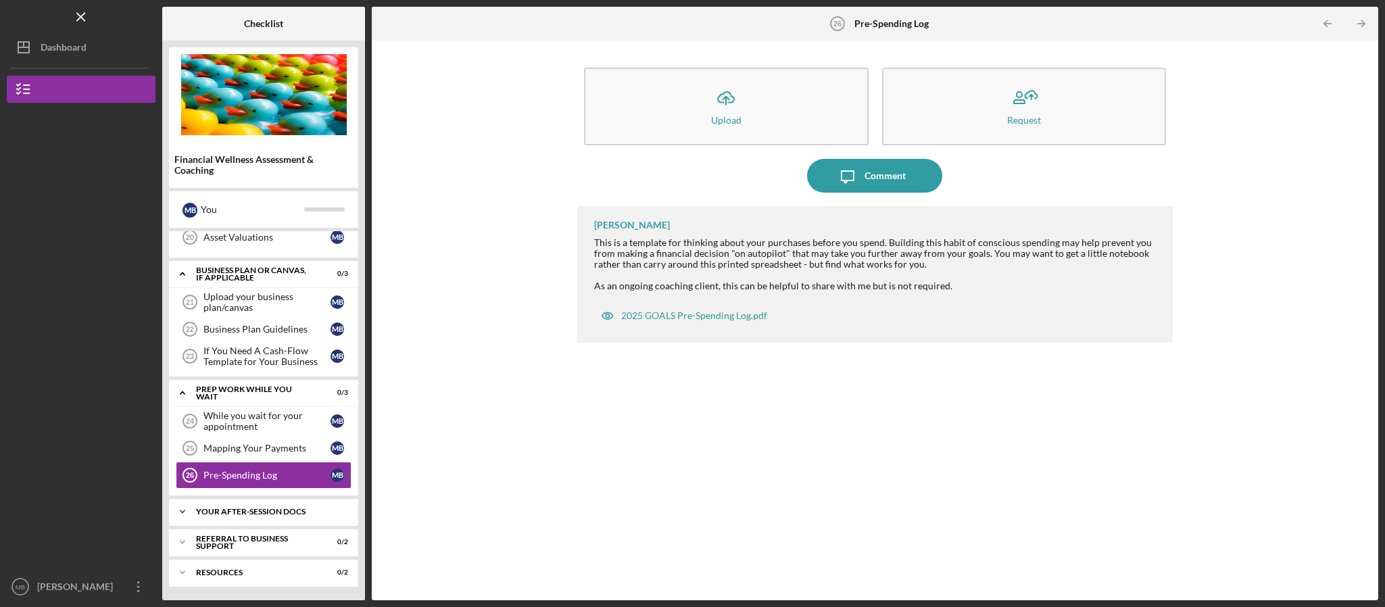
click at [229, 520] on div "Icon/Expander Your After-Session Docs 0 / 4" at bounding box center [263, 511] width 189 height 27
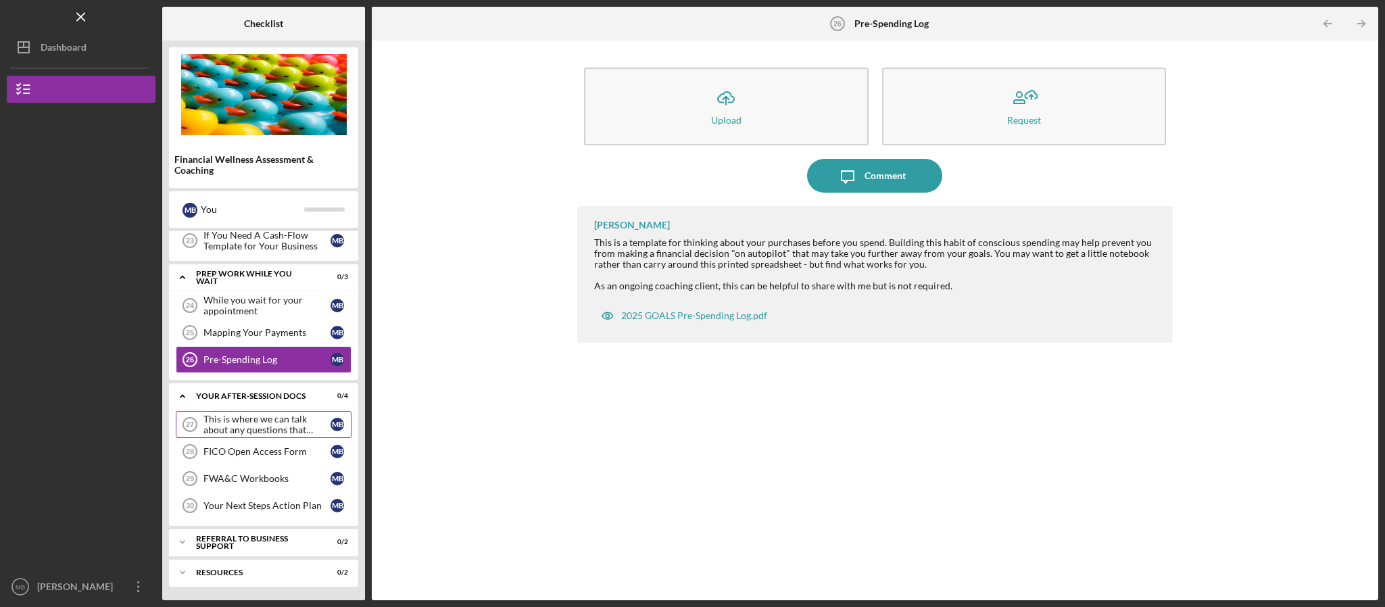
scroll to position [802, 0]
click at [248, 429] on div "This is where we can talk about any questions that come up." at bounding box center [266, 425] width 127 height 22
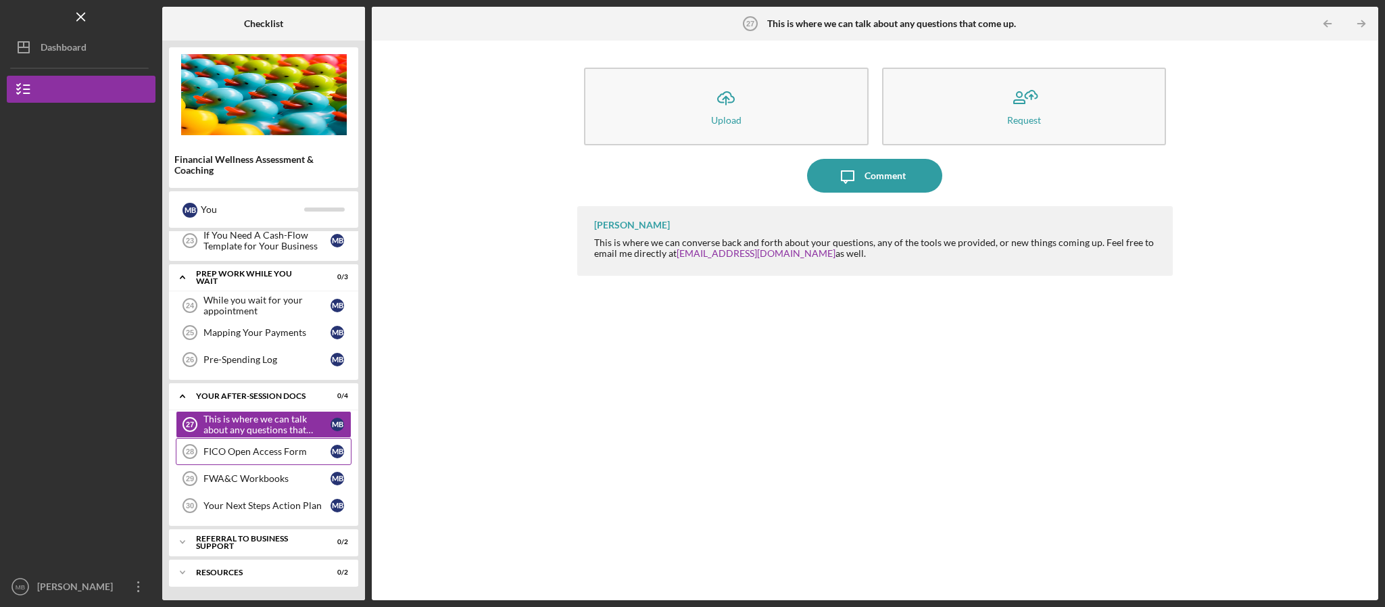
click at [256, 456] on div "FICO Open Access Form" at bounding box center [266, 451] width 127 height 11
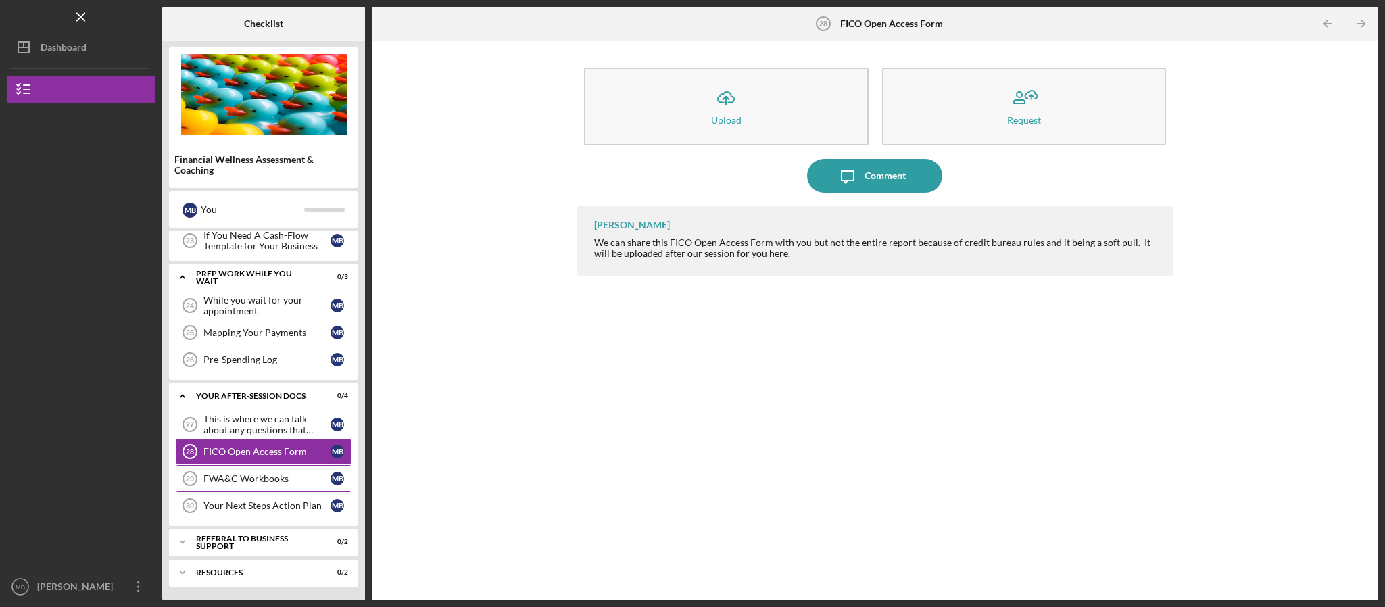
click at [254, 487] on link "FWA&C Workbooks 29 FWA&C Workbooks M B" at bounding box center [264, 478] width 176 height 27
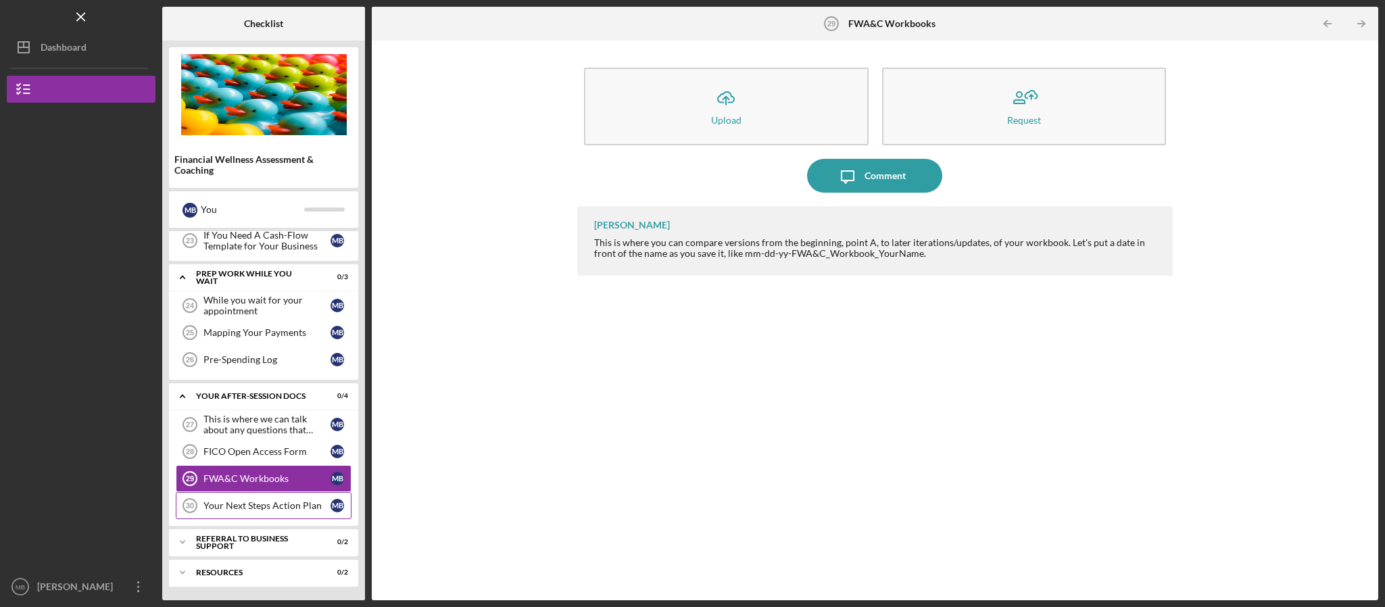
click at [254, 508] on div "Your Next Steps Action Plan" at bounding box center [266, 505] width 127 height 11
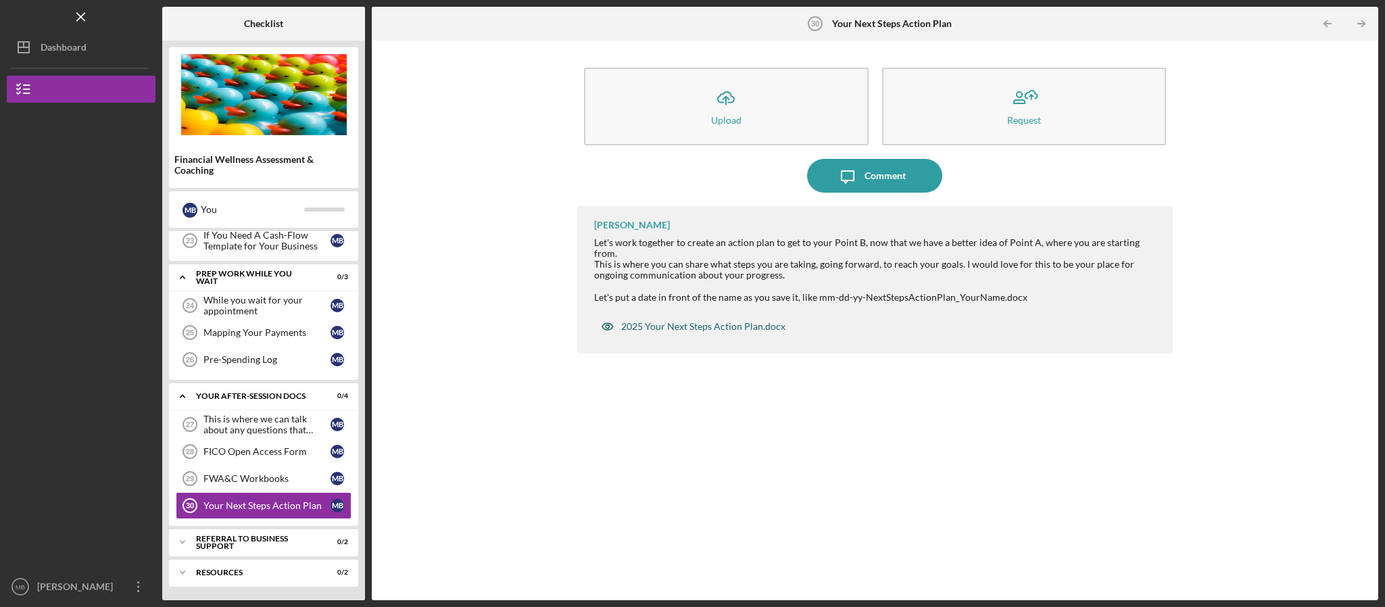
click at [706, 321] on div "2025 Your Next Steps Action Plan.docx" at bounding box center [703, 326] width 164 height 11
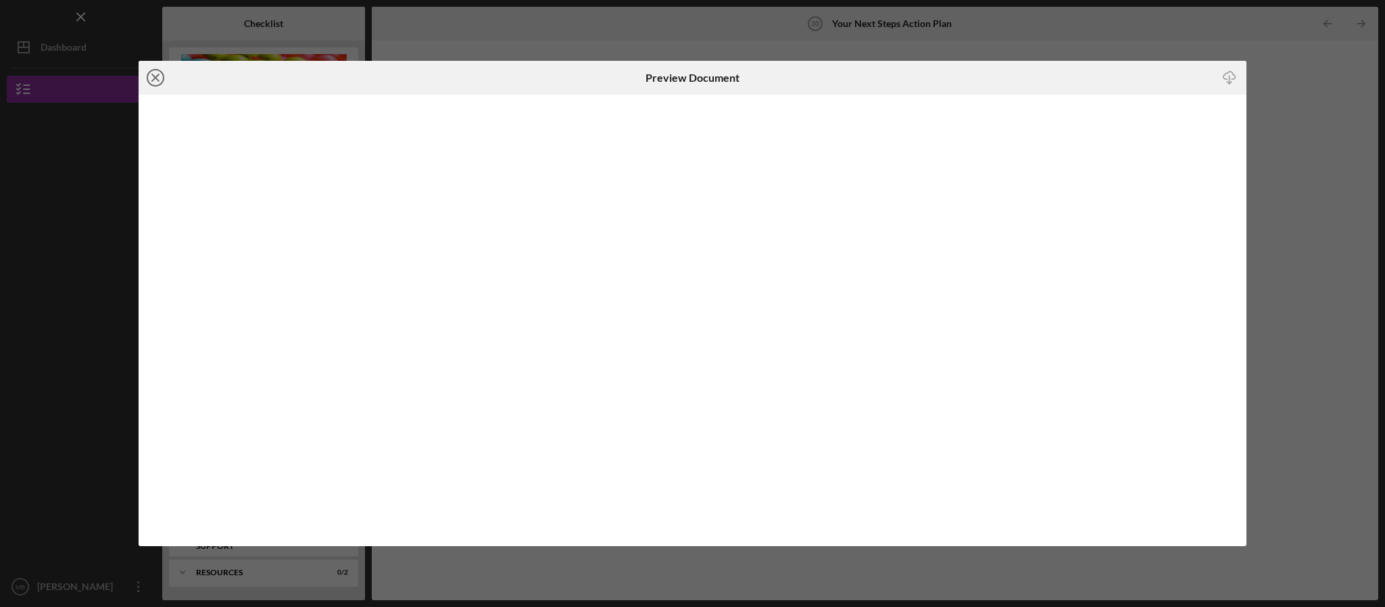
click at [162, 75] on icon "Icon/Close" at bounding box center [156, 78] width 34 height 34
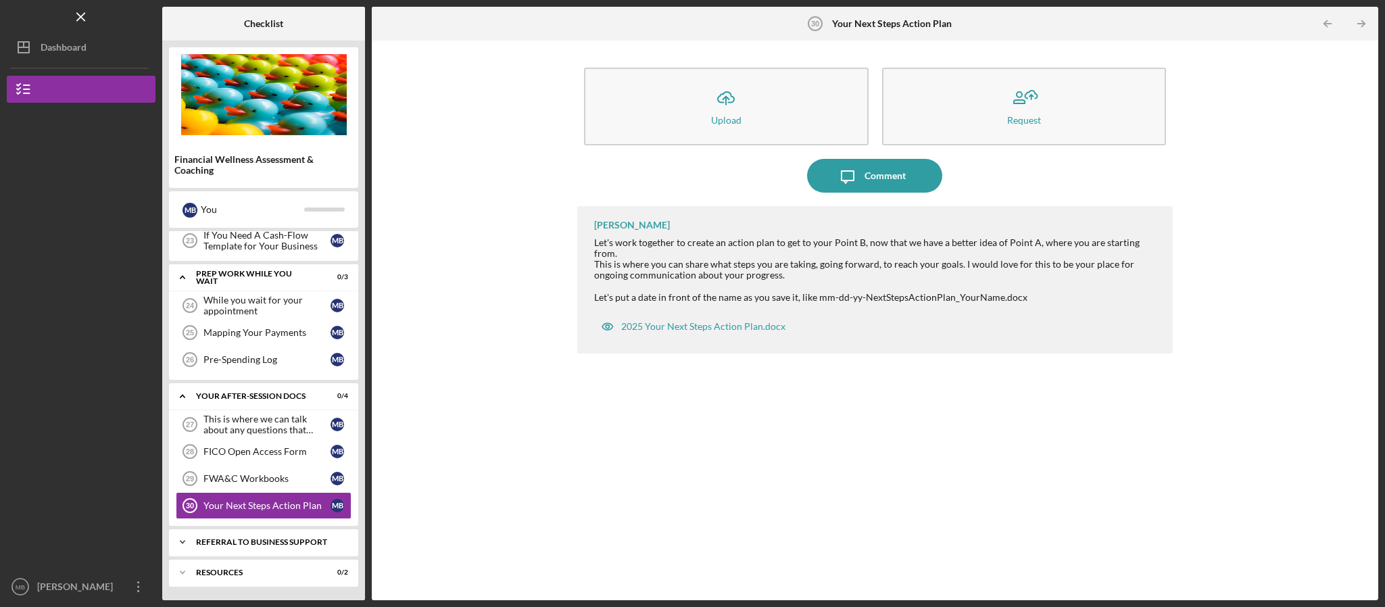
click at [239, 546] on div "Referral to Business Support" at bounding box center [268, 542] width 145 height 8
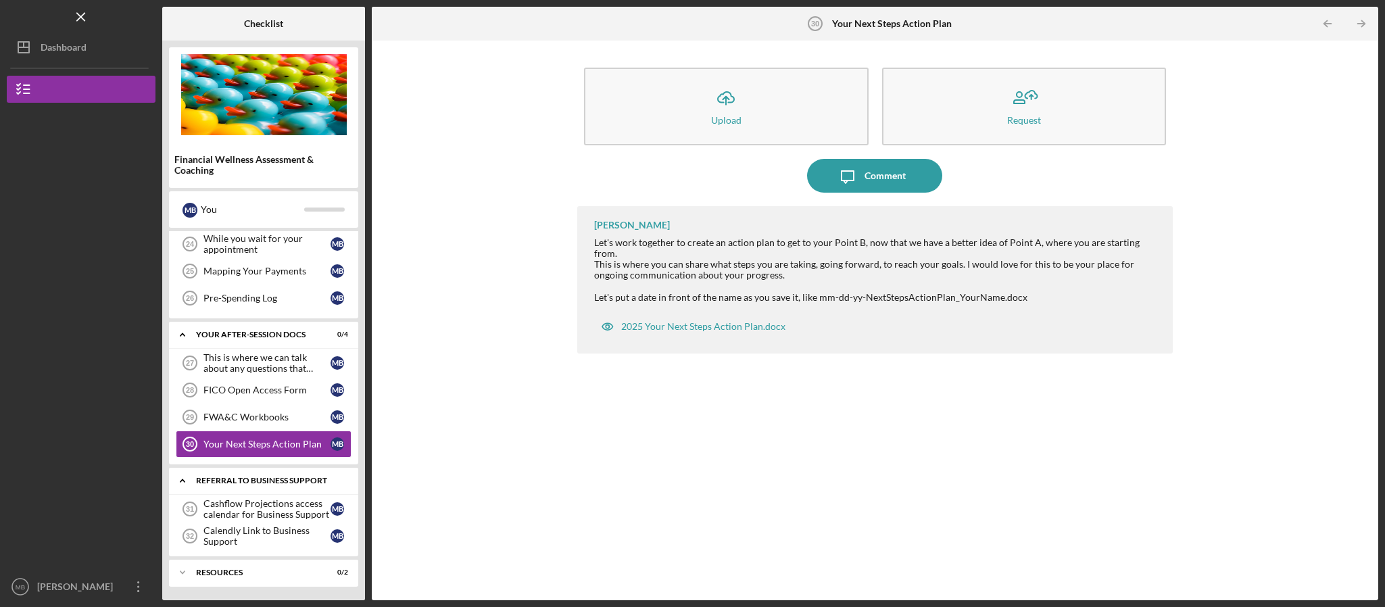
scroll to position [866, 0]
click at [246, 462] on div "This is where we can talk about any questions that come up. 27 This is where we…" at bounding box center [263, 406] width 189 height 115
click at [238, 477] on div "Referral to Business Support" at bounding box center [268, 481] width 145 height 8
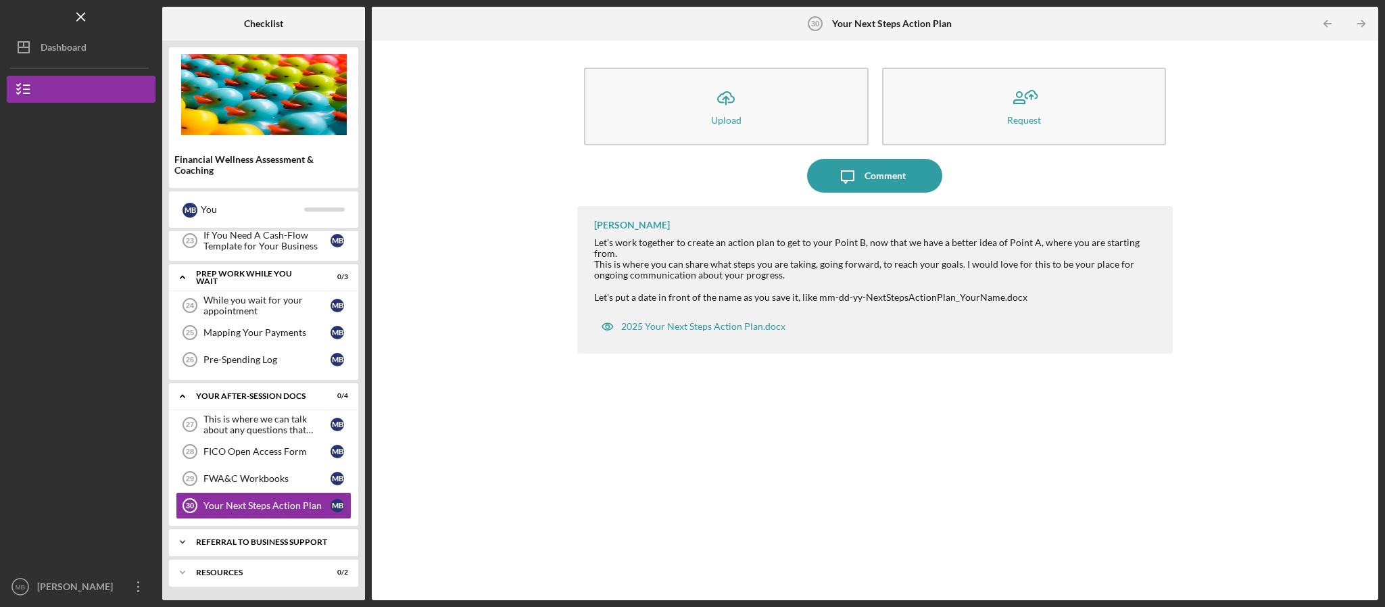
scroll to position [803, 0]
click at [223, 568] on div "Resources" at bounding box center [268, 572] width 145 height 8
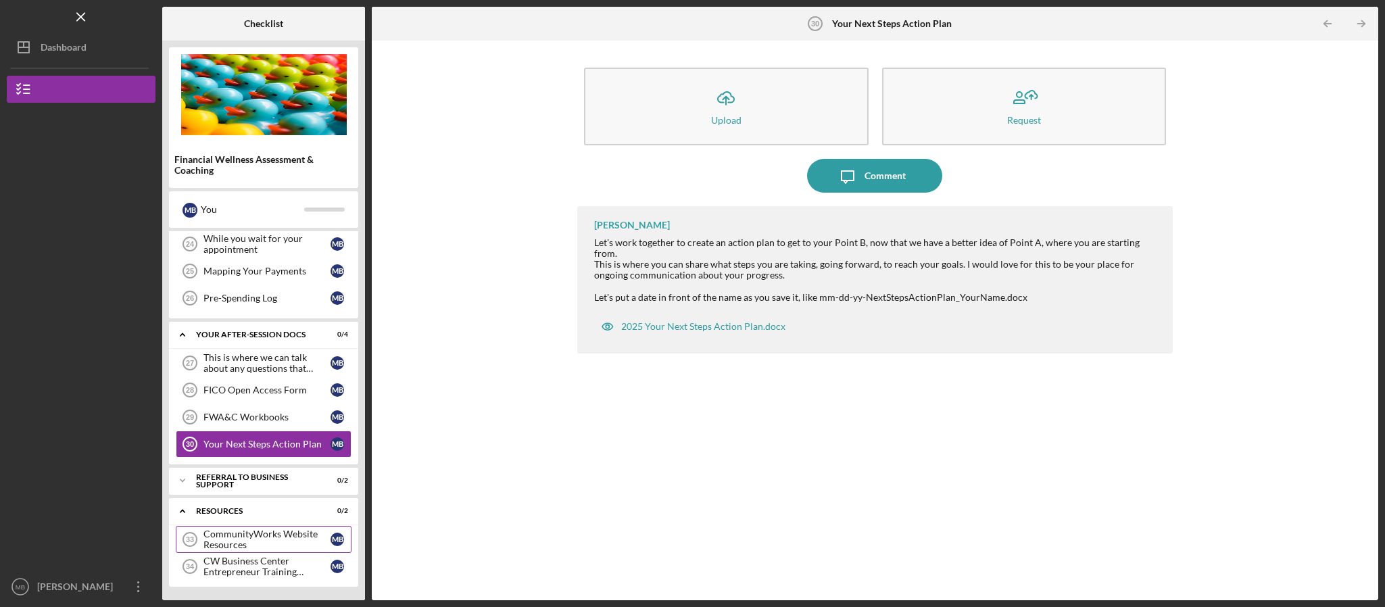
click at [242, 537] on div "CommunityWorks Website Resources" at bounding box center [266, 540] width 127 height 22
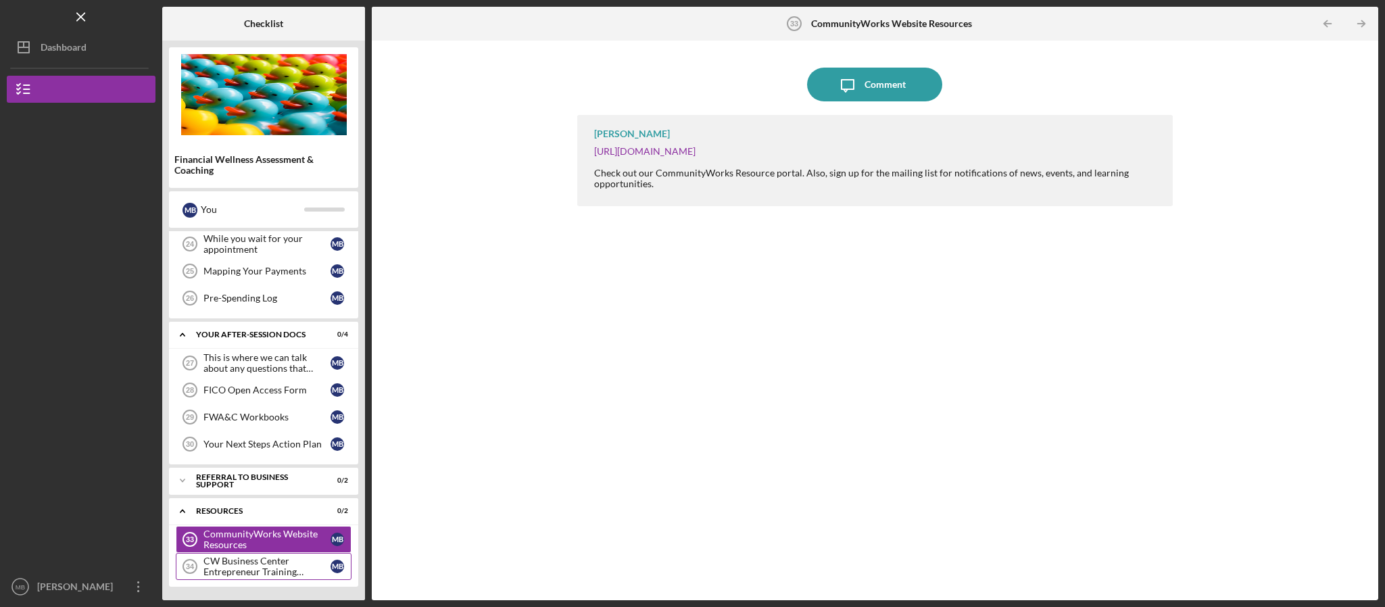
click at [248, 568] on div "CW Business Center Entrepreneur Training Supports" at bounding box center [266, 567] width 127 height 22
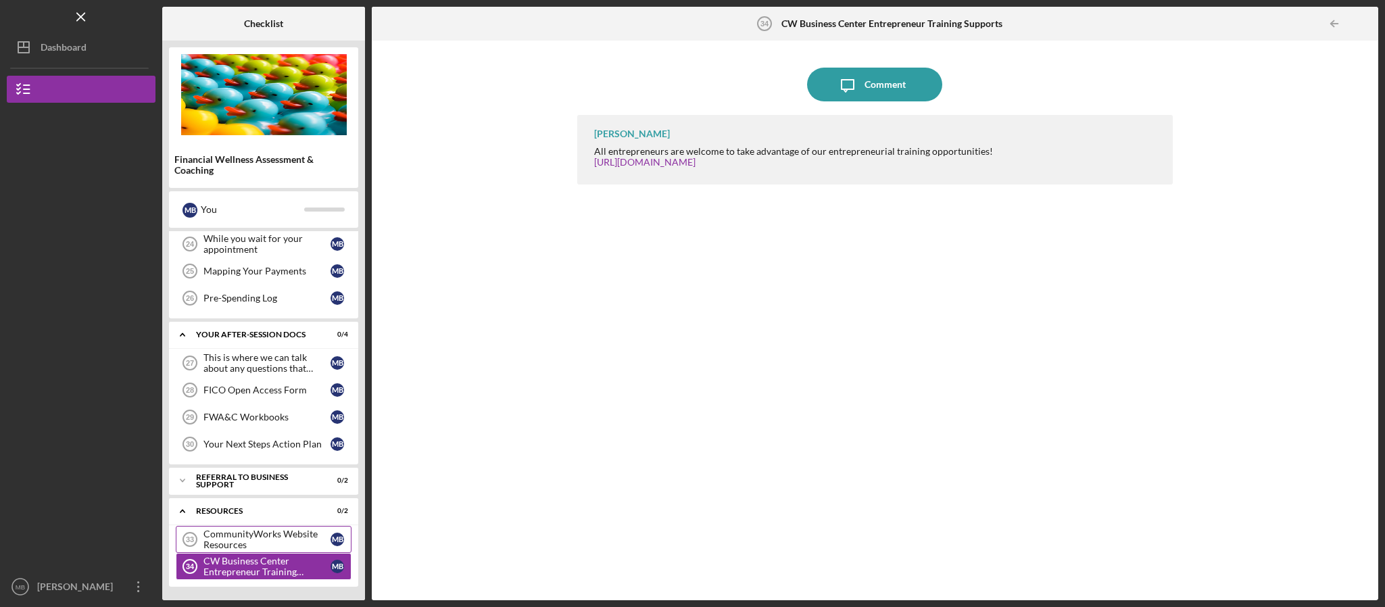
click at [243, 542] on div "CommunityWorks Website Resources" at bounding box center [266, 540] width 127 height 22
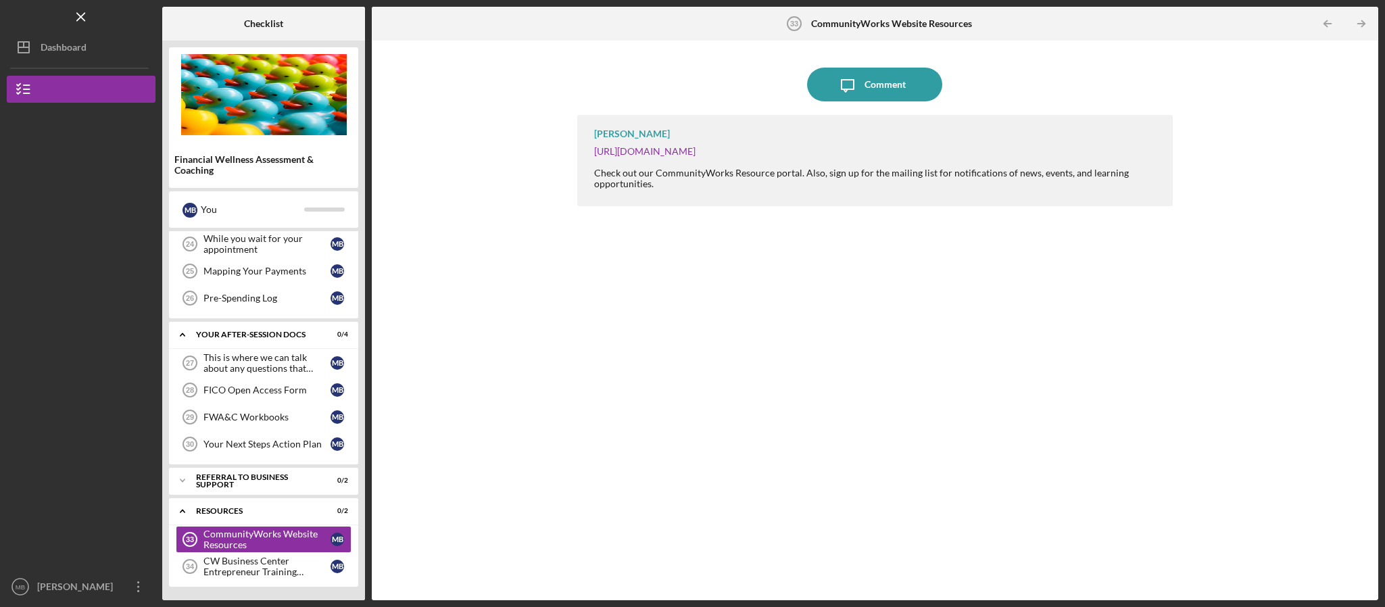
click at [743, 142] on div "[PERSON_NAME] [URL][DOMAIN_NAME] Check out our CommunityWorks Resource portal. …" at bounding box center [875, 160] width 596 height 91
click at [696, 153] on link "[URL][DOMAIN_NAME]" at bounding box center [644, 150] width 101 height 11
